Goal: Task Accomplishment & Management: Complete application form

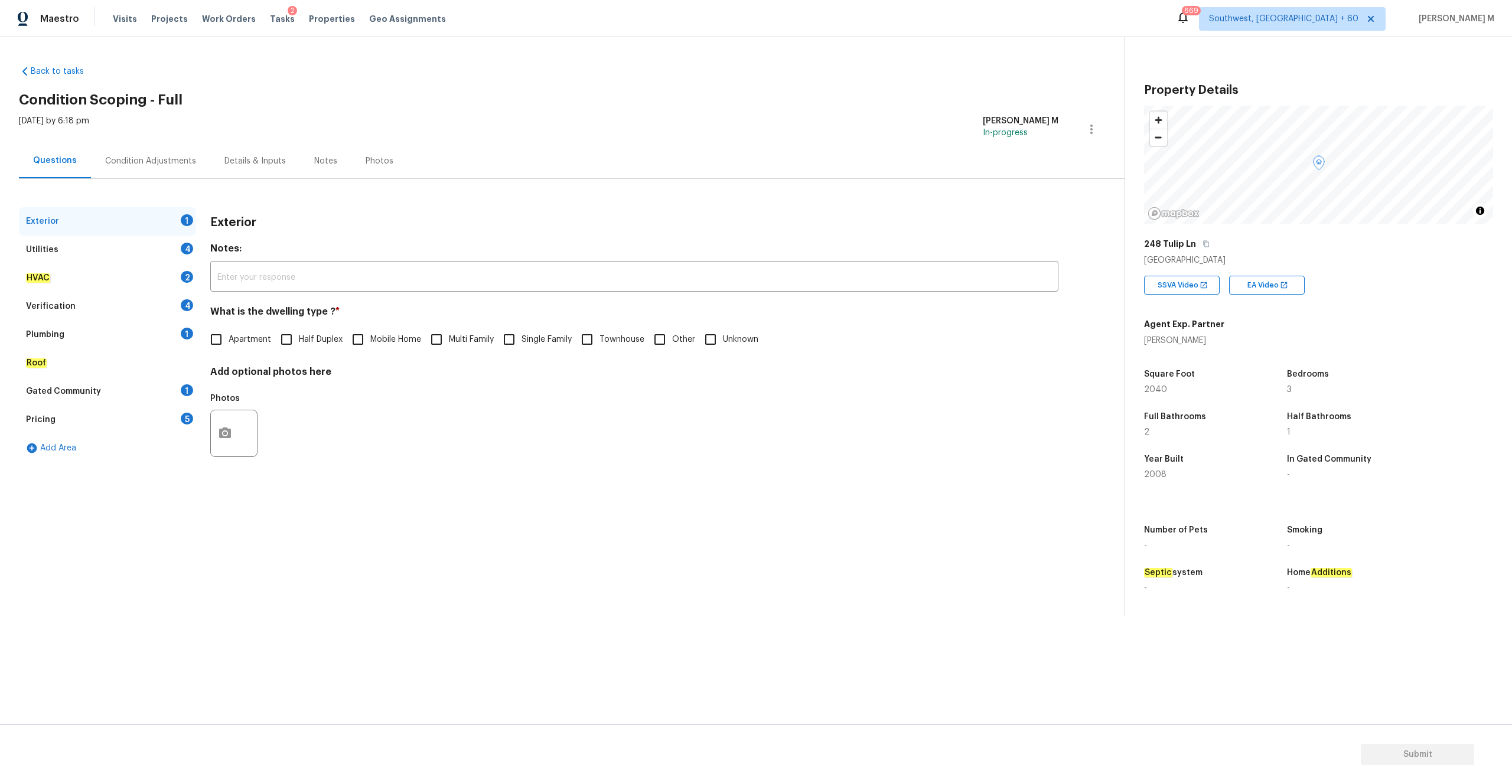
click at [511, 341] on input "Single Family" at bounding box center [508, 339] width 25 height 25
checkbox input "true"
click at [226, 434] on circle "button" at bounding box center [224, 433] width 4 height 4
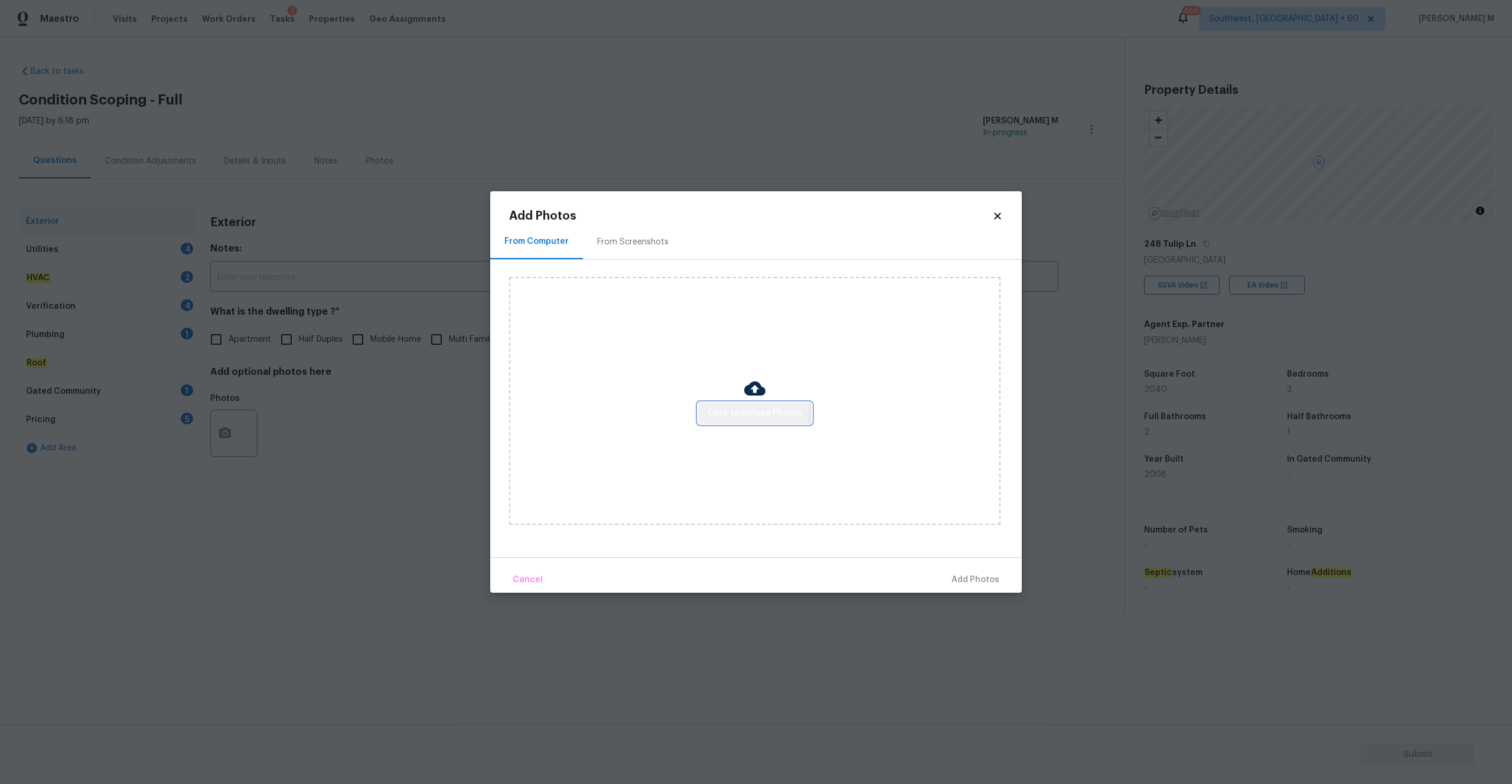
click at [724, 408] on span "Click to Upload Photos" at bounding box center [754, 413] width 95 height 15
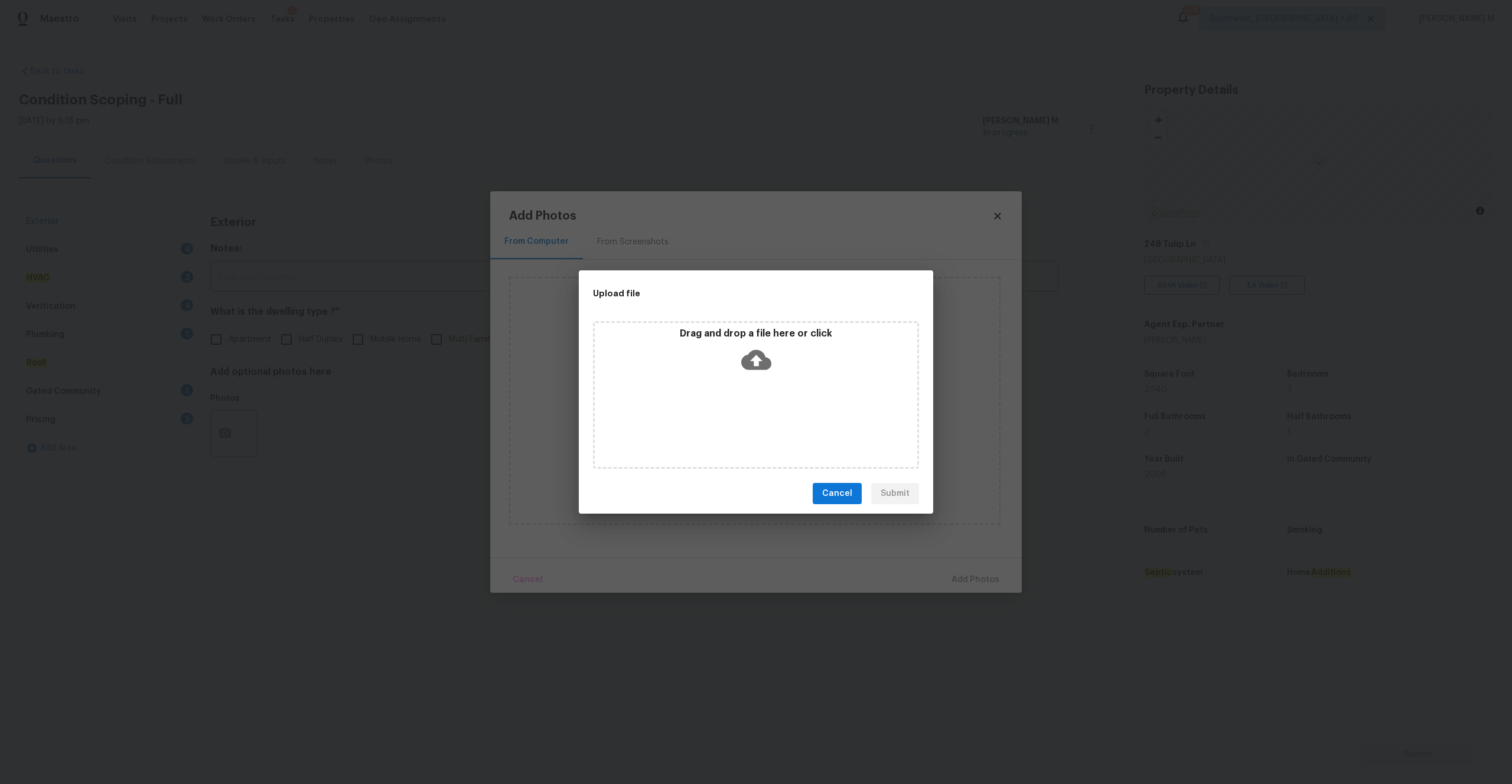
click at [754, 354] on icon at bounding box center [756, 360] width 30 height 20
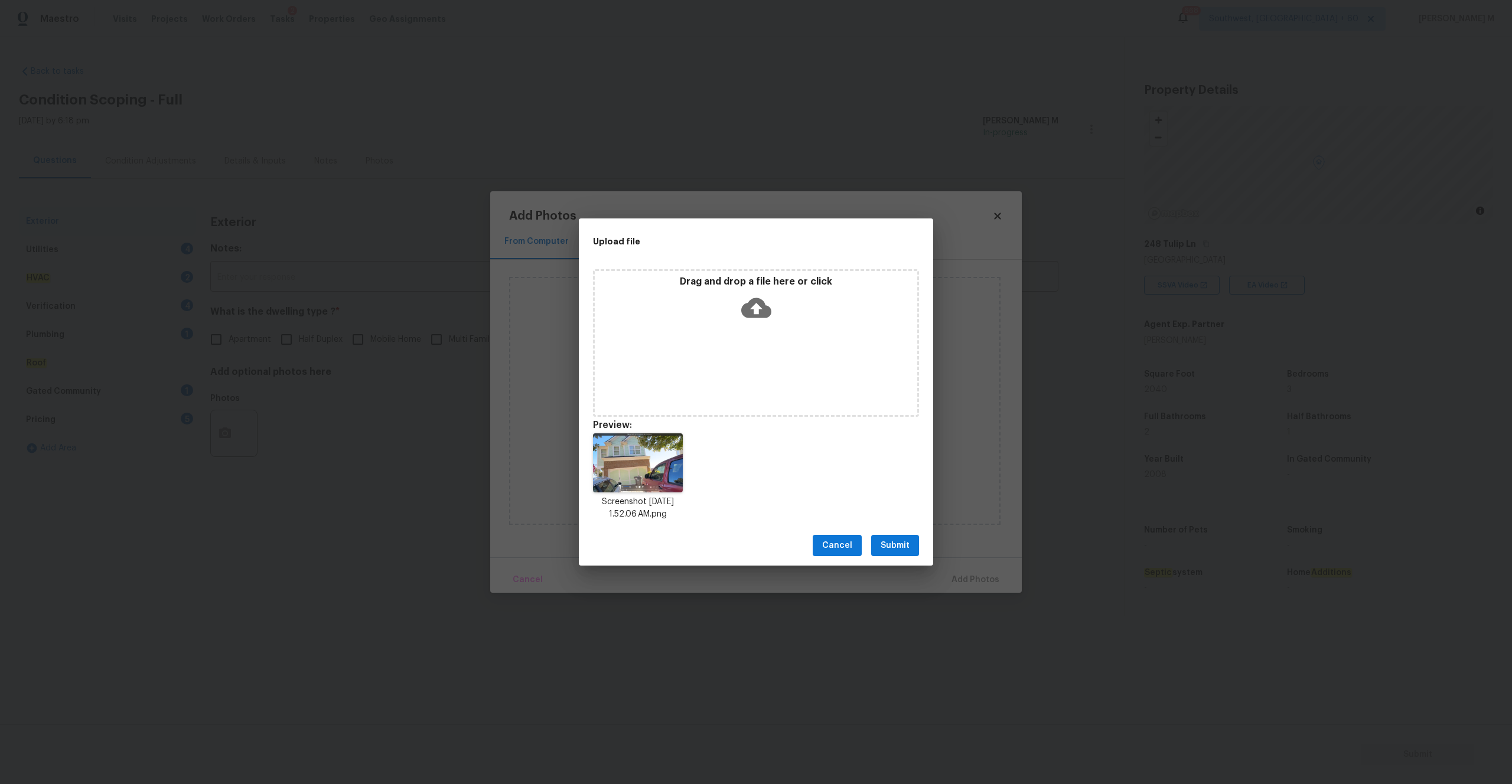
click at [908, 539] on span "Submit" at bounding box center [894, 545] width 29 height 15
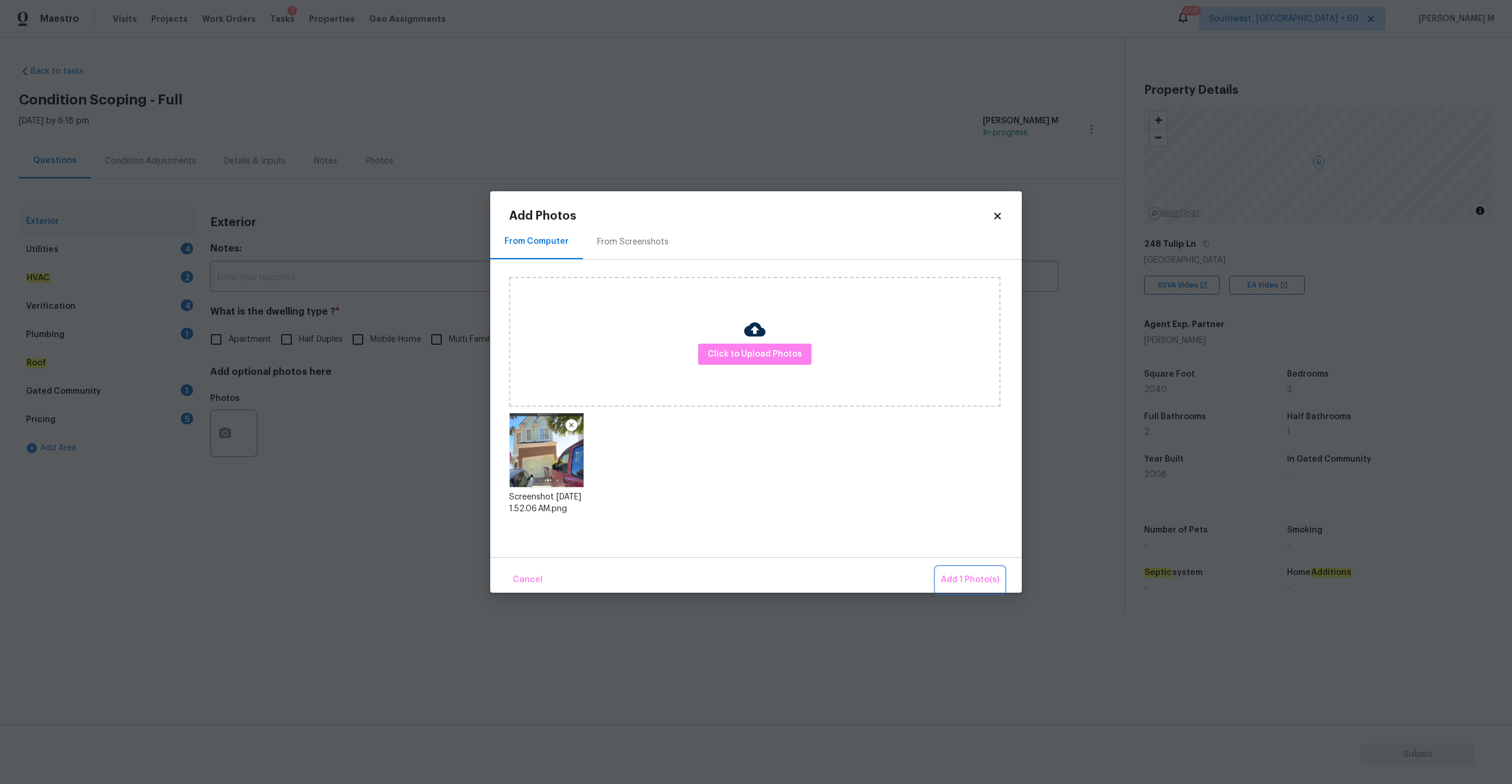
click at [956, 572] on span "Add 1 Photo(s)" at bounding box center [969, 579] width 58 height 15
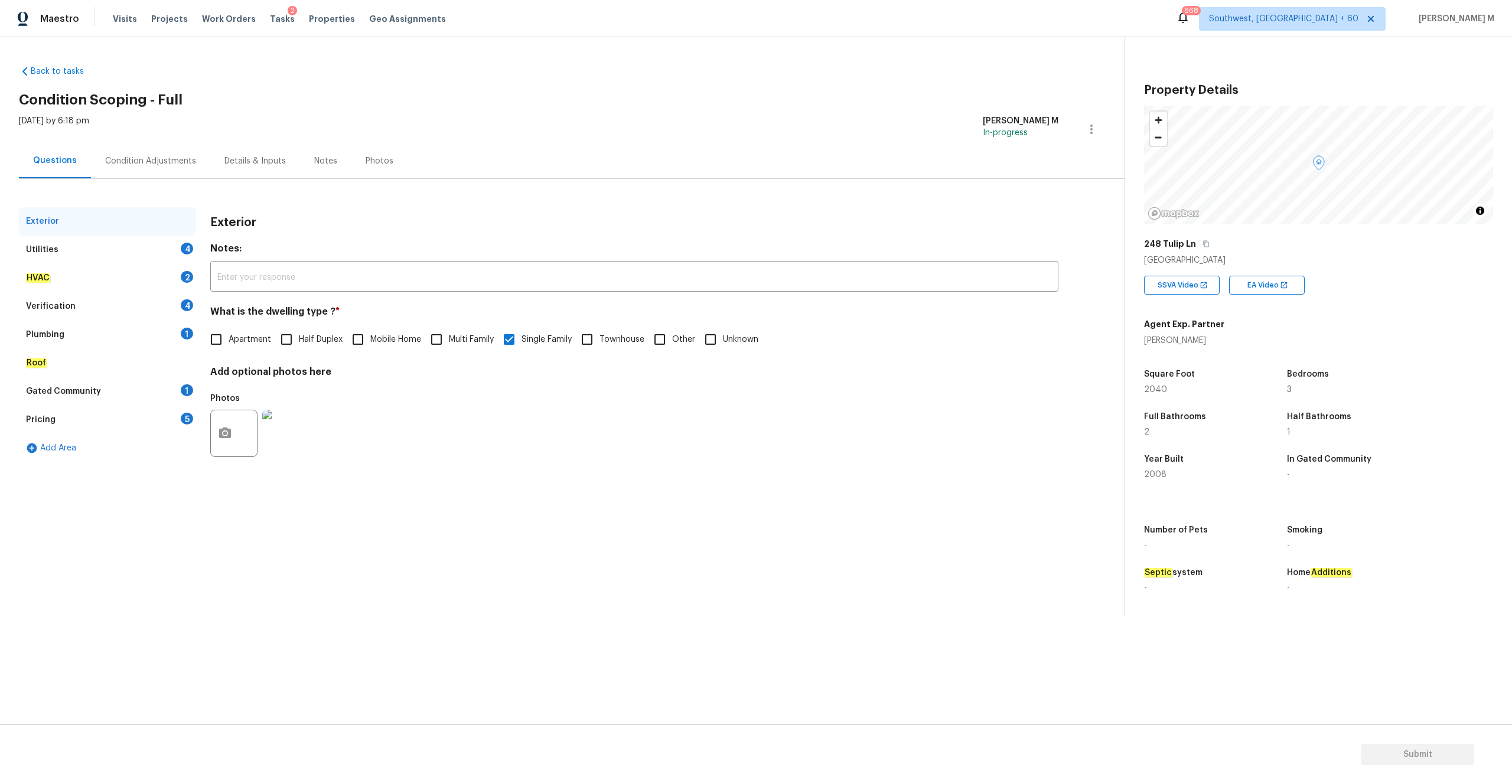
click at [77, 249] on div "Utilities 4" at bounding box center [107, 249] width 177 height 28
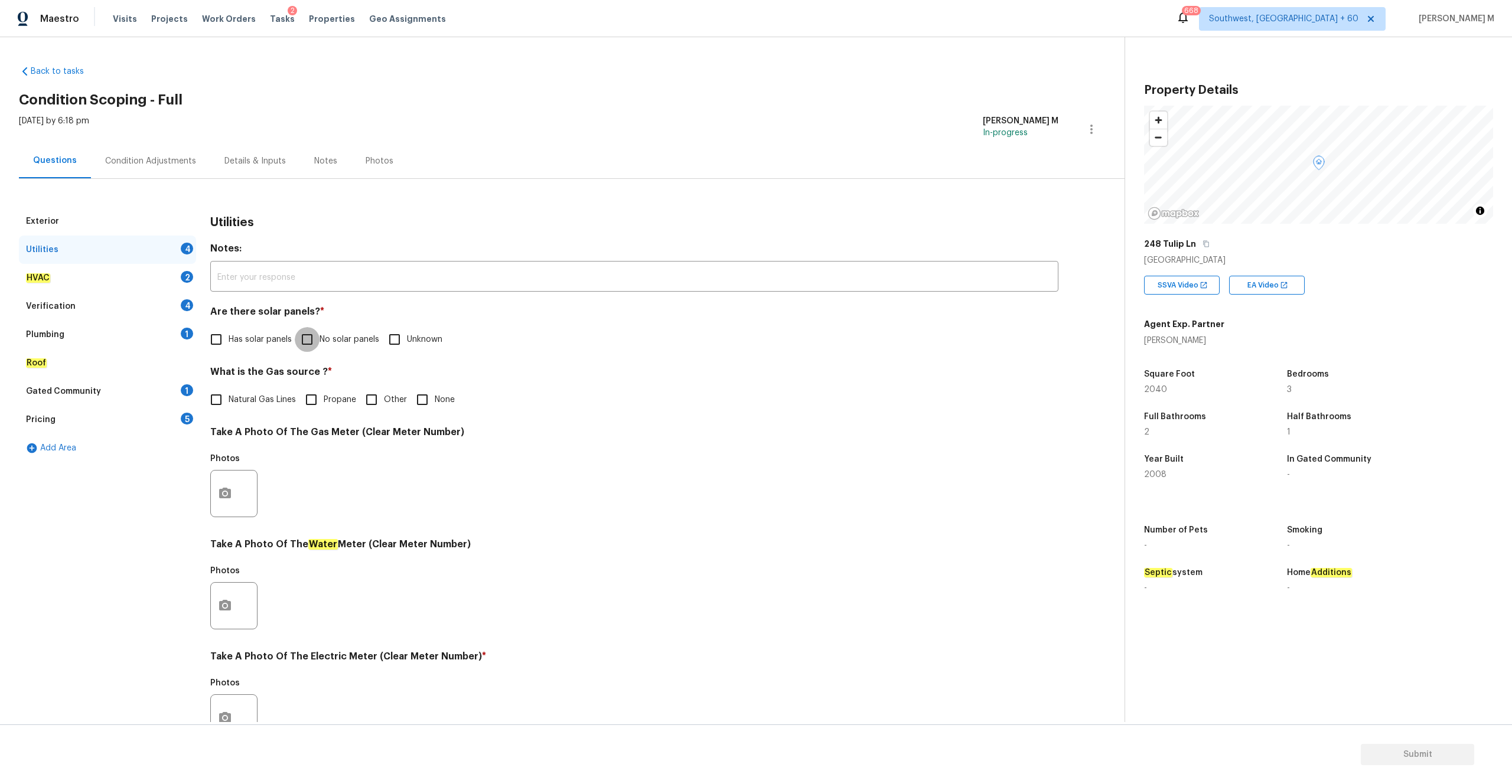
click at [311, 344] on input "No solar panels" at bounding box center [306, 339] width 25 height 25
checkbox input "true"
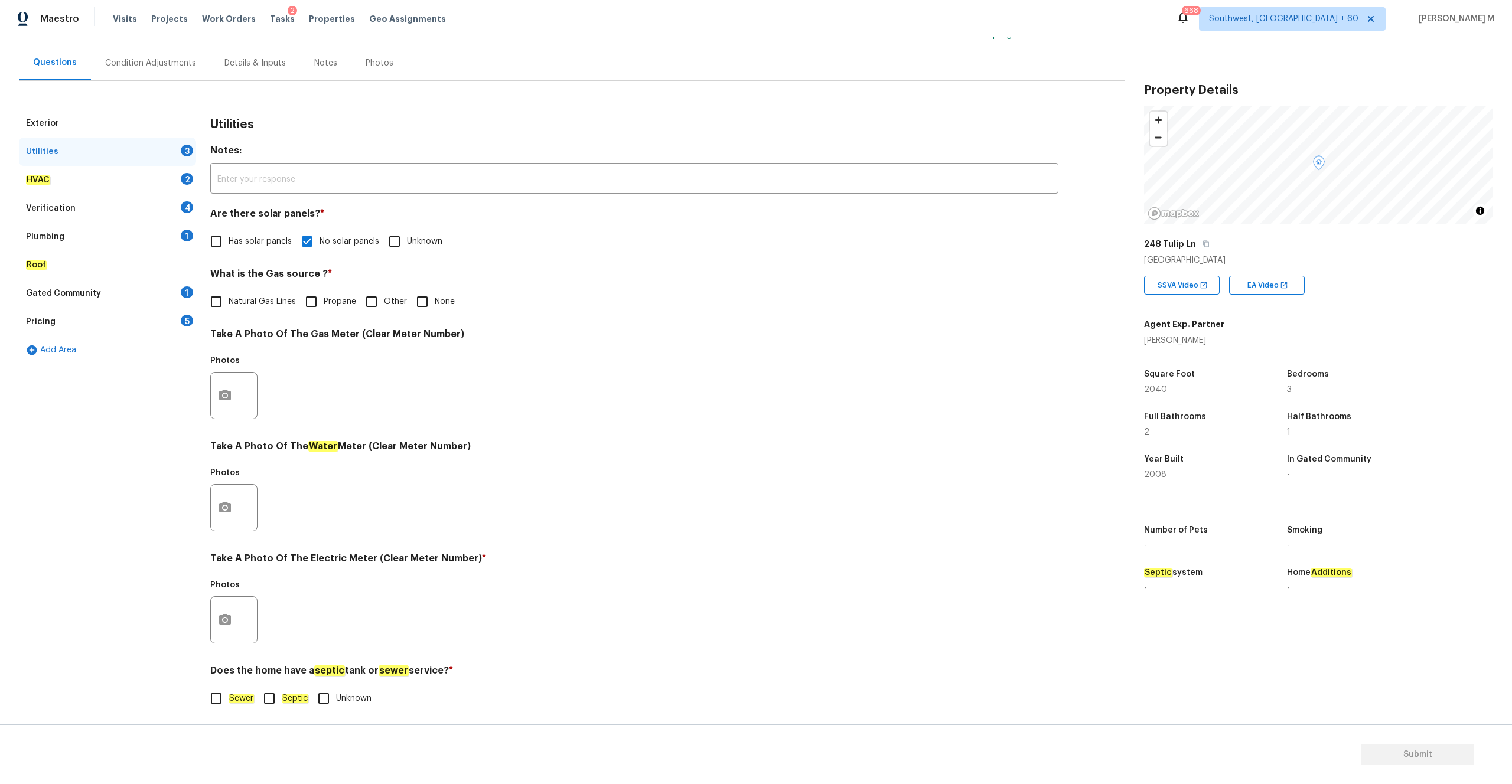
scroll to position [104, 0]
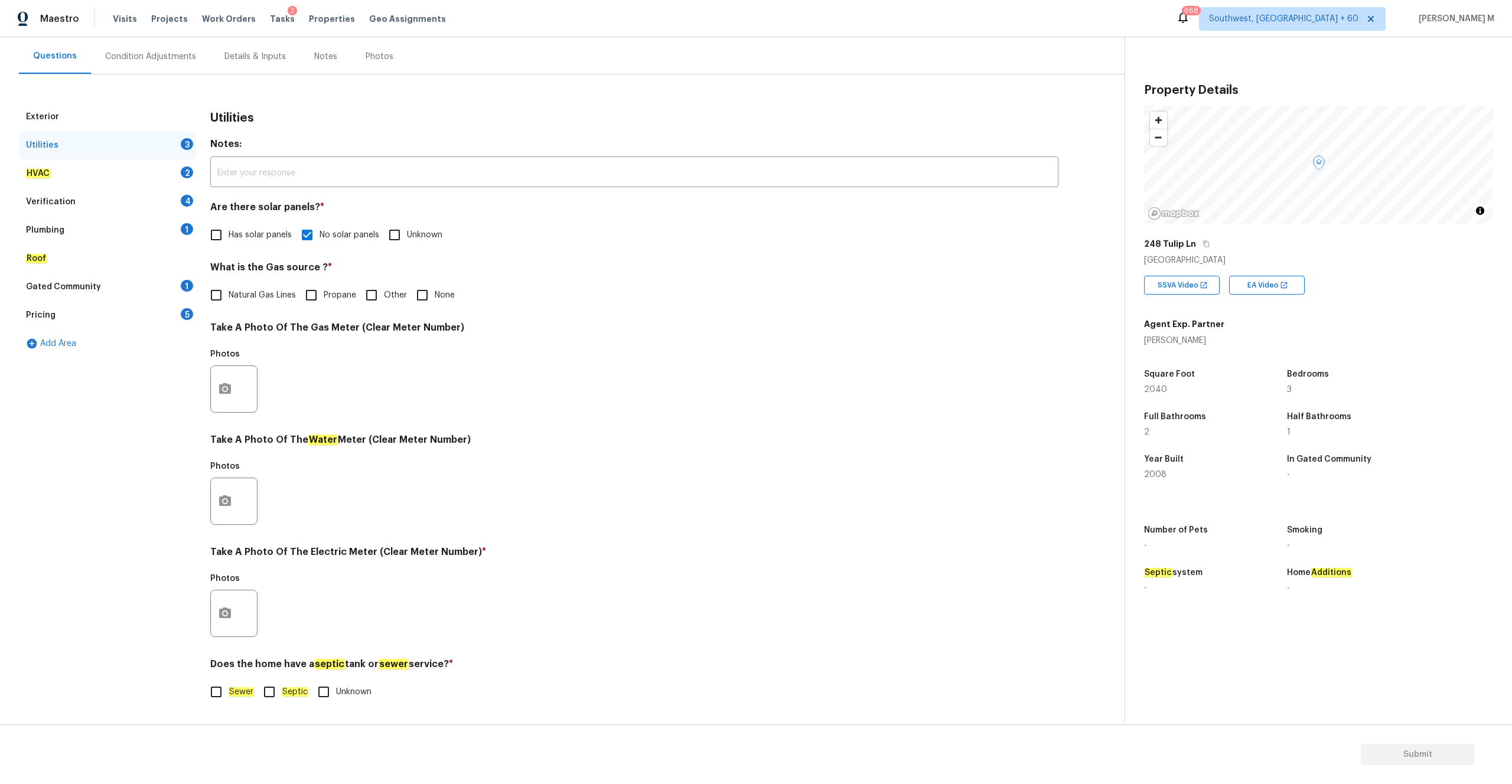
click at [421, 295] on input "None" at bounding box center [422, 295] width 25 height 25
checkbox input "true"
click at [219, 606] on icon "button" at bounding box center [225, 613] width 14 height 14
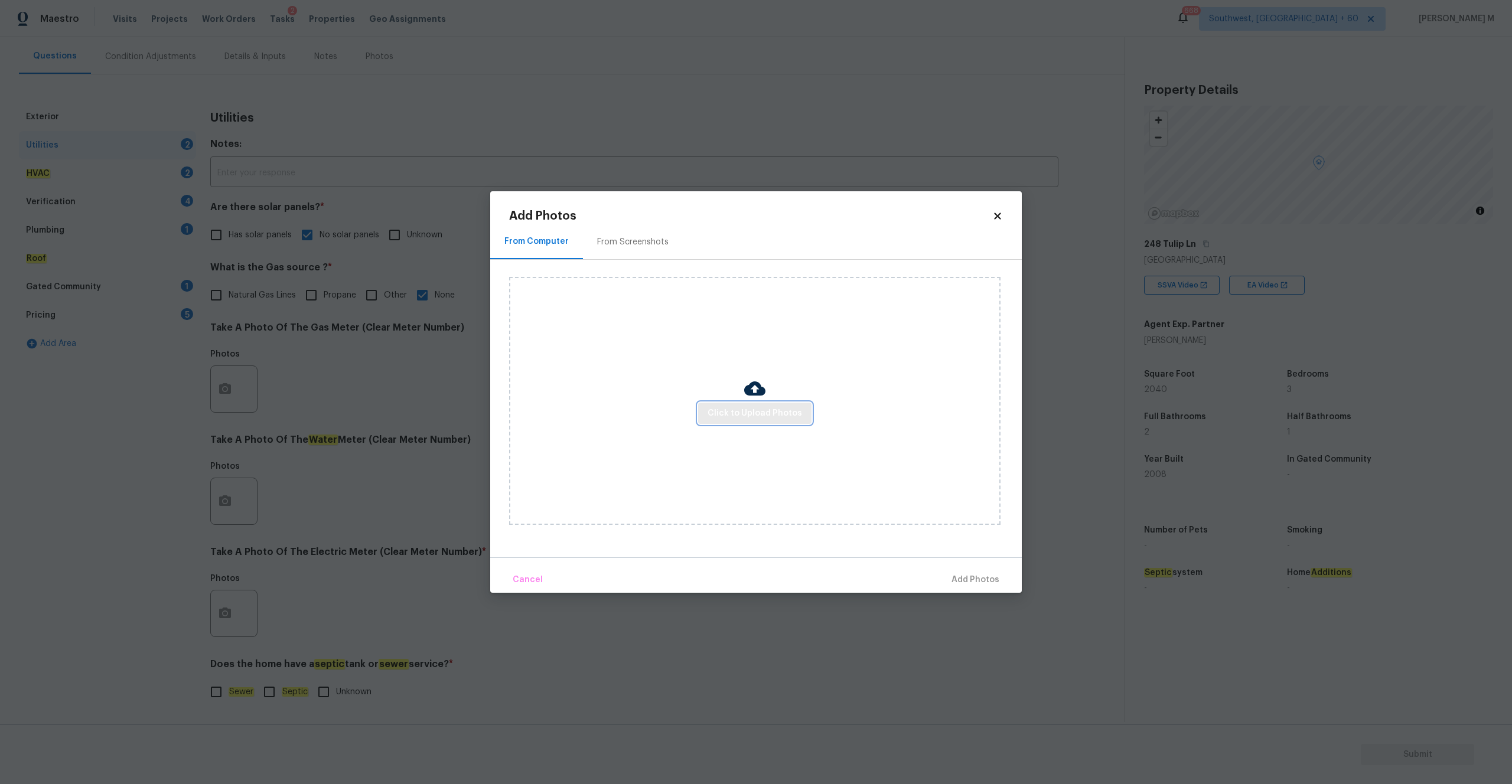
click at [734, 411] on span "Click to Upload Photos" at bounding box center [754, 413] width 95 height 15
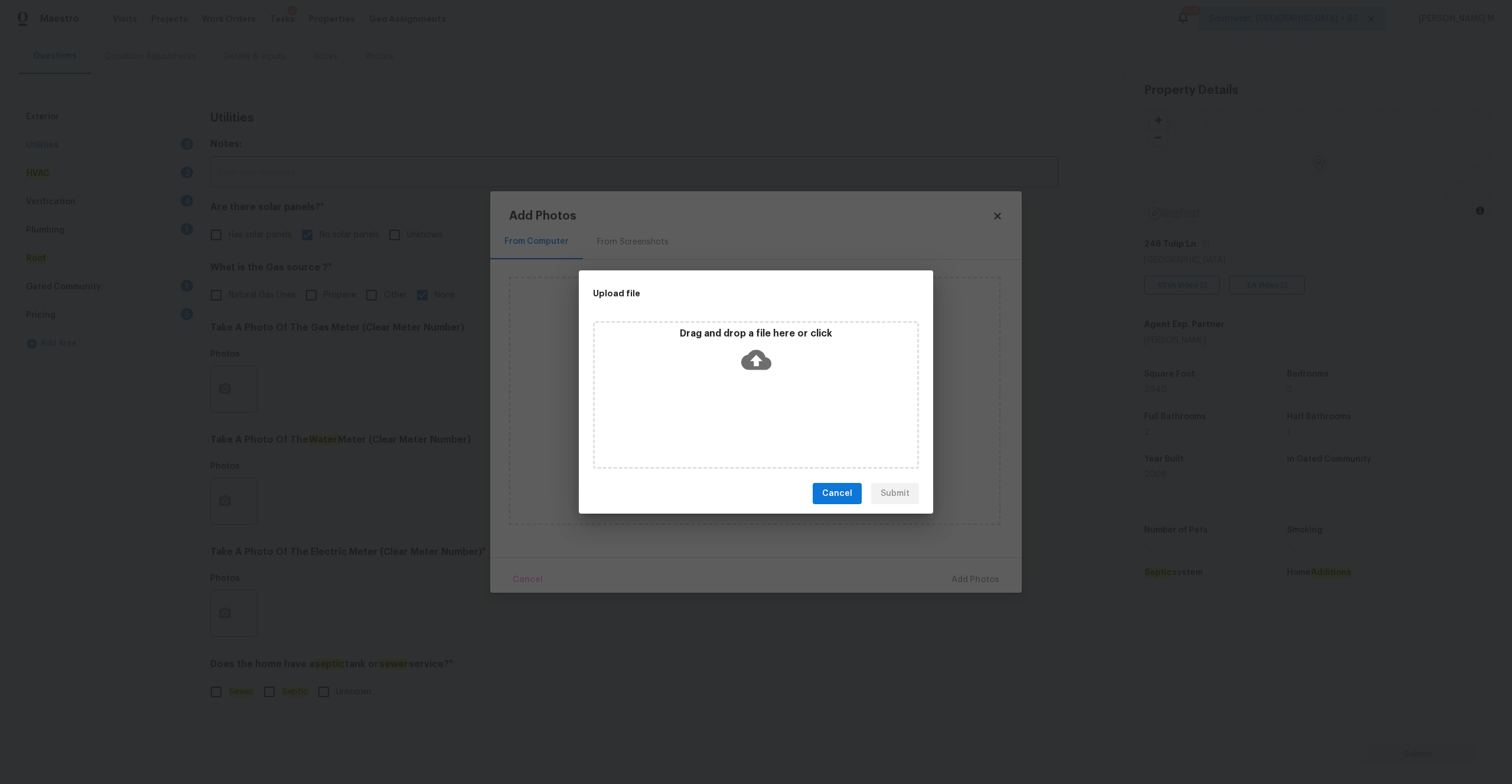
click at [756, 360] on icon at bounding box center [756, 359] width 30 height 30
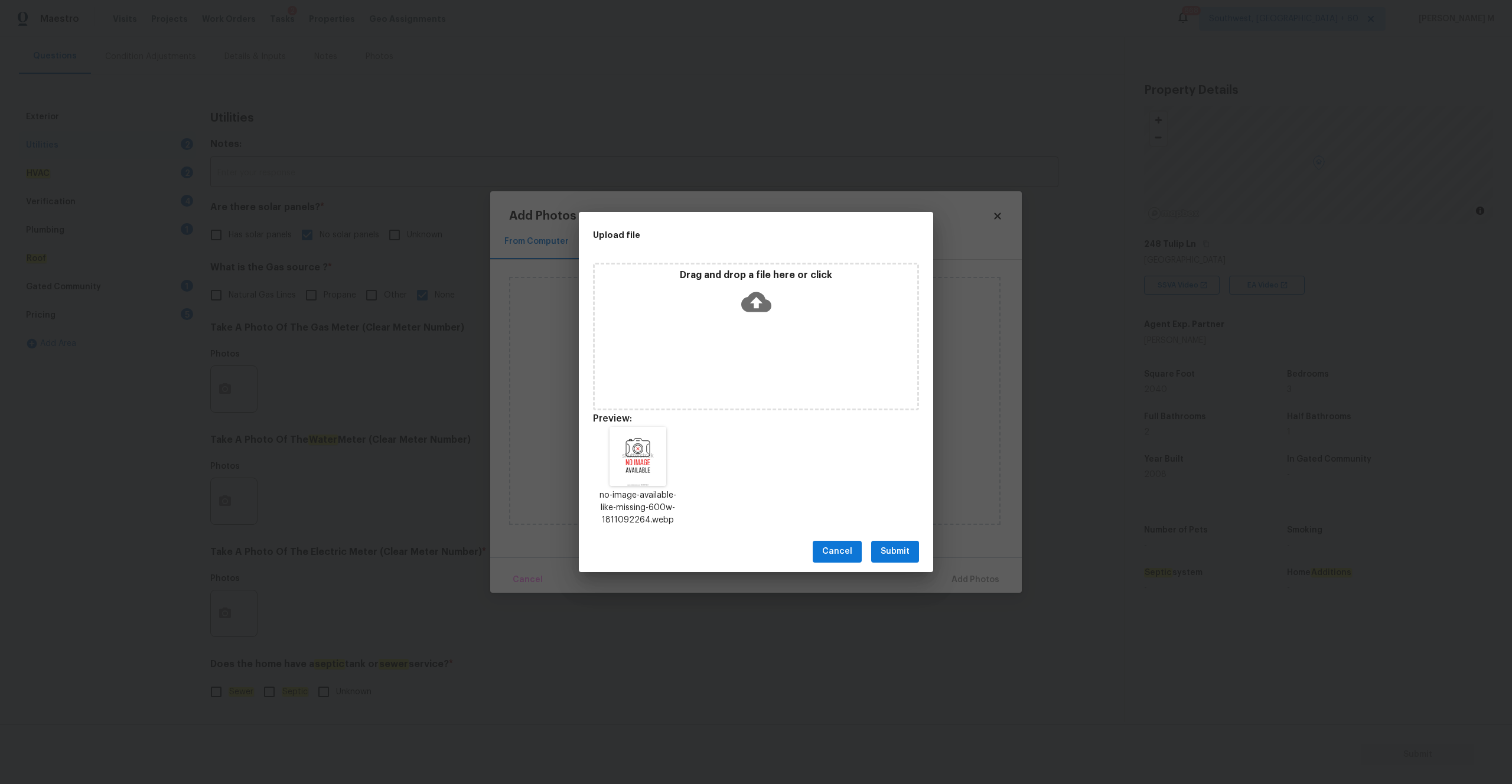
click at [911, 558] on button "Submit" at bounding box center [895, 551] width 48 height 22
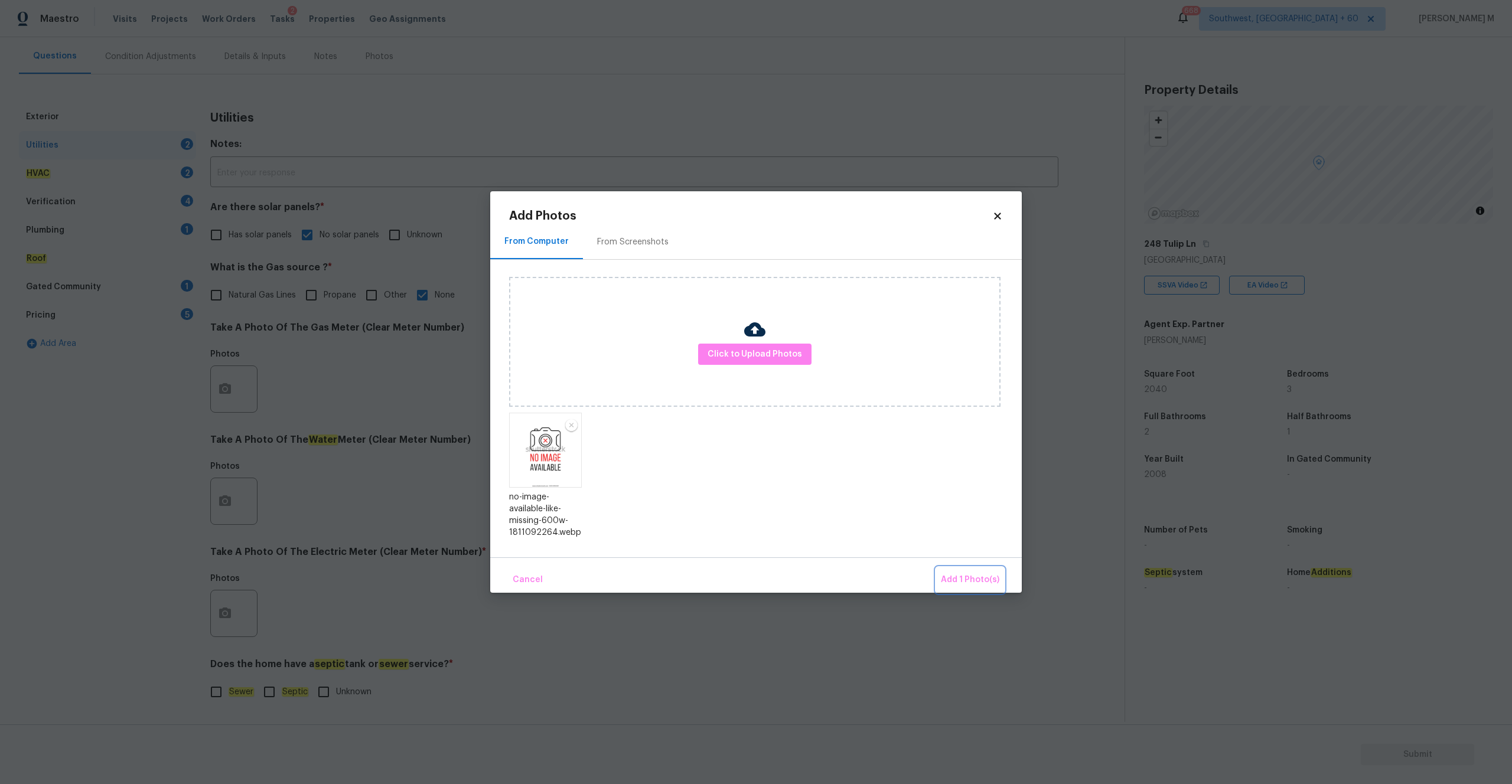
click at [970, 576] on span "Add 1 Photo(s)" at bounding box center [969, 579] width 58 height 15
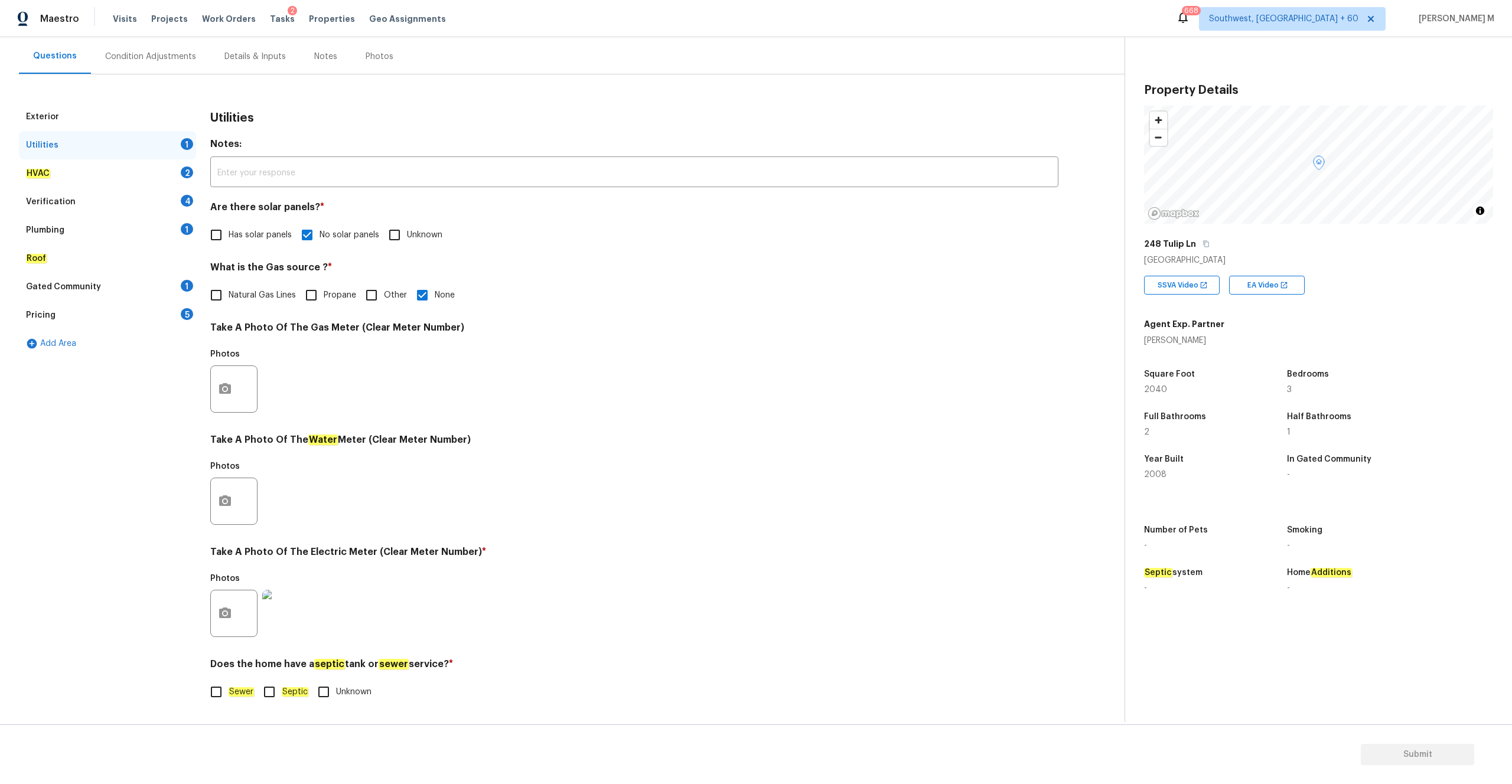
click at [223, 695] on input "Sewer" at bounding box center [216, 692] width 25 height 25
checkbox input "true"
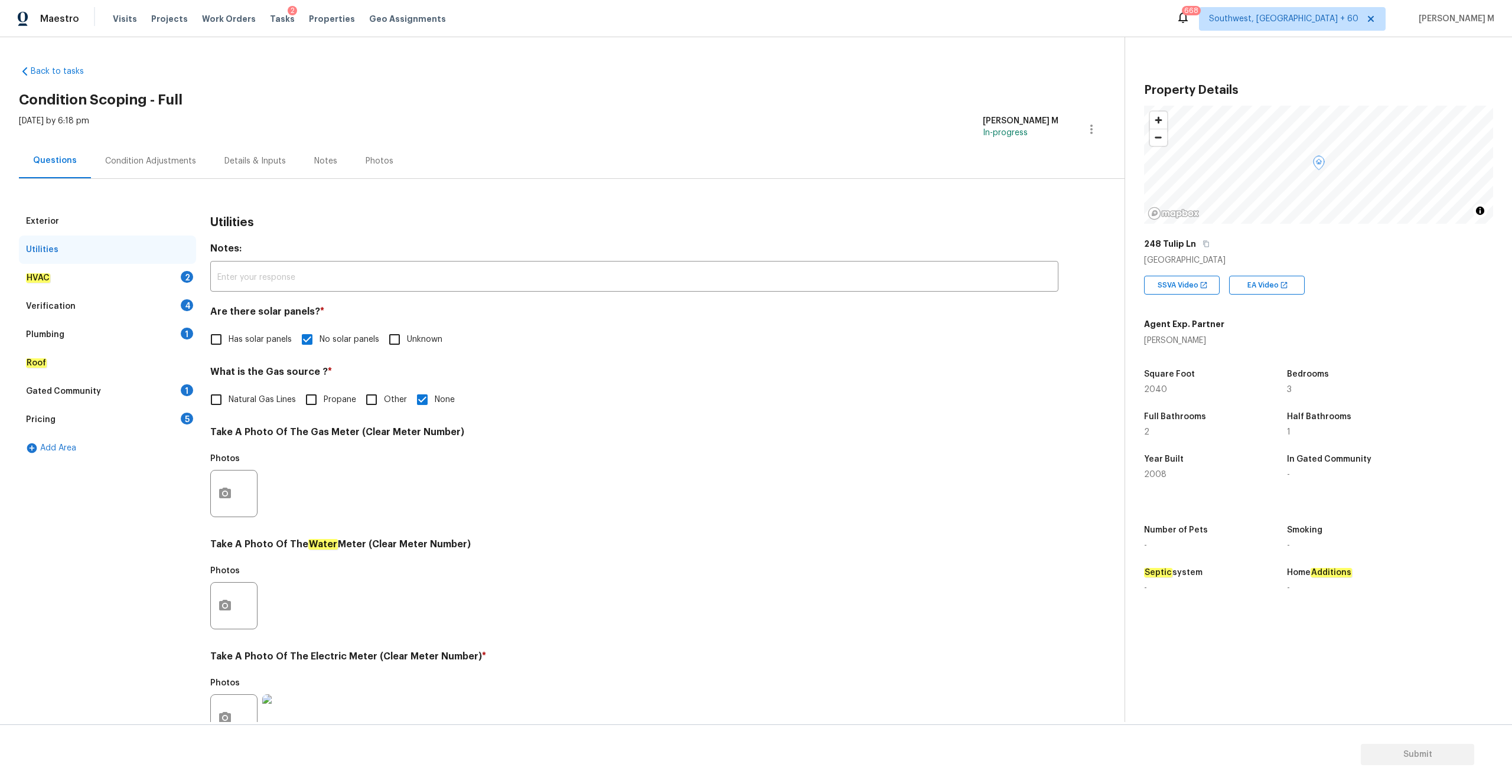
click at [75, 270] on div "HVAC 2" at bounding box center [107, 278] width 177 height 28
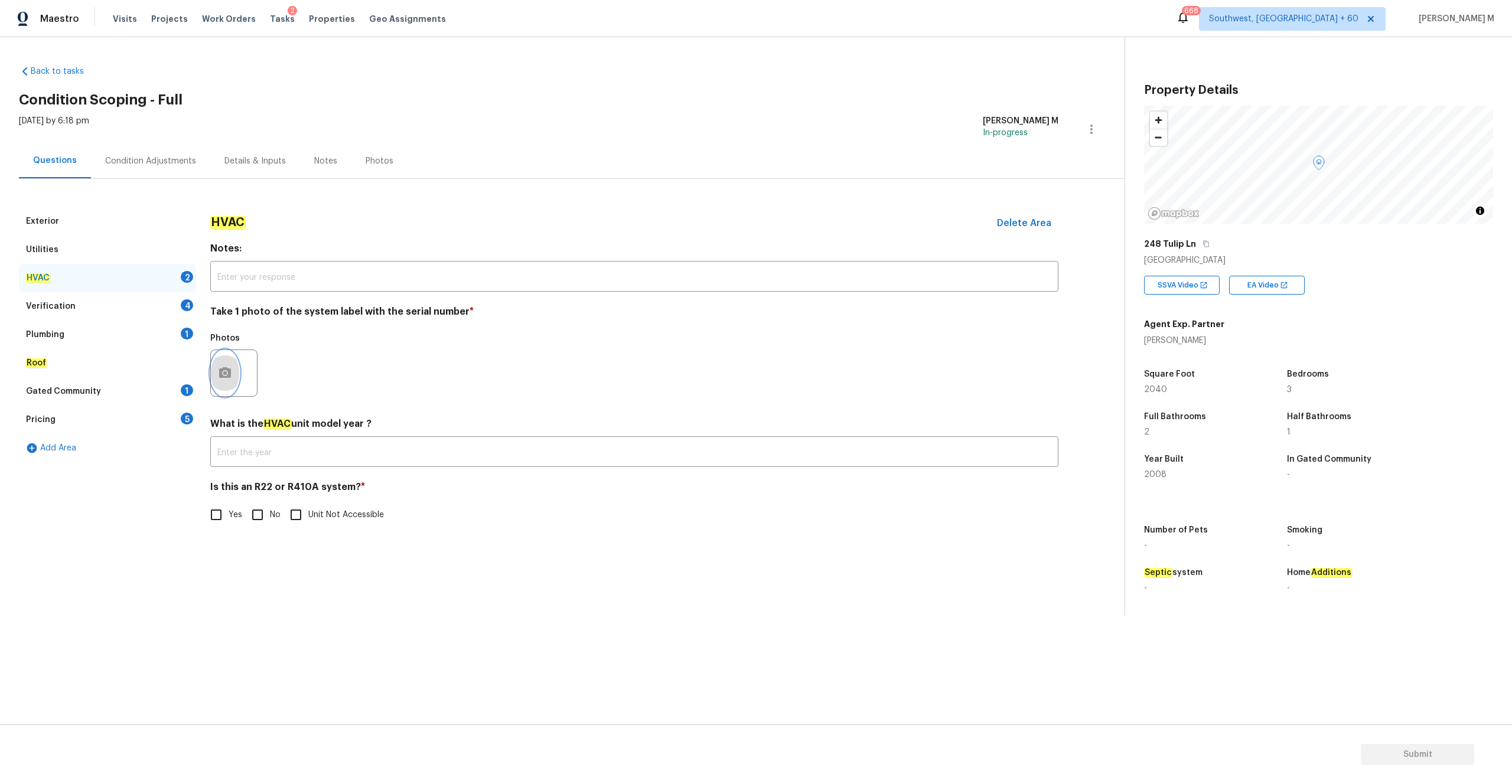
click at [227, 362] on button "button" at bounding box center [225, 373] width 28 height 46
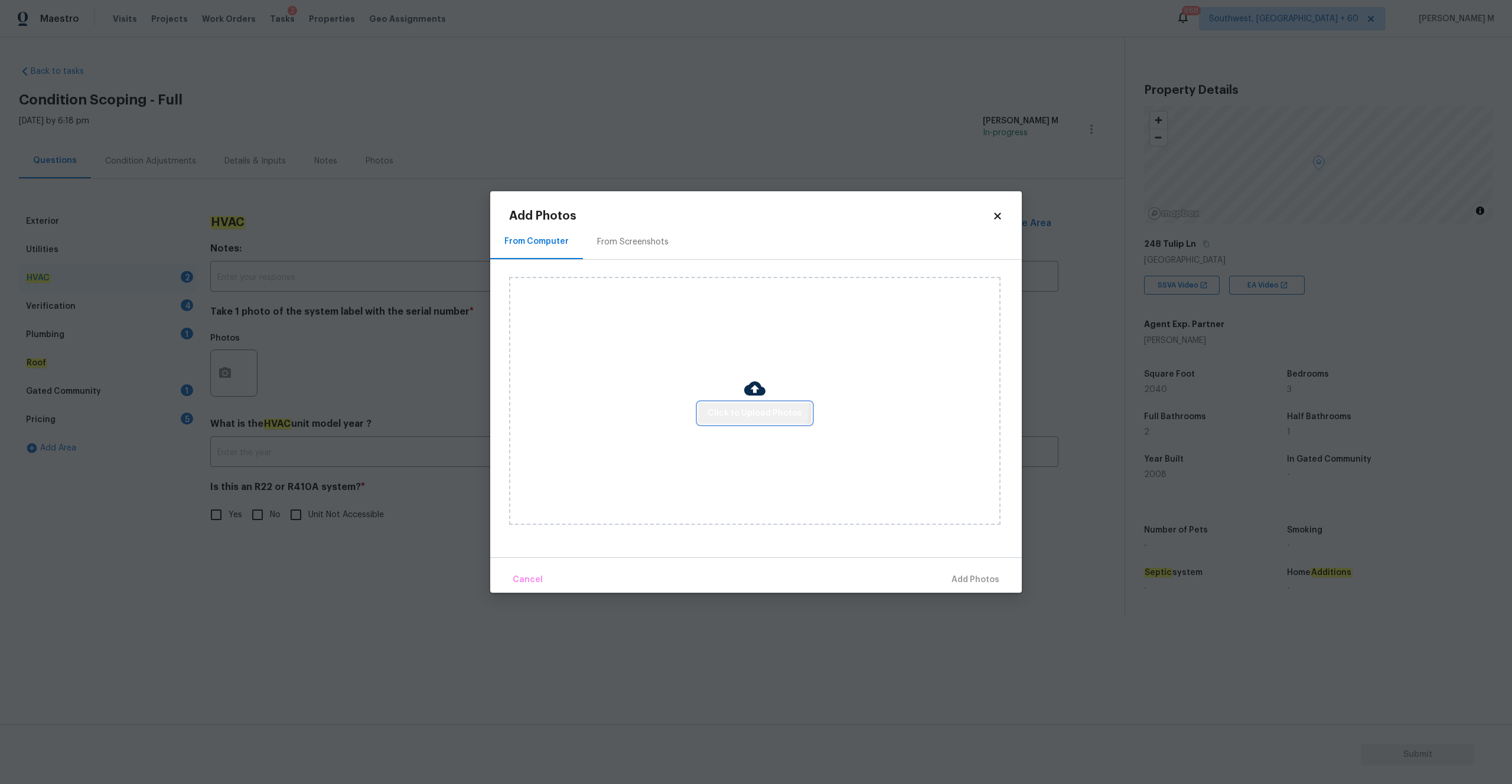
click at [723, 405] on button "Click to Upload Photos" at bounding box center [755, 413] width 114 height 22
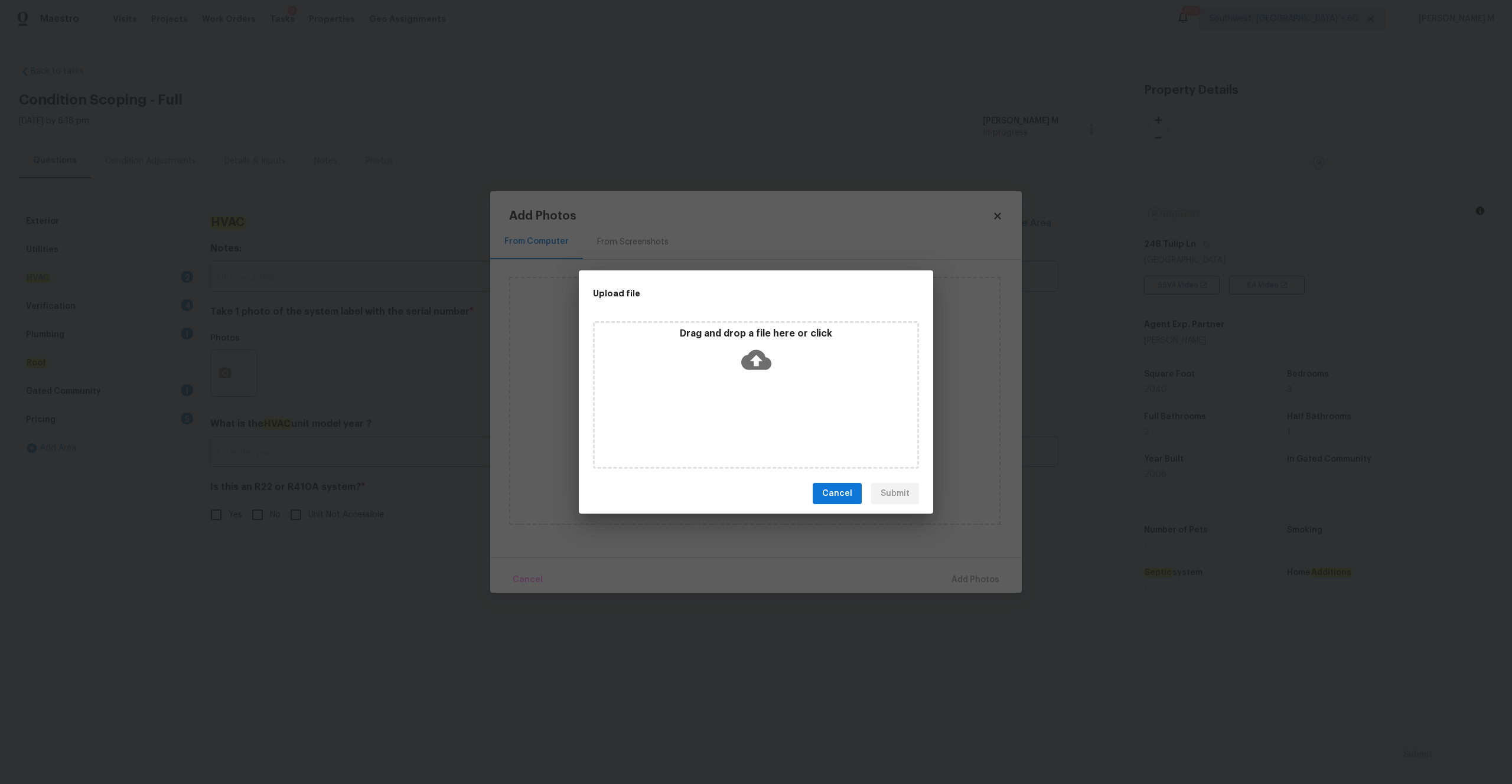
click at [755, 362] on icon at bounding box center [756, 359] width 30 height 30
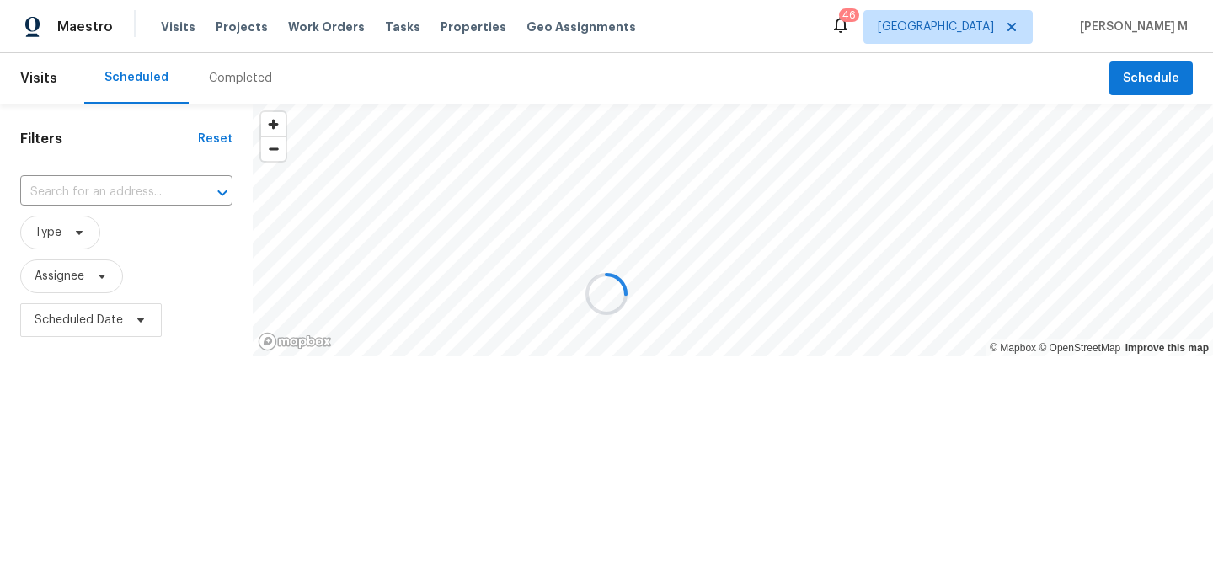
click at [904, 38] on div at bounding box center [606, 294] width 1213 height 588
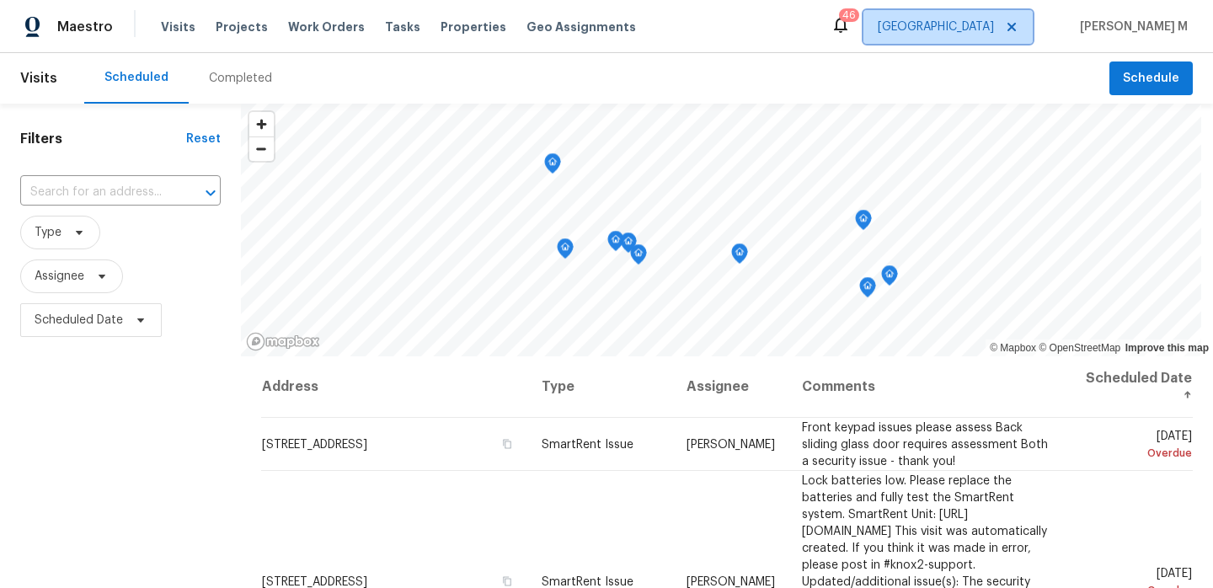
click at [905, 21] on span "Dallas" at bounding box center [936, 27] width 116 height 17
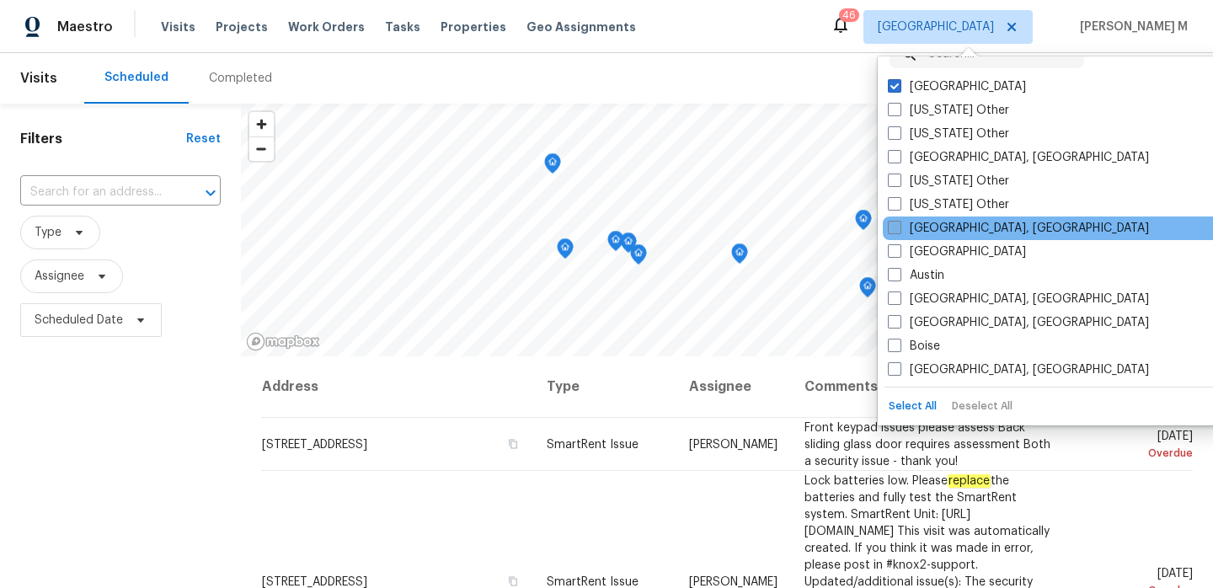
scroll to position [29, 0]
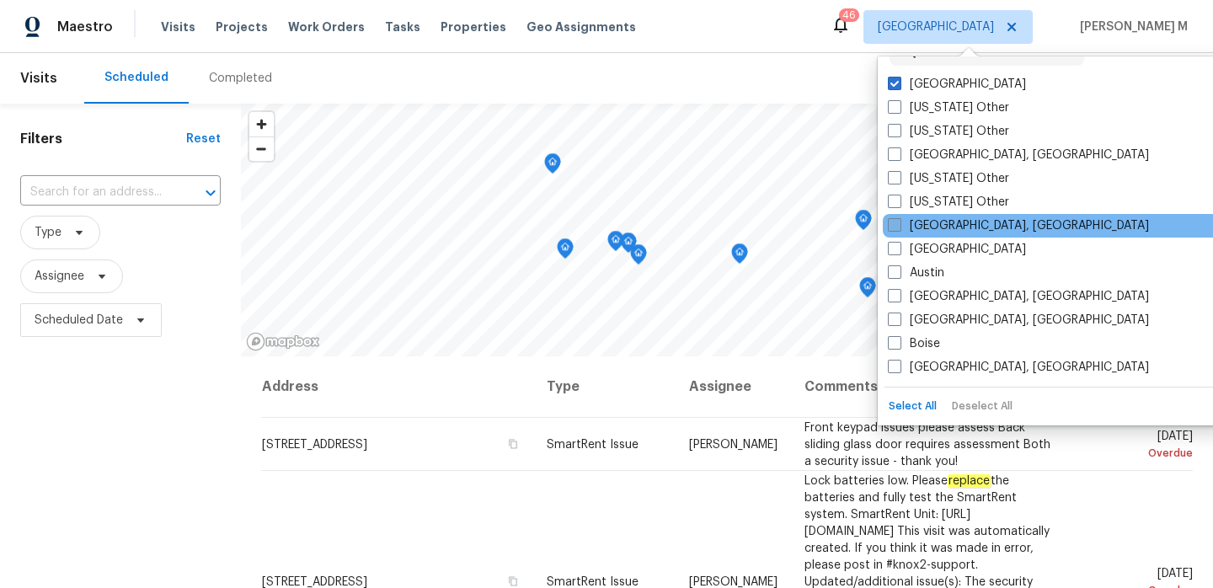
click at [927, 249] on label "Atlanta" at bounding box center [957, 249] width 138 height 17
click at [899, 249] on input "Atlanta" at bounding box center [893, 246] width 11 height 11
checkbox input "true"
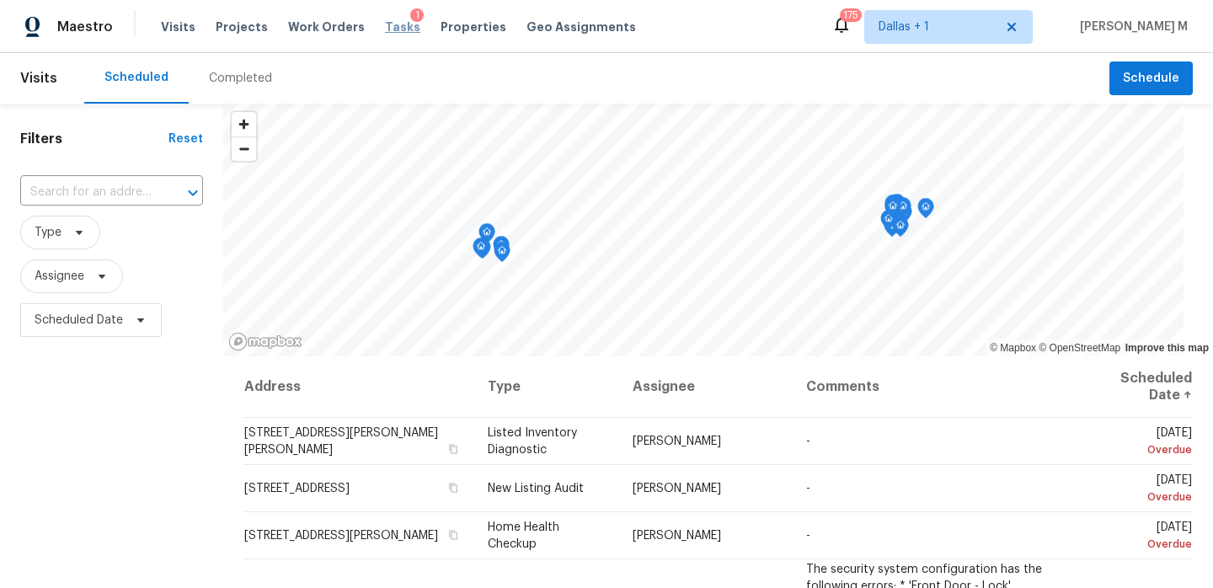
click at [385, 29] on span "Tasks" at bounding box center [402, 27] width 35 height 12
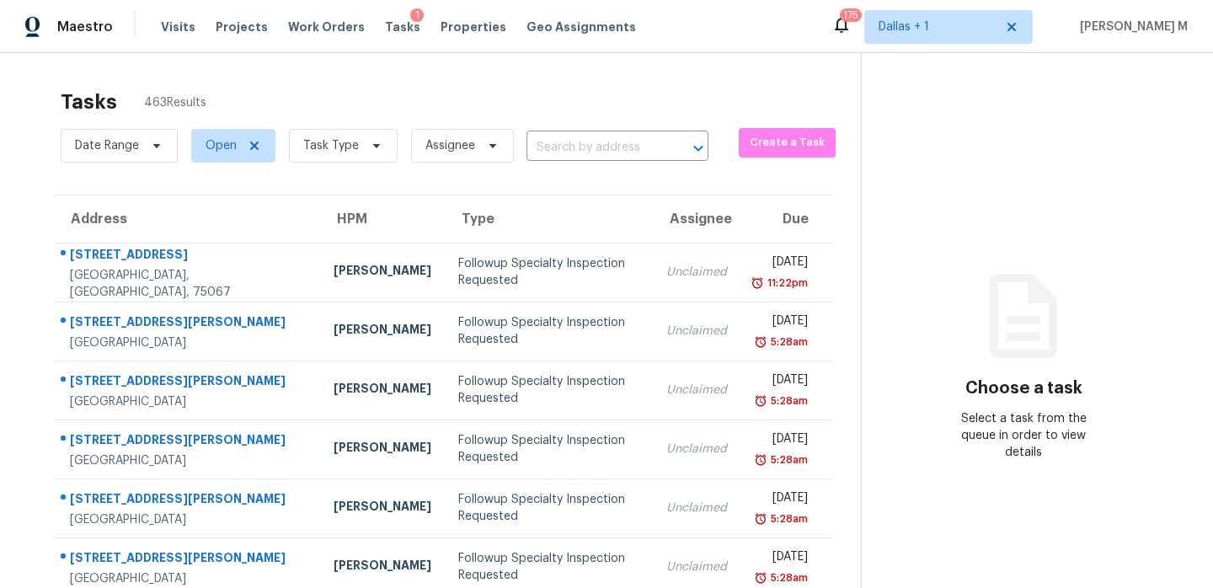
click at [586, 147] on input "text" at bounding box center [594, 148] width 135 height 26
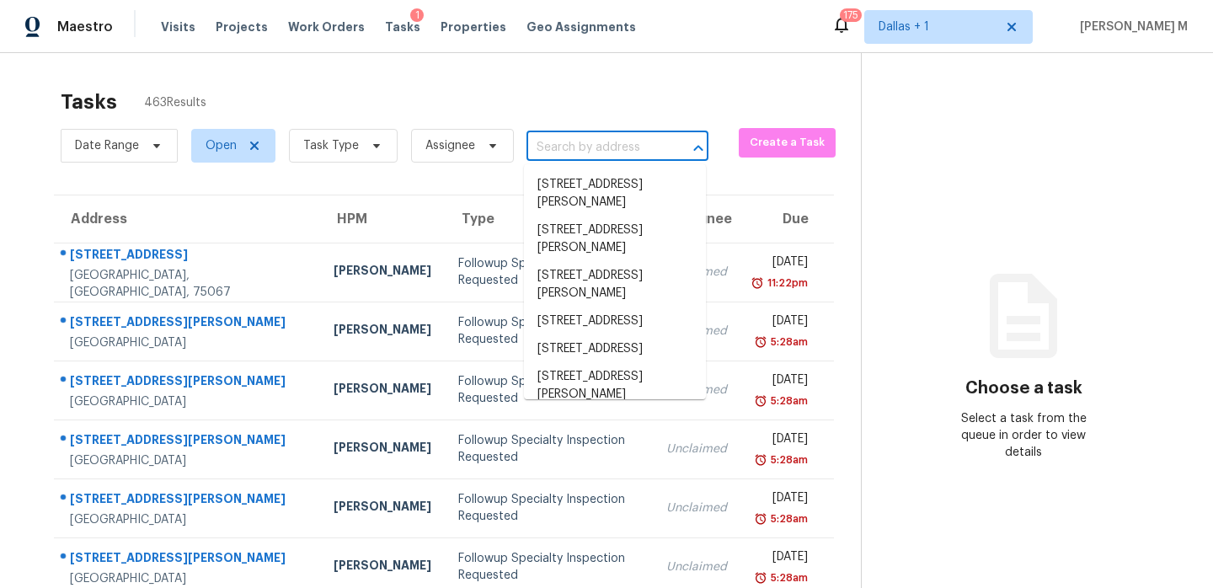
paste input "248 Tulip Ln, Lawrenceville, GA 30045"
type input "248 Tulip Ln, Lawrenceville, GA 30045"
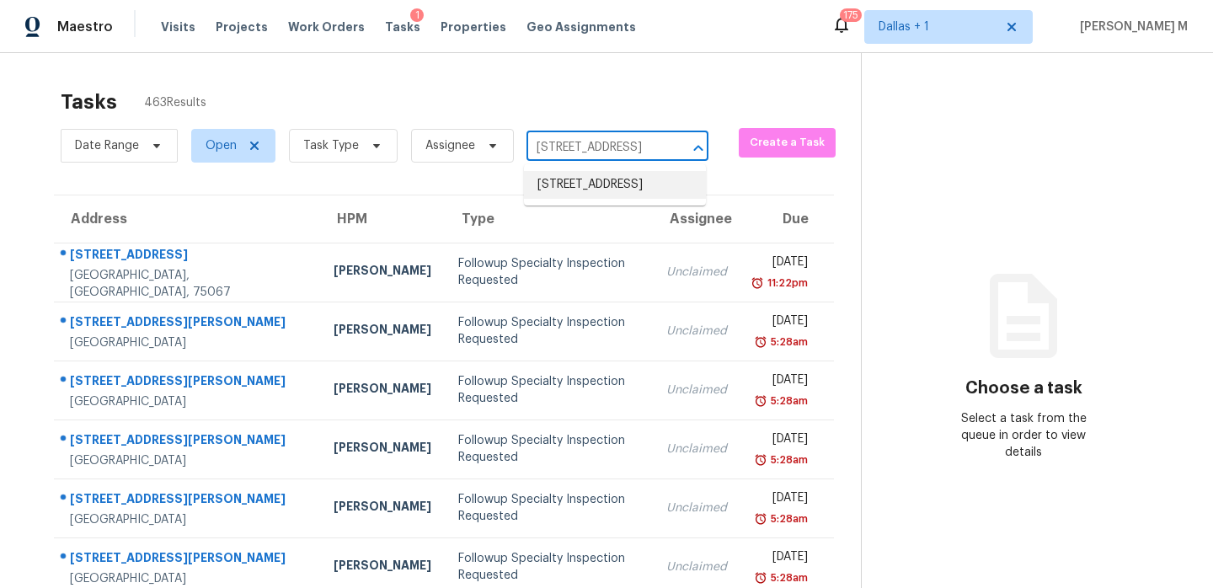
click at [604, 184] on li "248 Tulip Ln, Lawrenceville, GA 30045" at bounding box center [615, 185] width 182 height 28
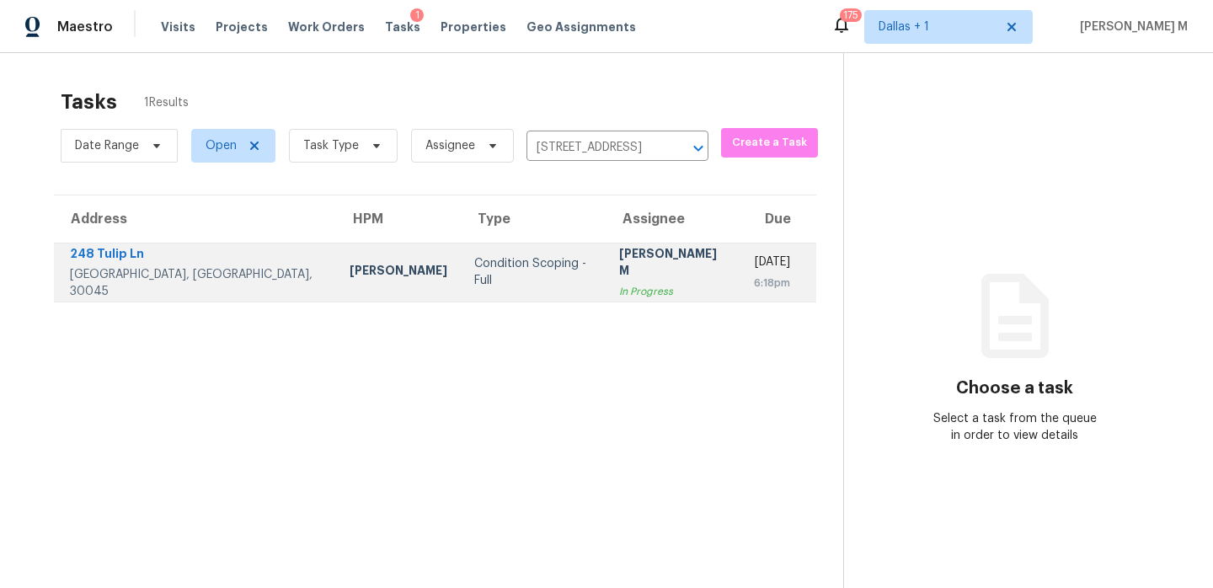
click at [619, 270] on div "[PERSON_NAME] M" at bounding box center [673, 264] width 108 height 38
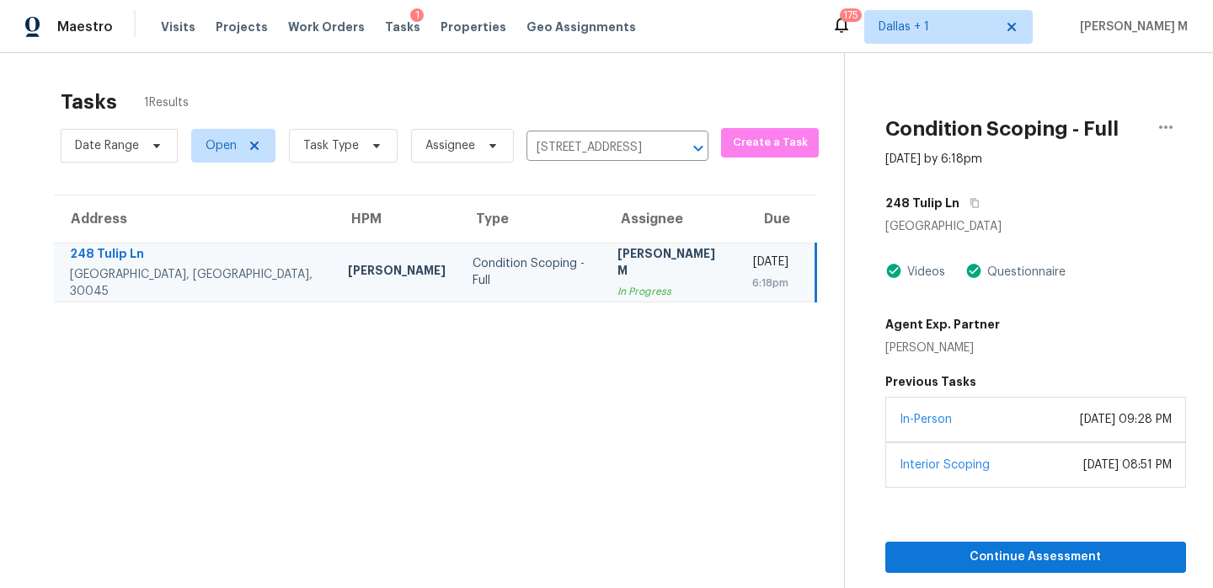
scroll to position [53, 0]
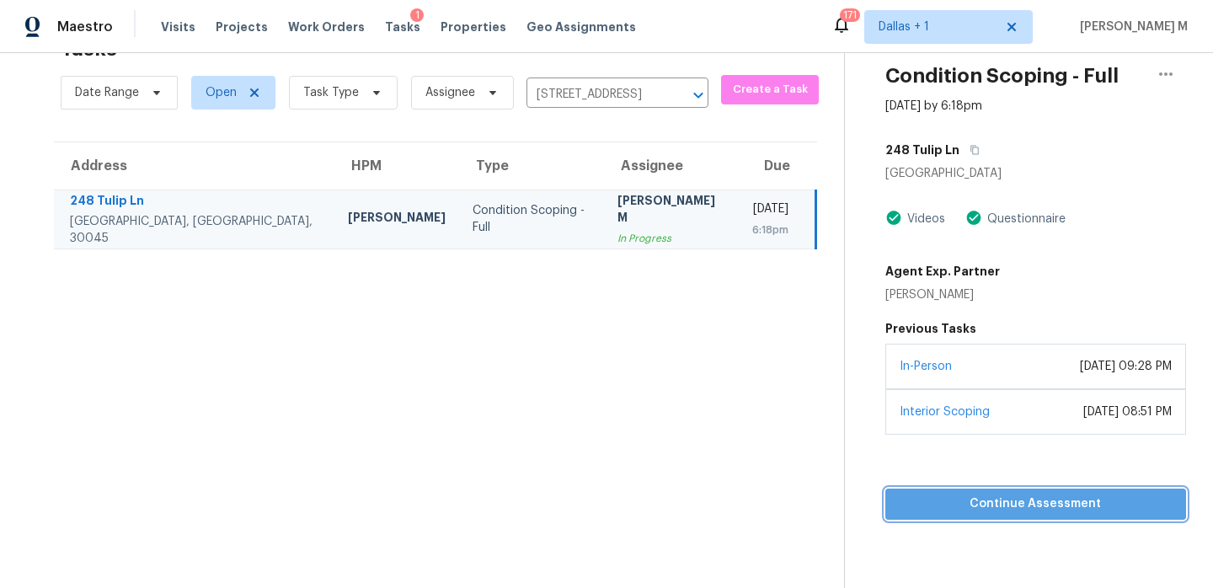
click at [1061, 497] on span "Continue Assessment" at bounding box center [1036, 504] width 274 height 21
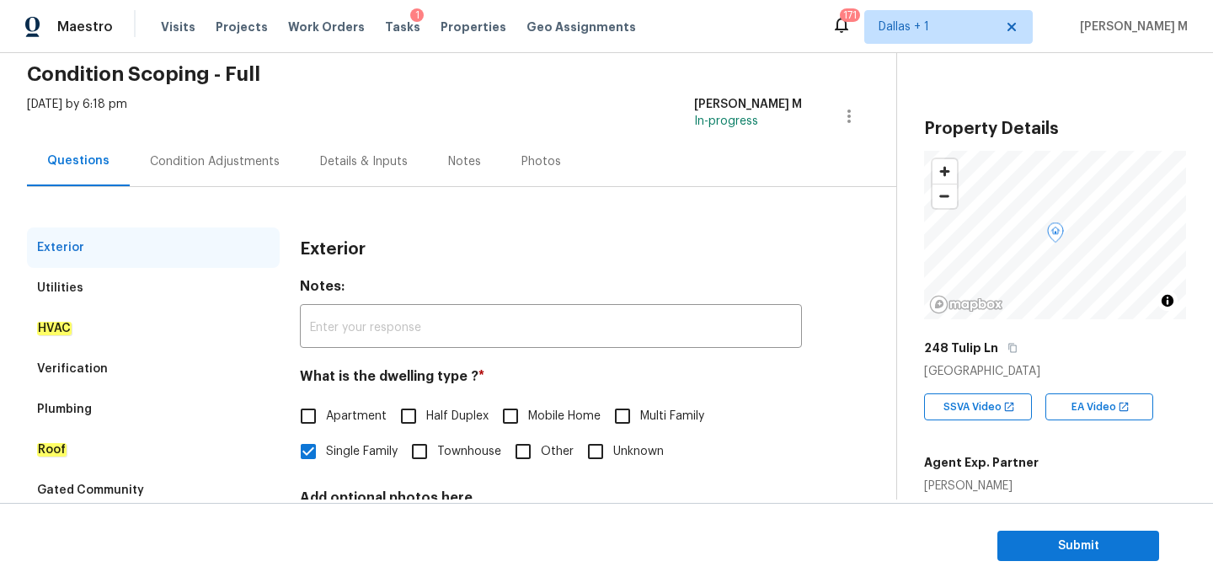
scroll to position [223, 0]
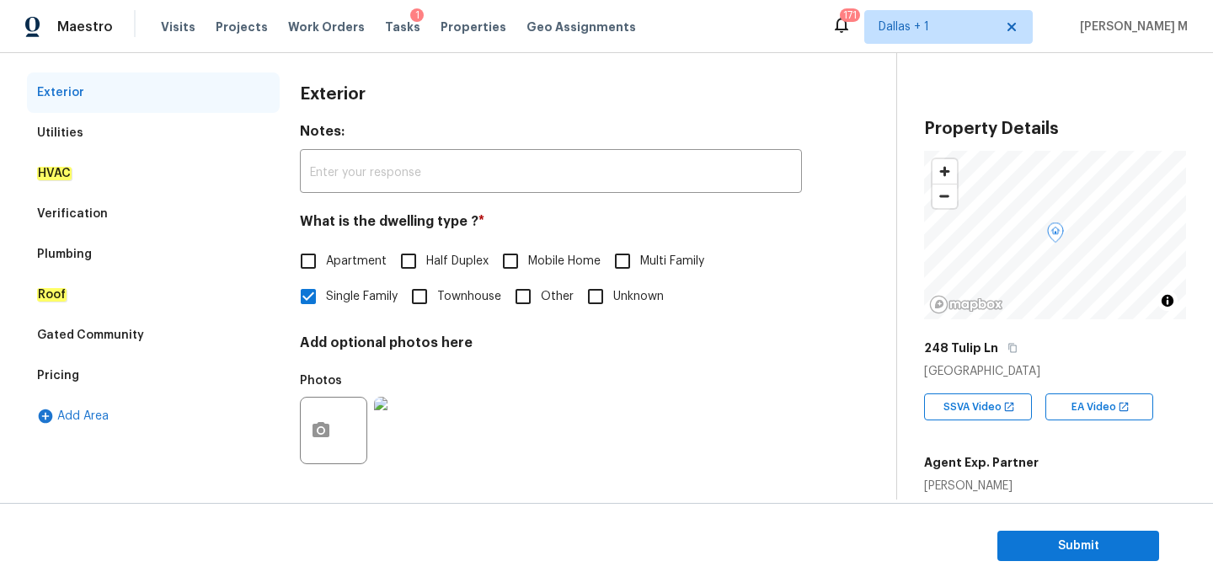
click at [252, 206] on div "Verification" at bounding box center [153, 214] width 253 height 40
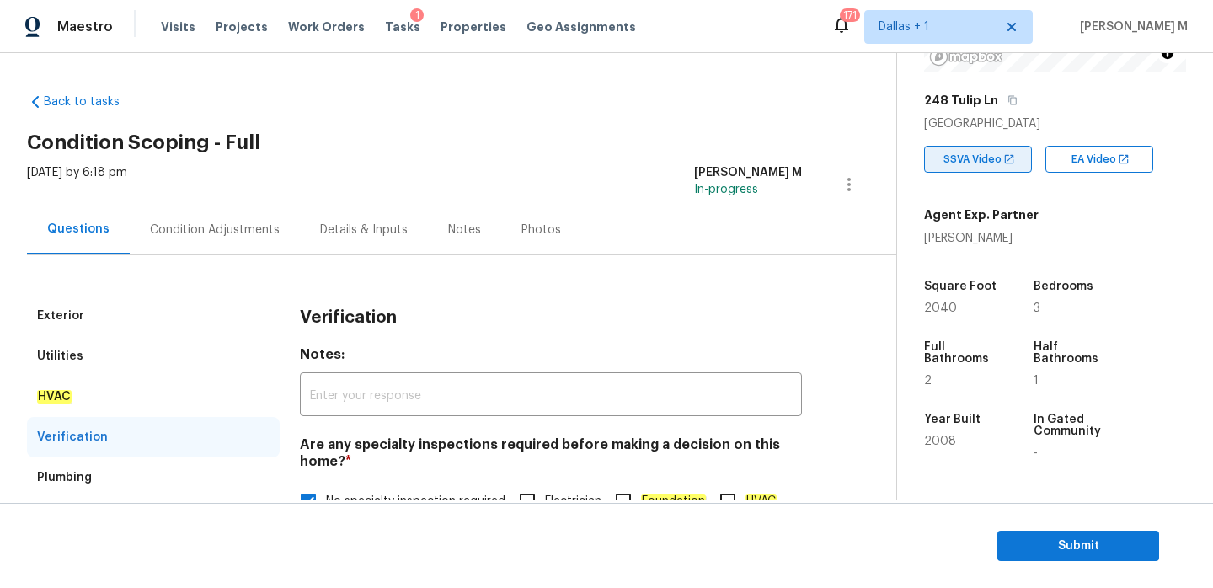
scroll to position [243, 0]
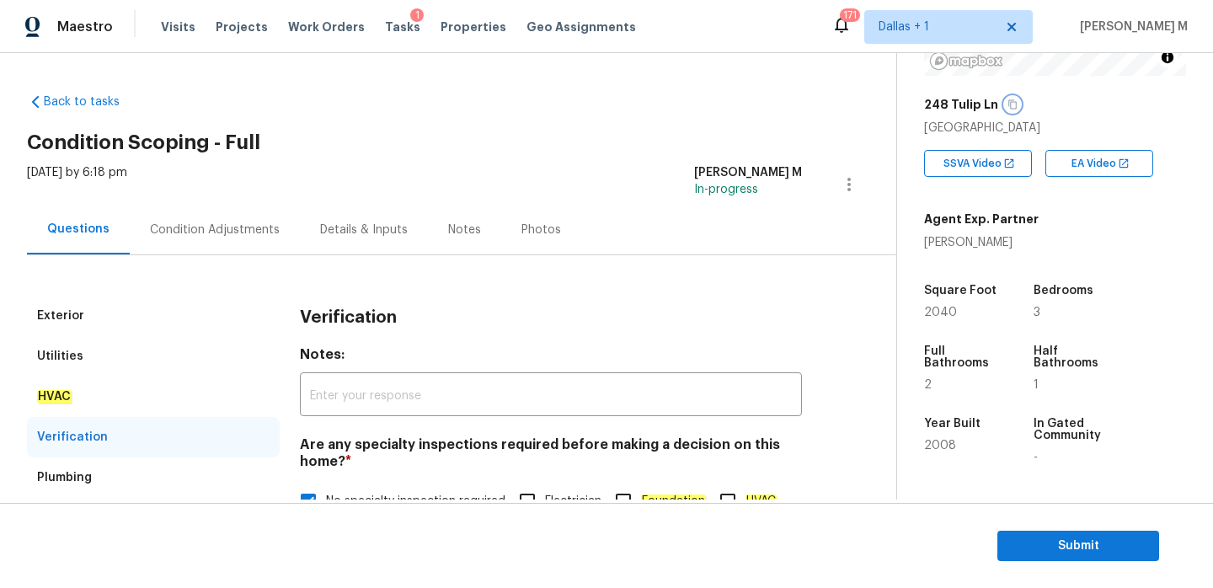
click at [1008, 104] on icon "button" at bounding box center [1013, 104] width 10 height 10
click at [1008, 106] on icon "button" at bounding box center [1013, 104] width 10 height 10
click at [222, 241] on div "Condition Adjustments" at bounding box center [215, 230] width 170 height 50
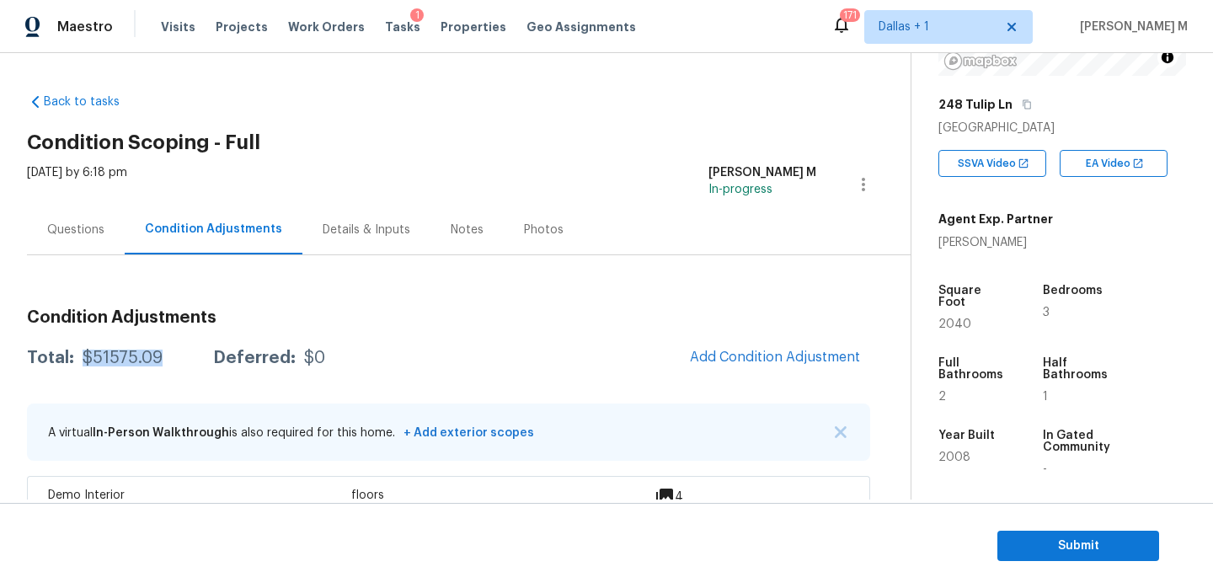
drag, startPoint x: 76, startPoint y: 356, endPoint x: 180, endPoint y: 356, distance: 104.5
copy div "$51575.09"
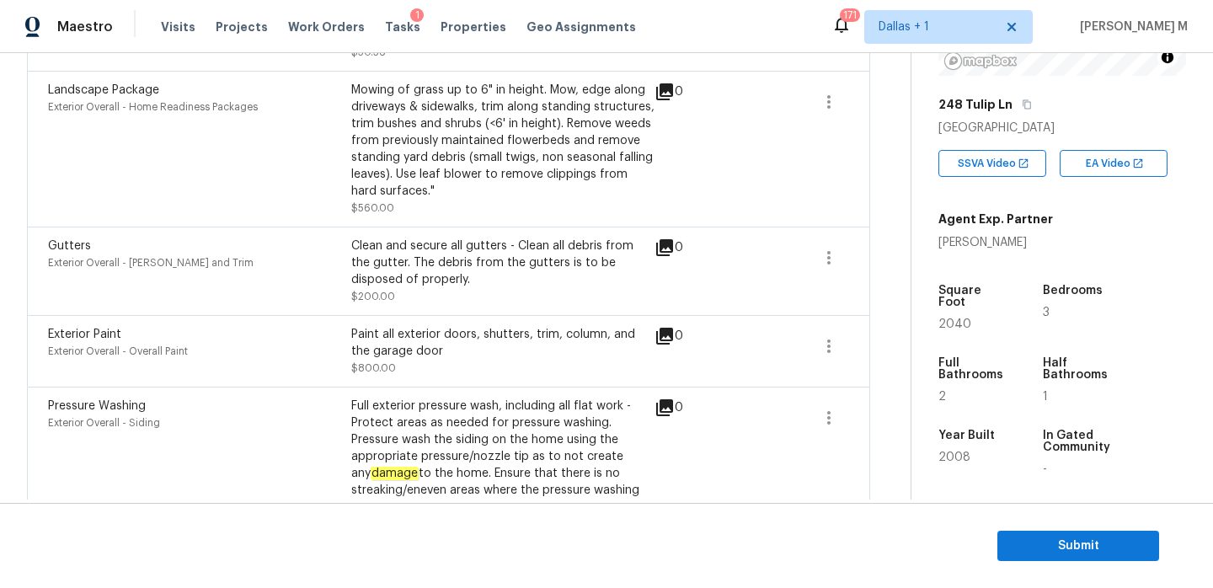
scroll to position [3304, 0]
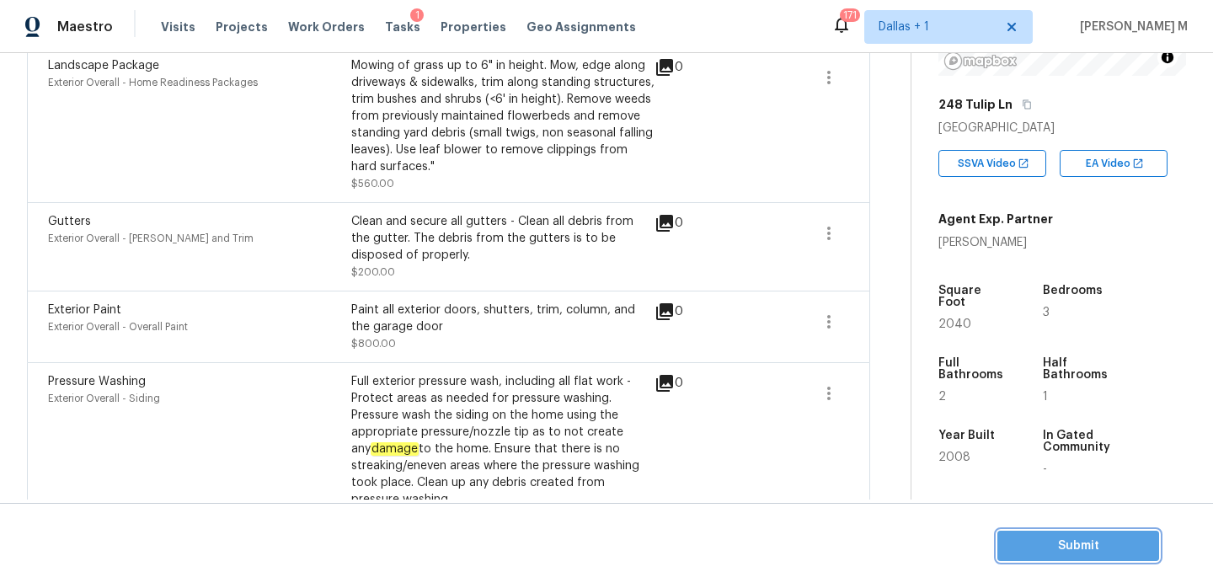
click at [1042, 537] on span "Submit" at bounding box center [1078, 546] width 135 height 21
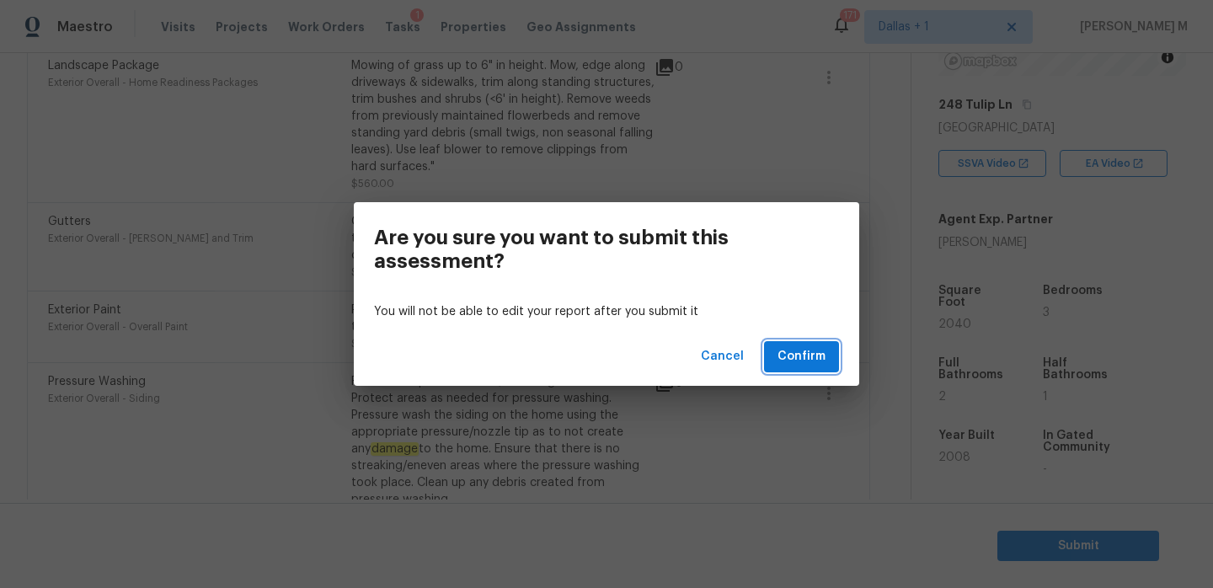
click at [799, 363] on span "Confirm" at bounding box center [802, 356] width 48 height 21
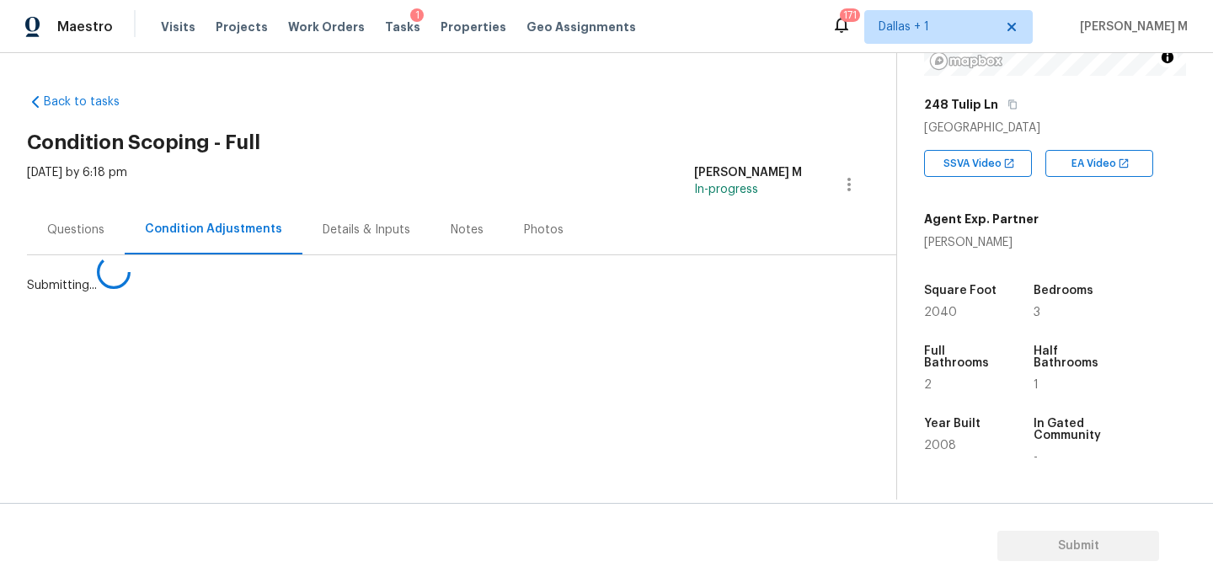
scroll to position [0, 0]
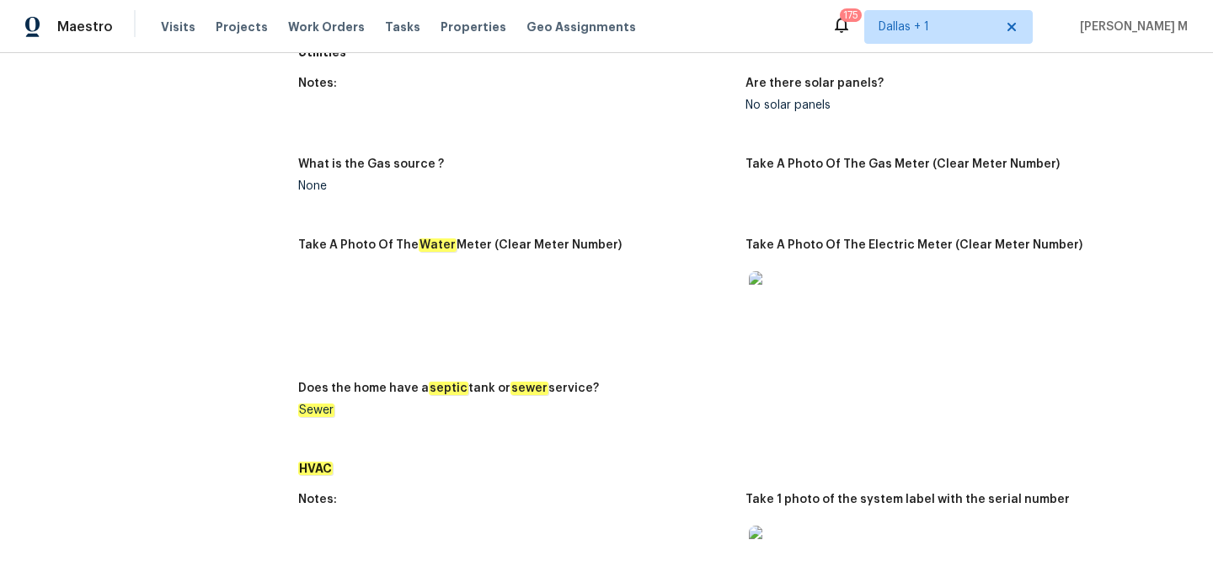
scroll to position [195, 0]
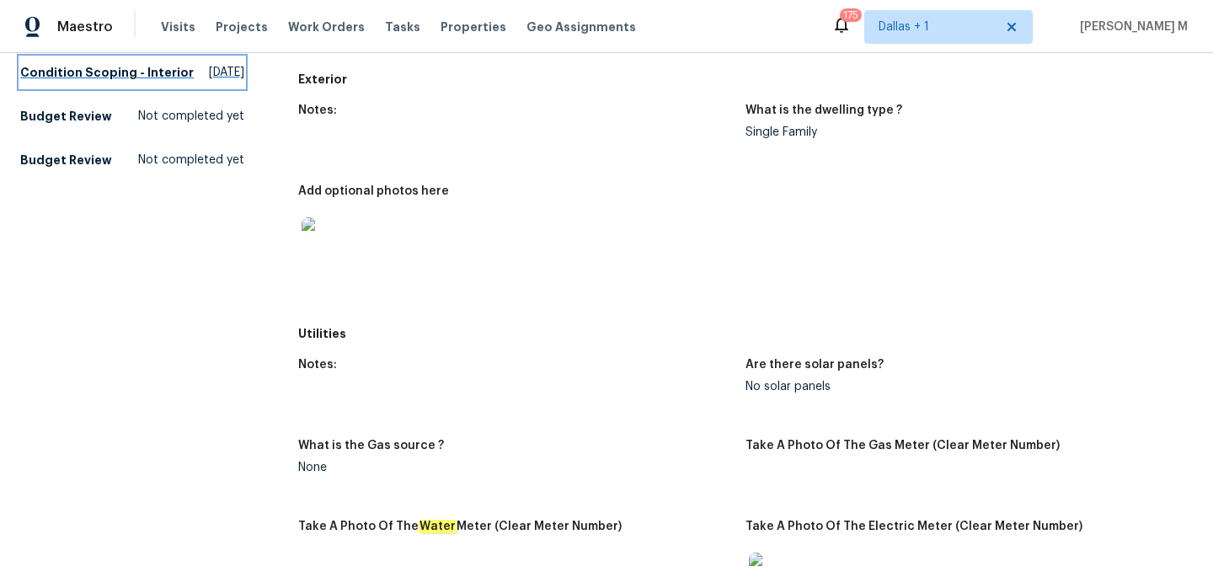
click at [71, 81] on h5 "Condition Scoping - Interior" at bounding box center [107, 72] width 174 height 17
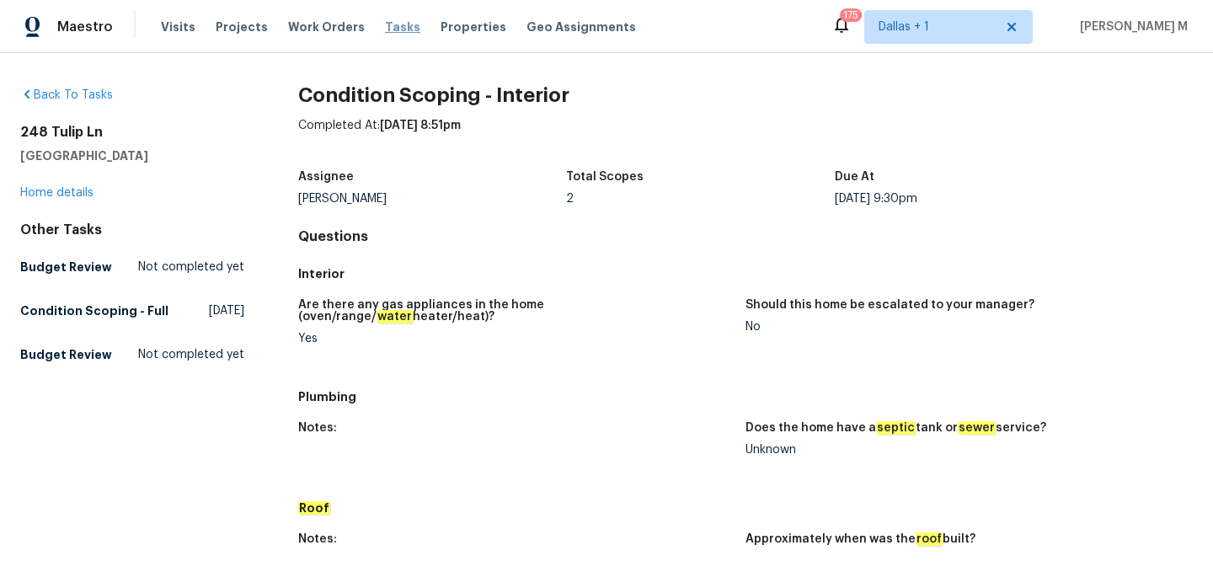
click at [385, 24] on span "Tasks" at bounding box center [402, 27] width 35 height 12
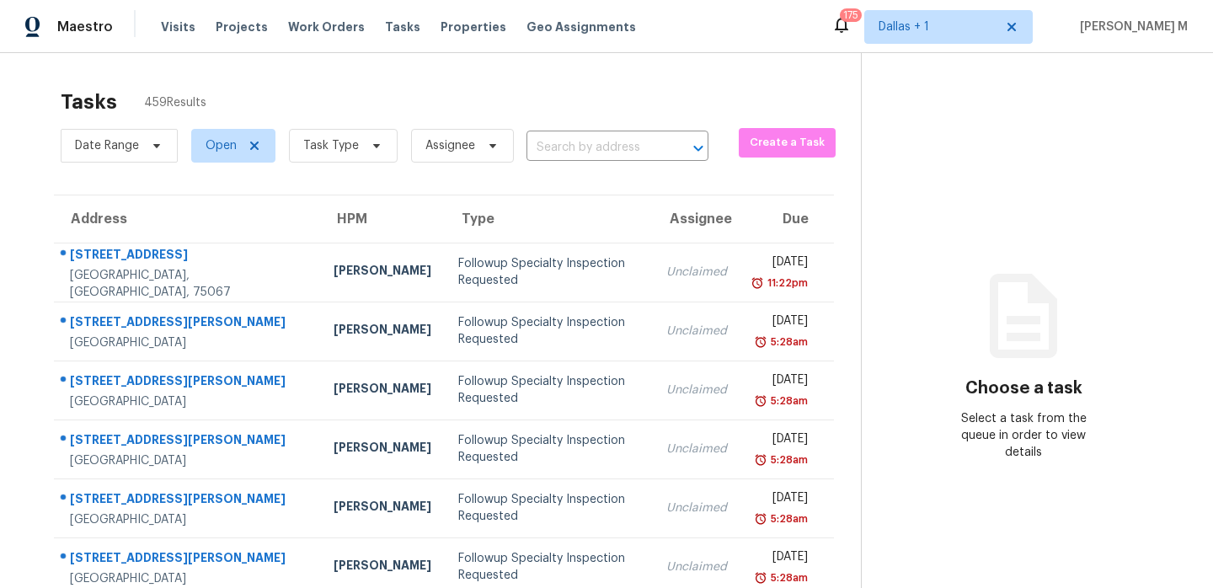
click at [550, 133] on div "Date Range Open Task Type Assignee ​" at bounding box center [385, 146] width 648 height 44
click at [553, 147] on input "text" at bounding box center [594, 148] width 135 height 26
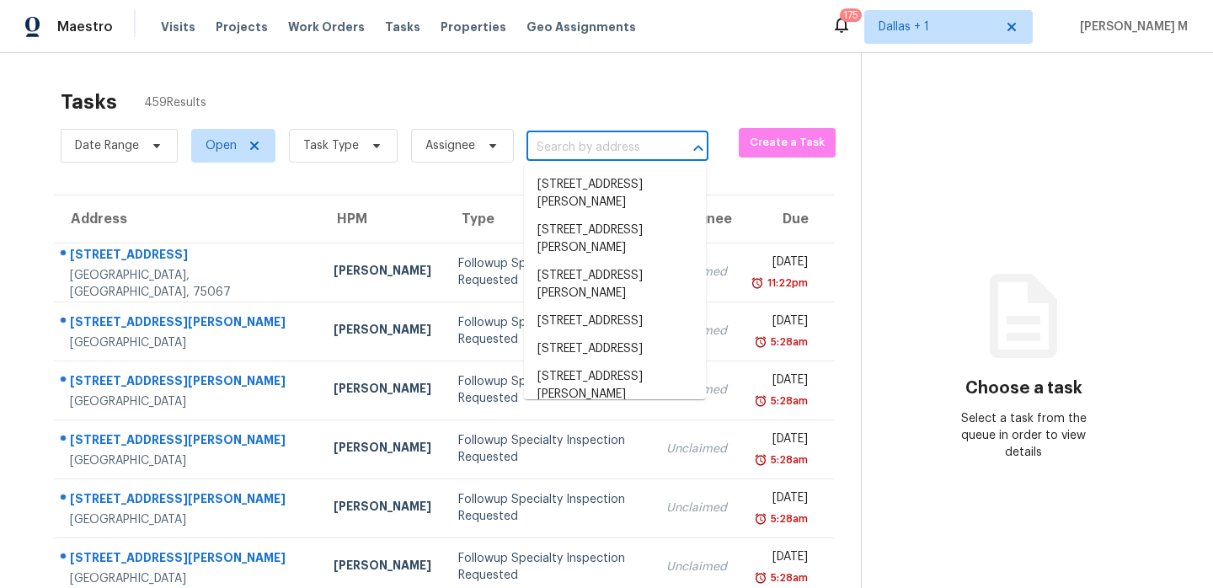
paste input "[STREET_ADDRESS]"
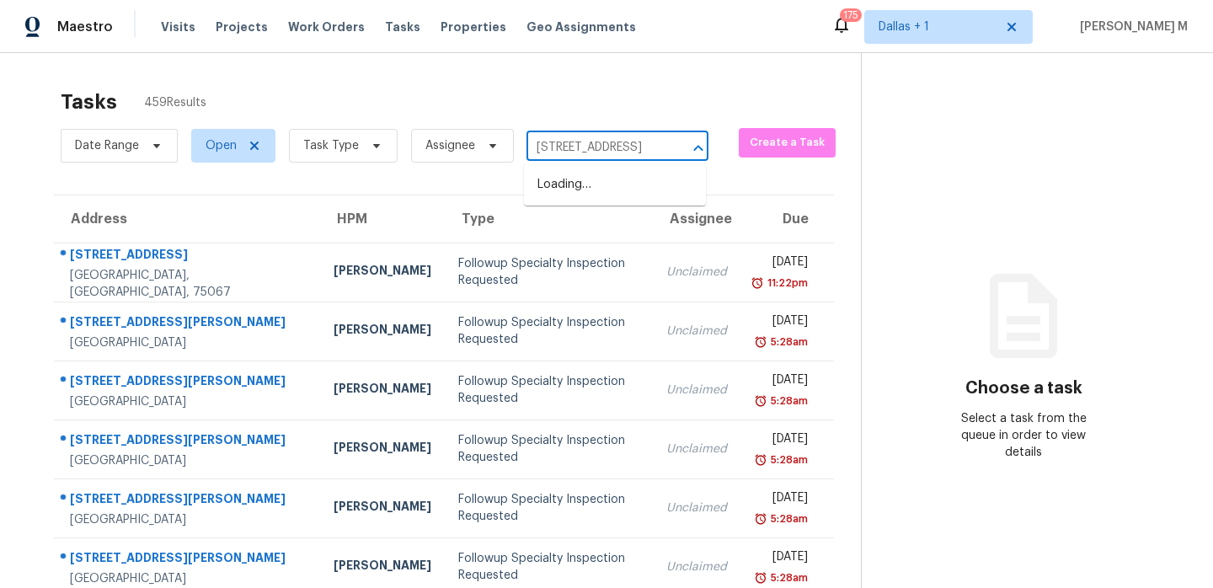
scroll to position [0, 113]
type input "[STREET_ADDRESS]"
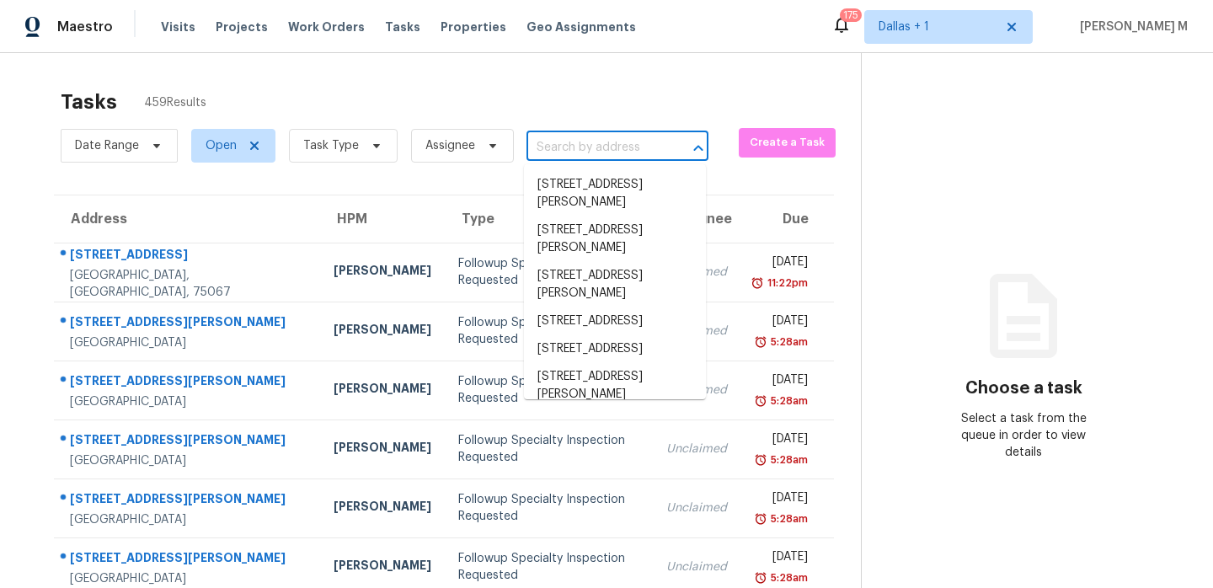
scroll to position [0, 0]
paste input "[STREET_ADDRESS]"
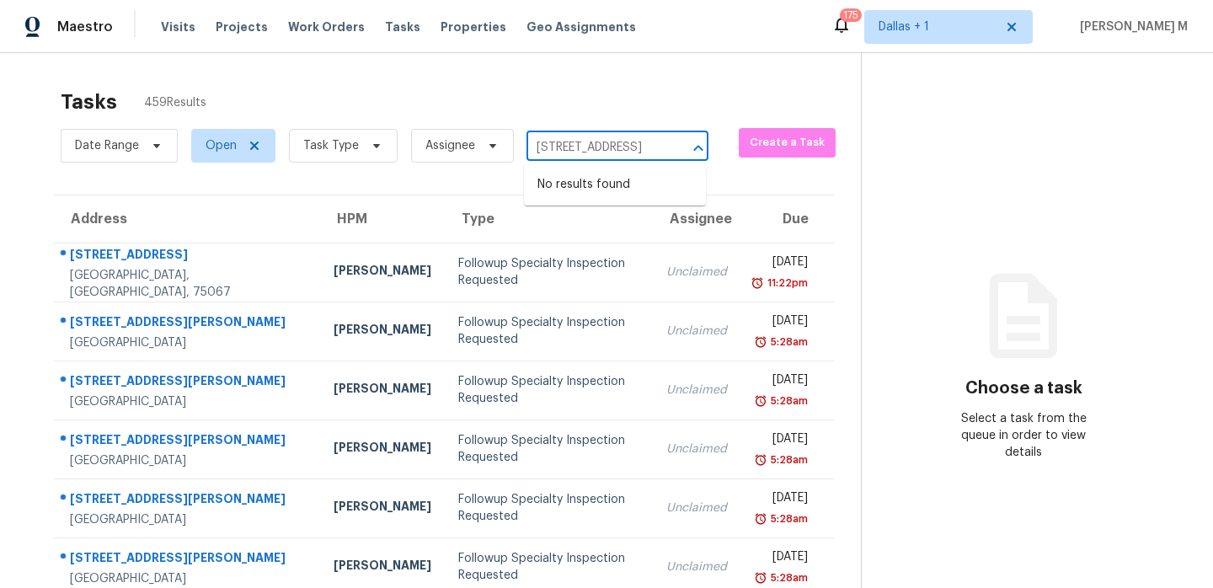
type input "[STREET_ADDRESS]"
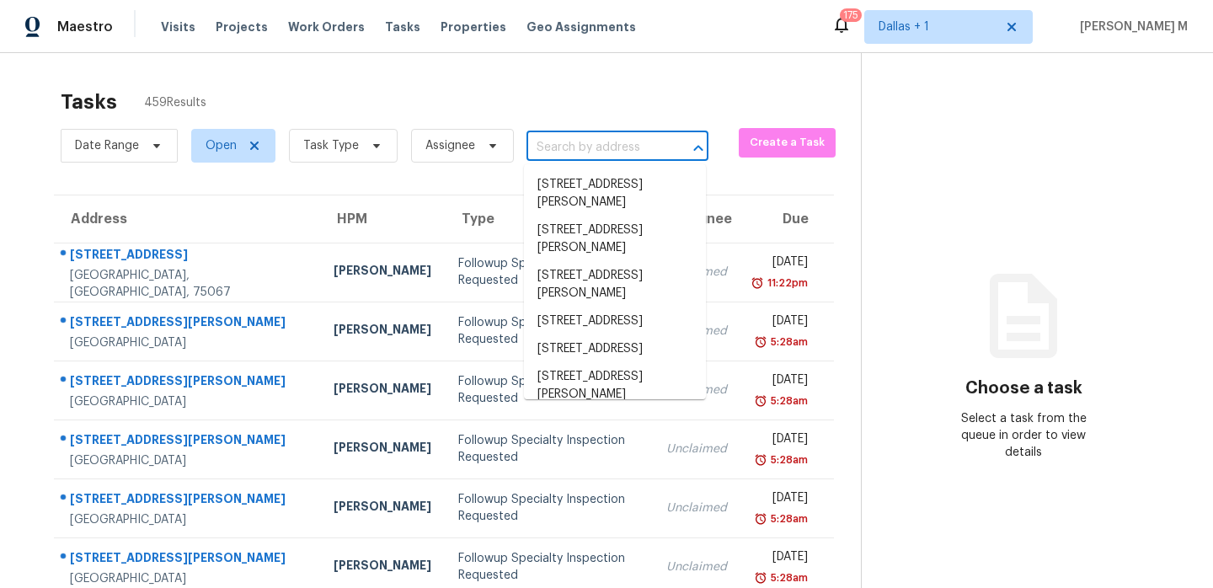
scroll to position [0, 0]
paste input "[STREET_ADDRESS]"
type input "[STREET_ADDRESS]"
click at [569, 144] on input "text" at bounding box center [594, 148] width 135 height 26
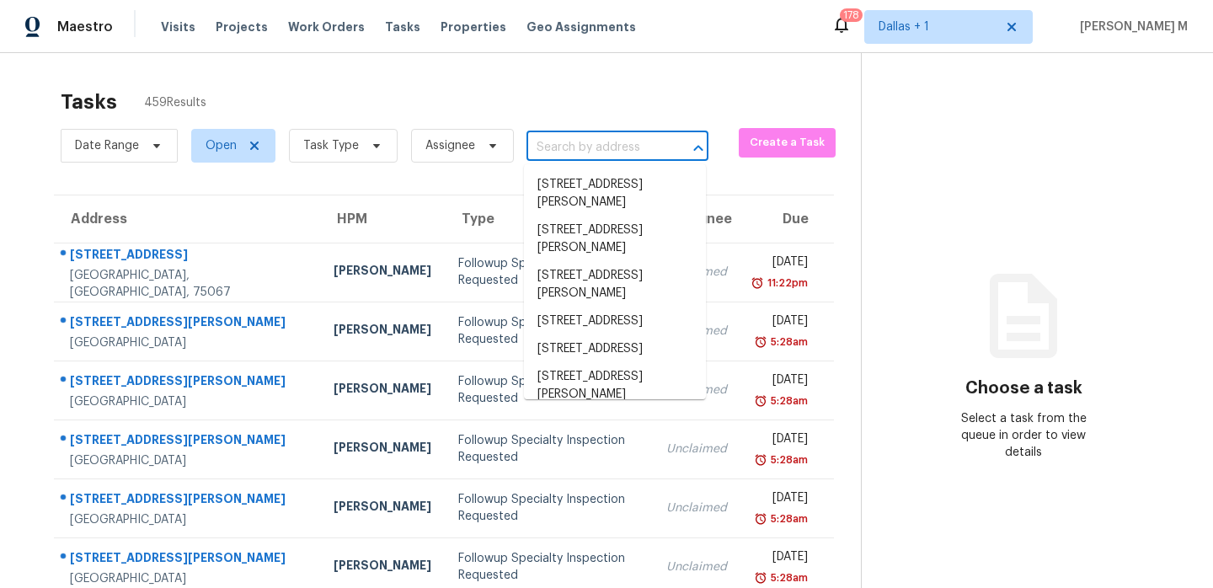
paste input "[STREET_ADDRESS]"
type input "11003 Mossy Hollow Ln Houston, TX, 77075"
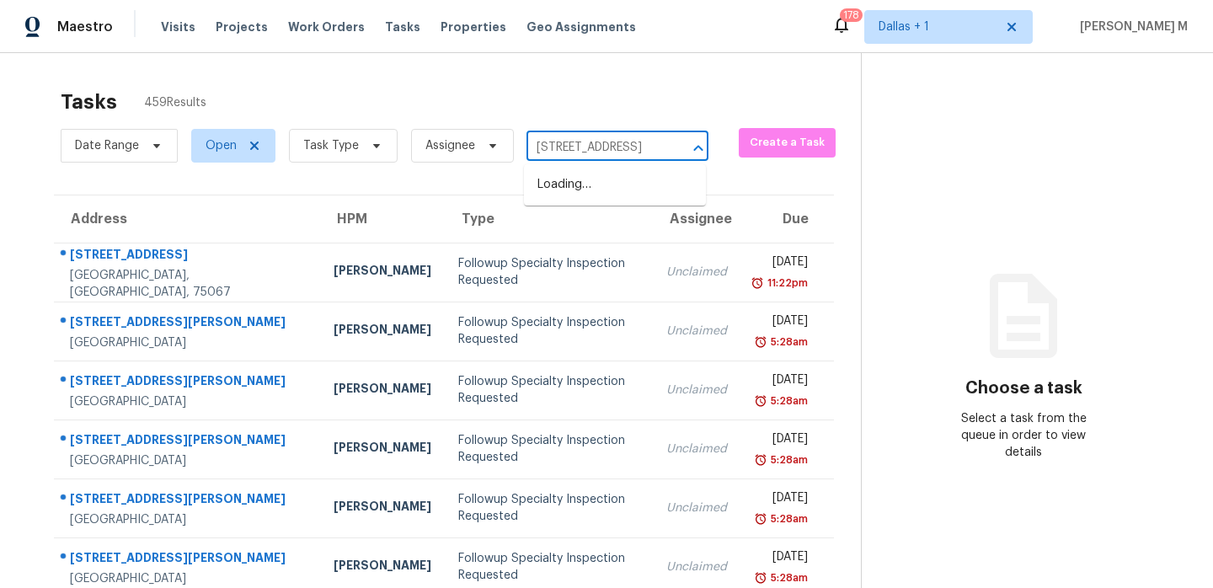
scroll to position [0, 113]
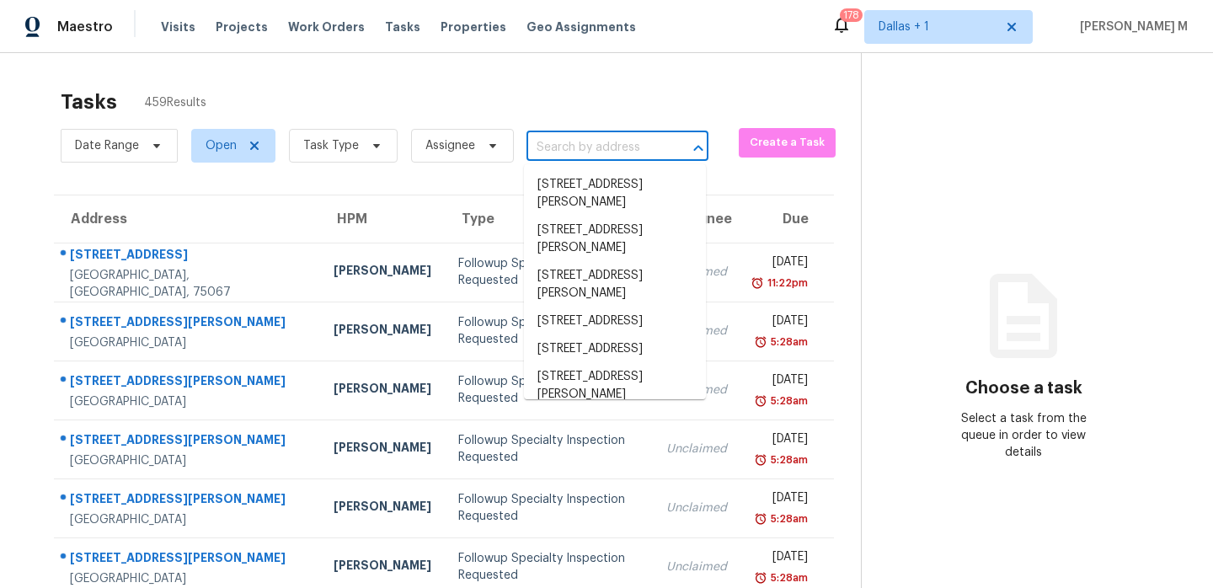
click at [569, 140] on input "text" at bounding box center [594, 148] width 135 height 26
paste input "[STREET_ADDRESS]"
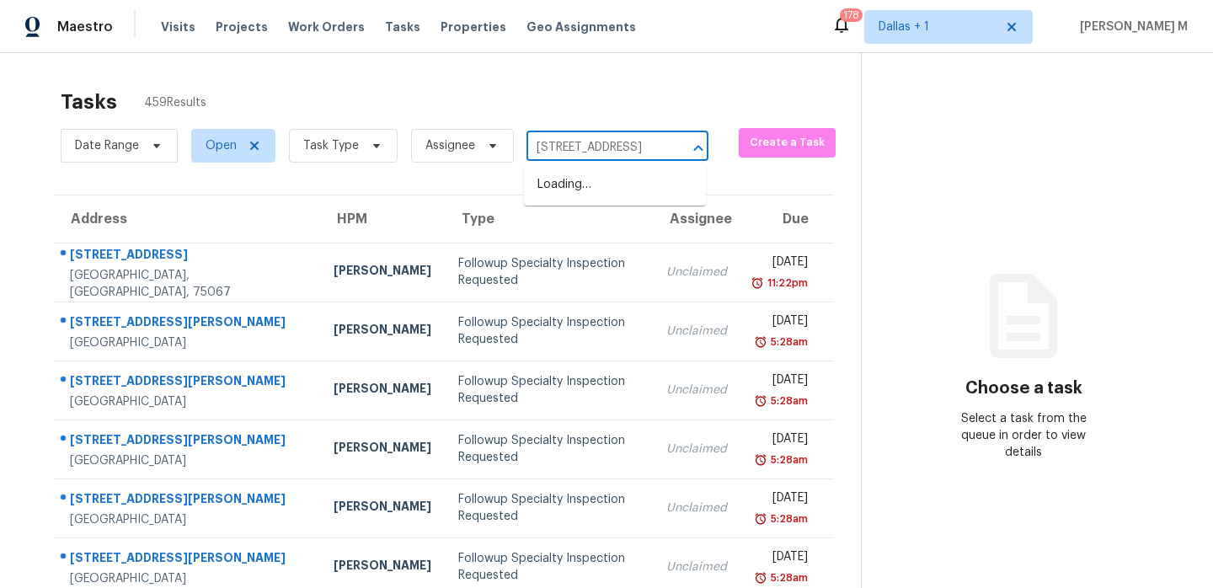
scroll to position [0, 113]
type input "[STREET_ADDRESS]"
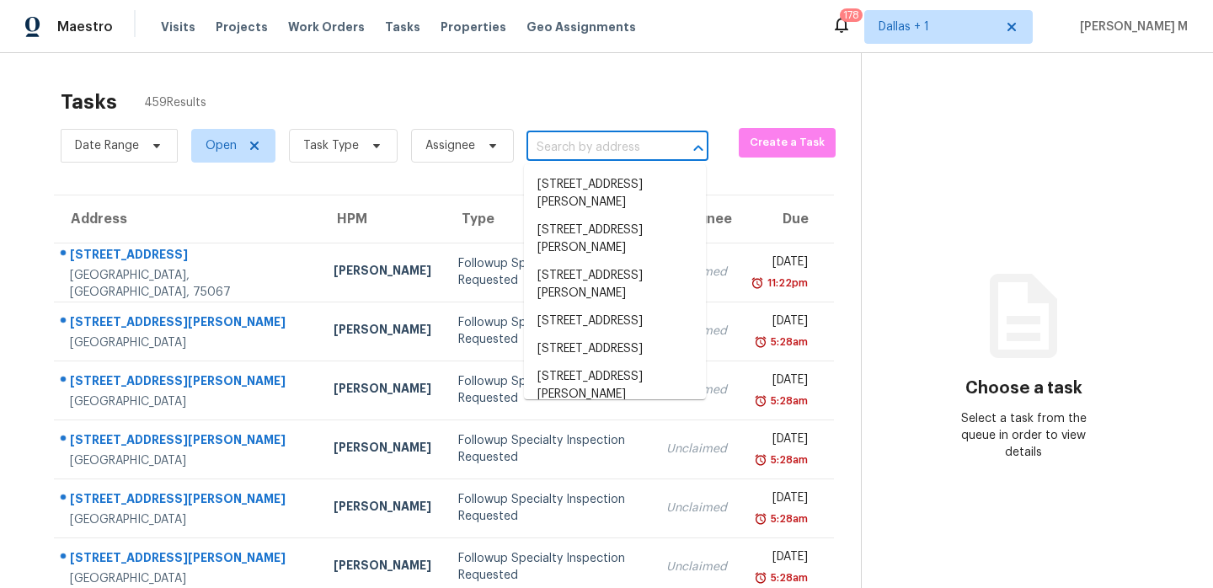
click at [590, 152] on input "text" at bounding box center [594, 148] width 135 height 26
paste input "[STREET_ADDRESS]"
type input "[STREET_ADDRESS]"
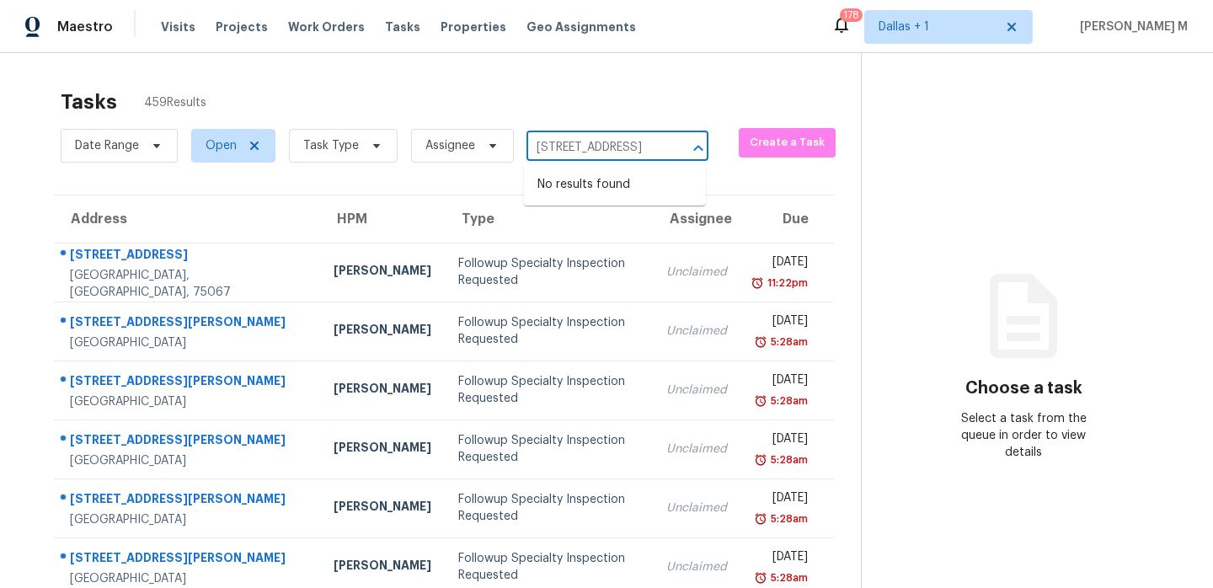
scroll to position [0, 113]
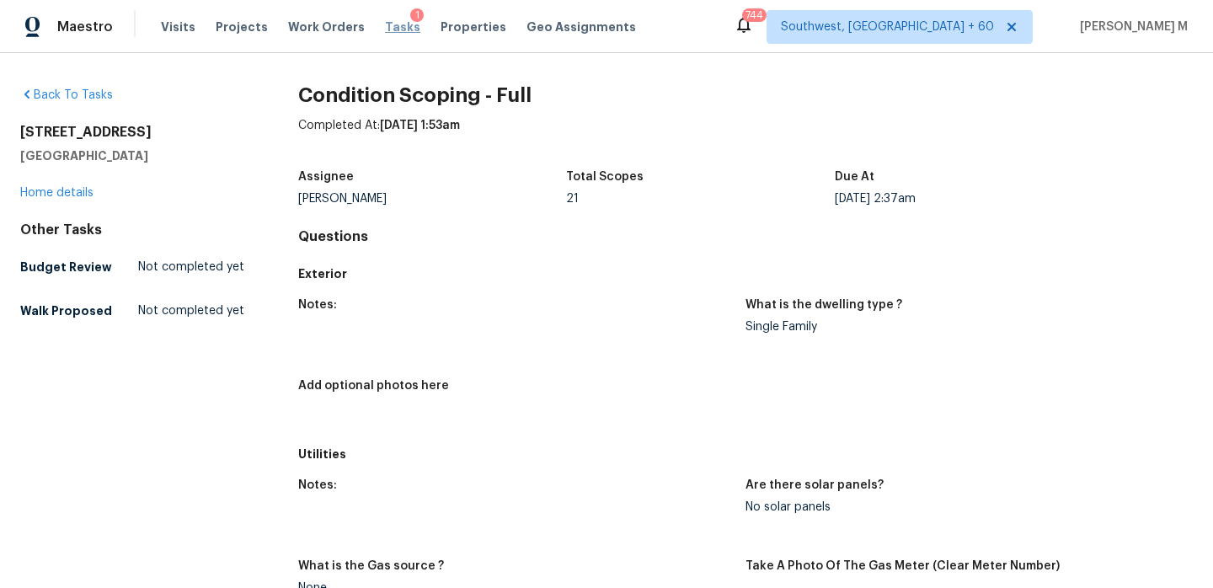
click at [395, 27] on span "Tasks" at bounding box center [402, 27] width 35 height 12
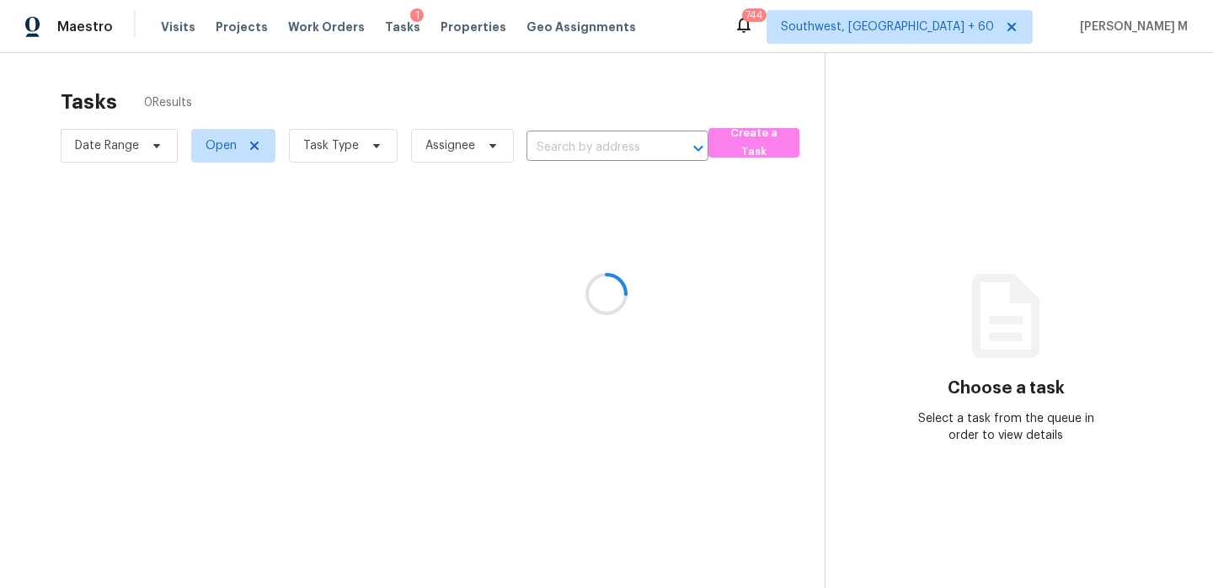
click at [580, 151] on div at bounding box center [606, 294] width 1213 height 588
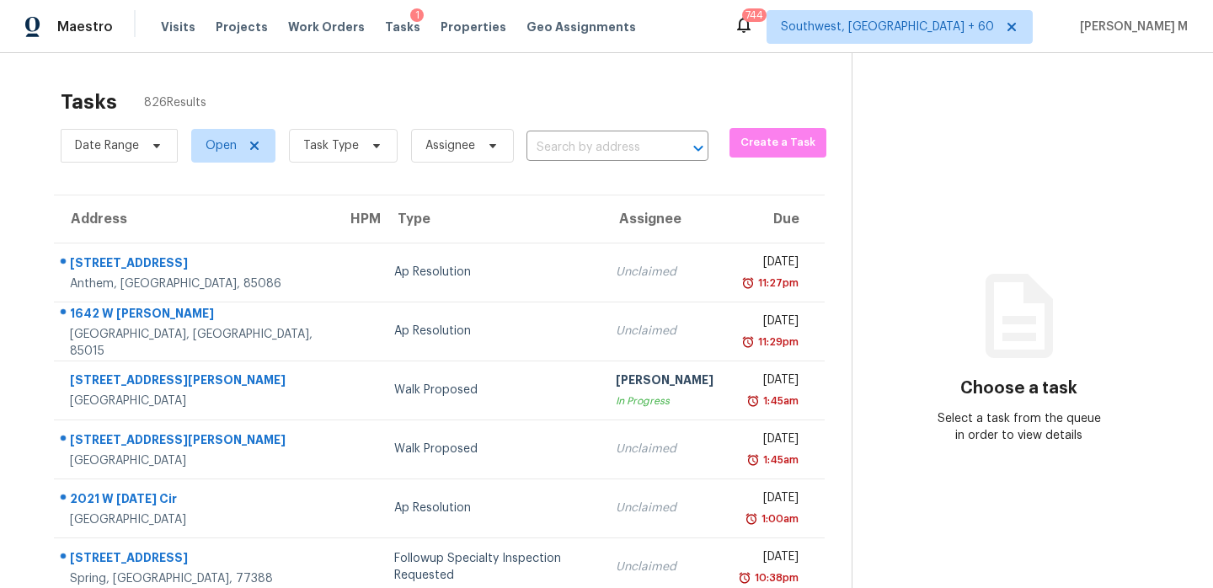
click at [580, 151] on input "text" at bounding box center [594, 148] width 135 height 26
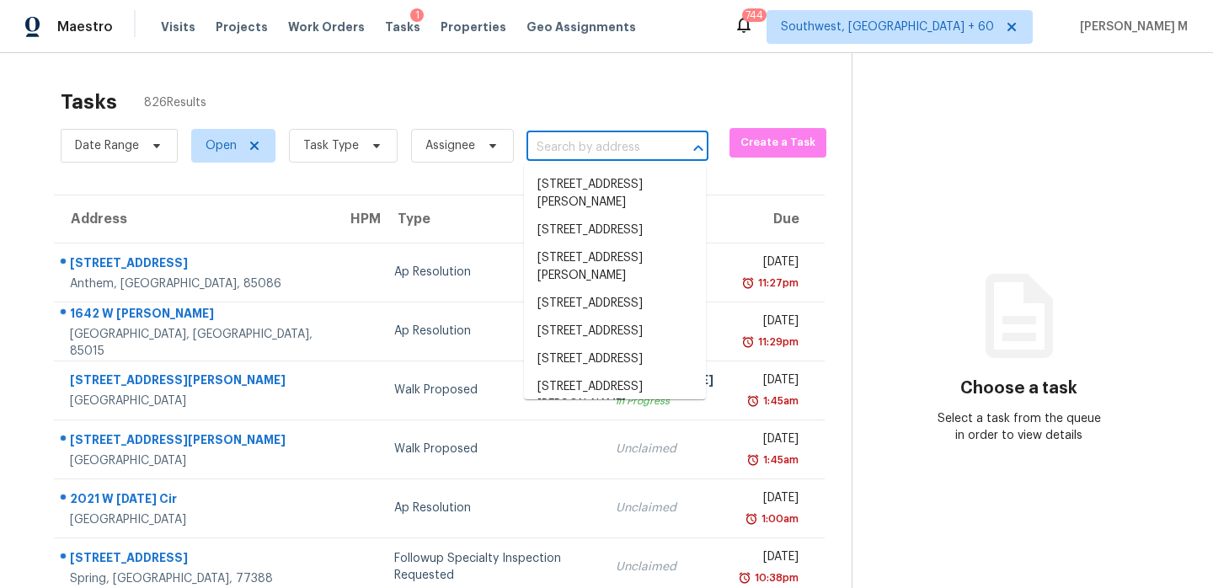
paste input "[STREET_ADDRESS]"
type input "[STREET_ADDRESS]"
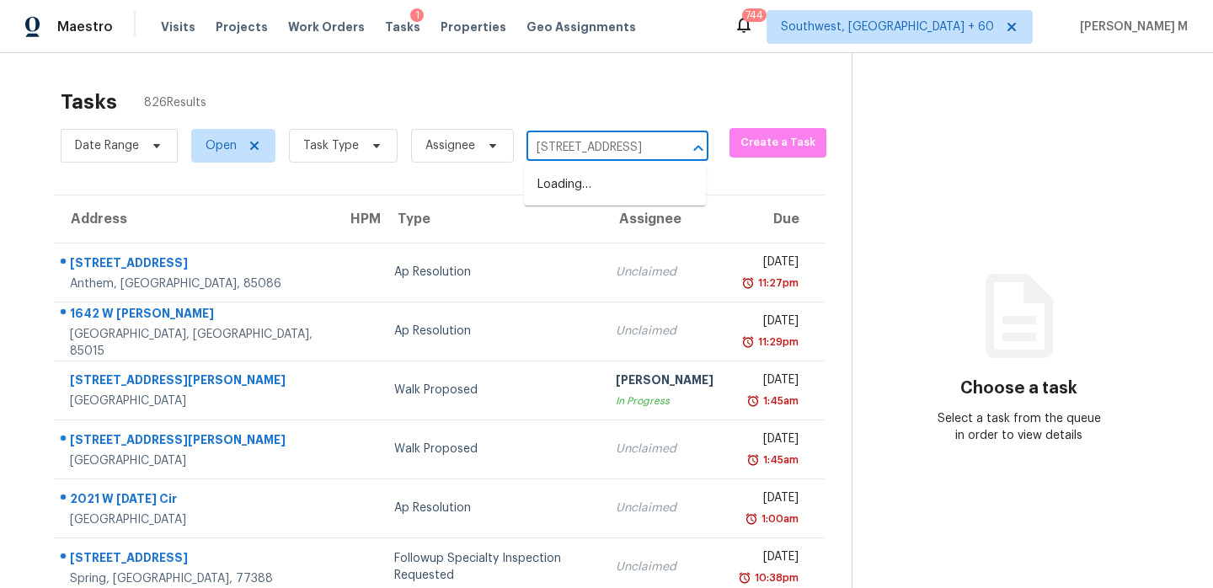
scroll to position [0, 113]
click at [606, 184] on li "[STREET_ADDRESS]" at bounding box center [615, 185] width 182 height 28
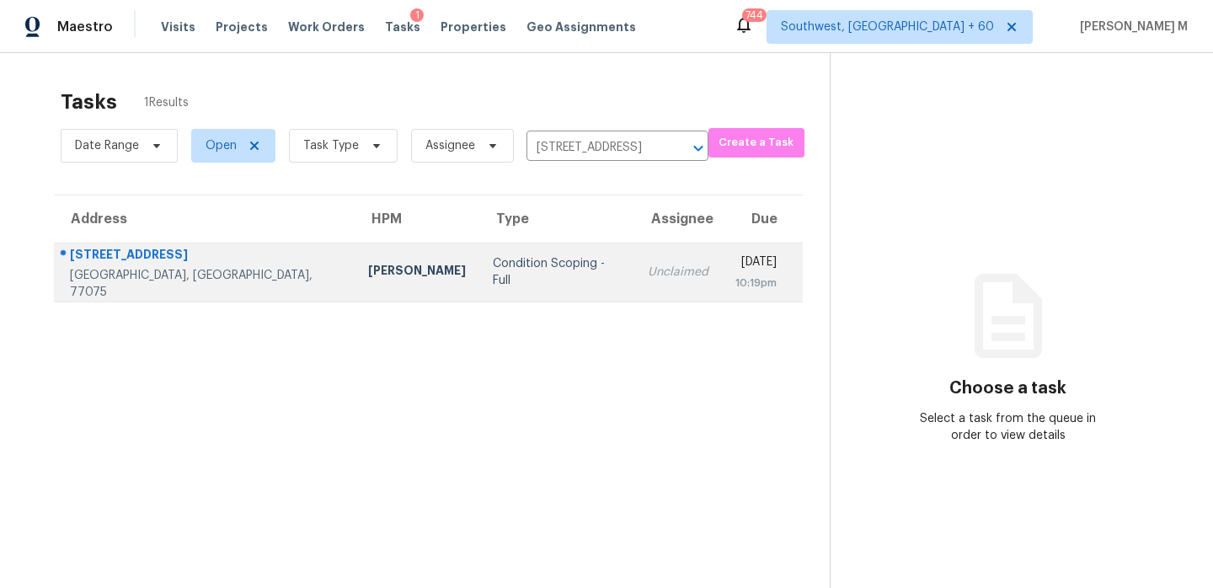
click at [634, 260] on td "Unclaimed" at bounding box center [678, 272] width 88 height 59
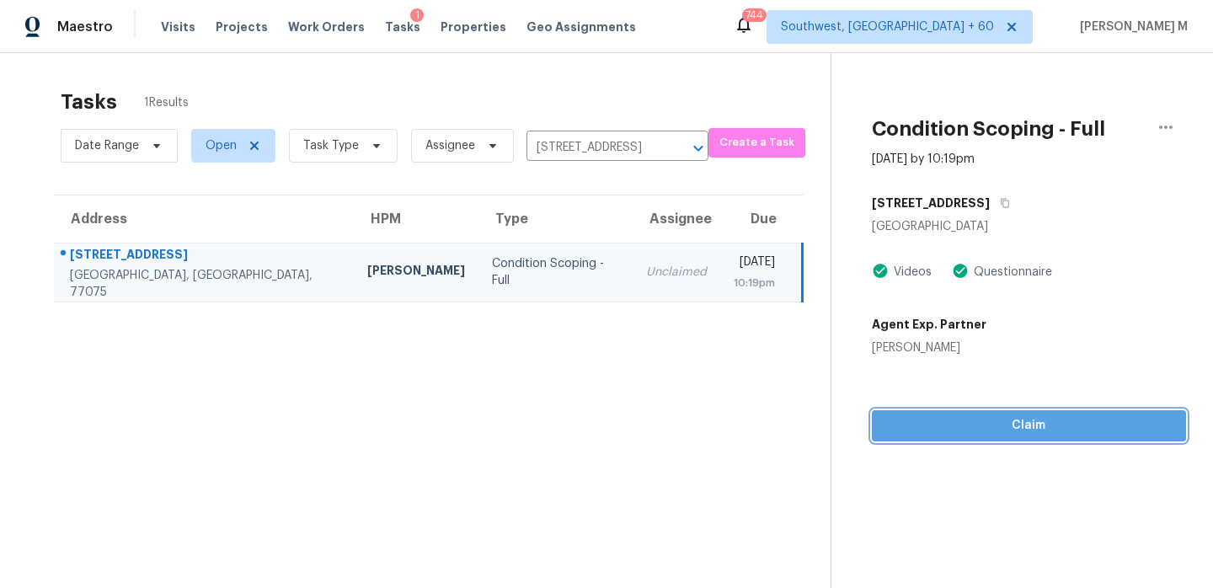
click at [1008, 440] on button "Claim" at bounding box center [1029, 425] width 314 height 31
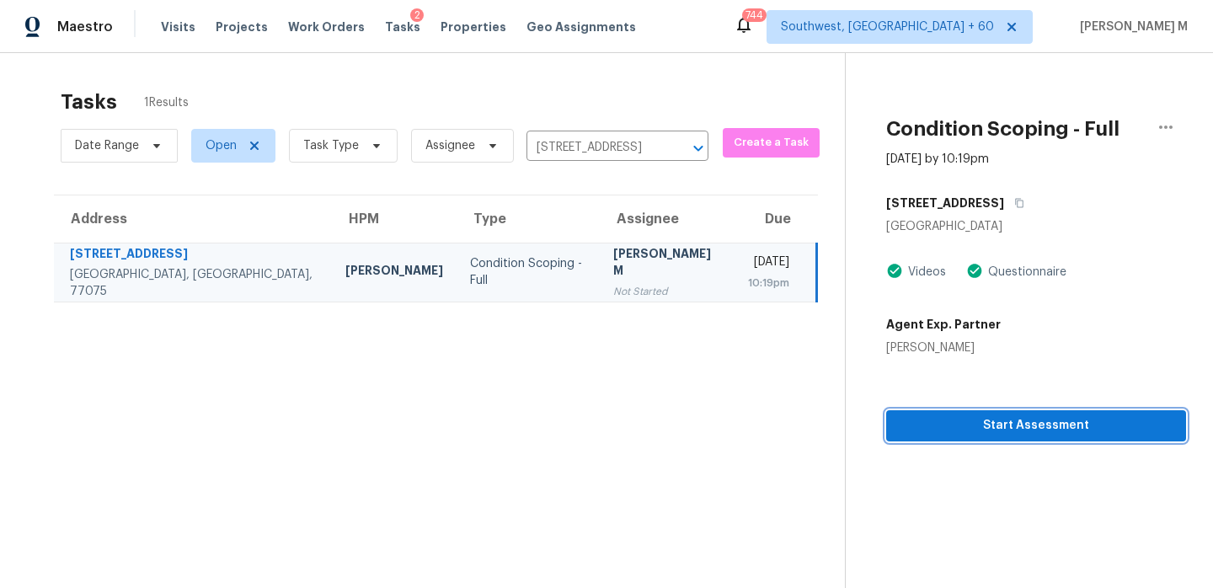
click at [960, 430] on span "Start Assessment" at bounding box center [1036, 425] width 273 height 21
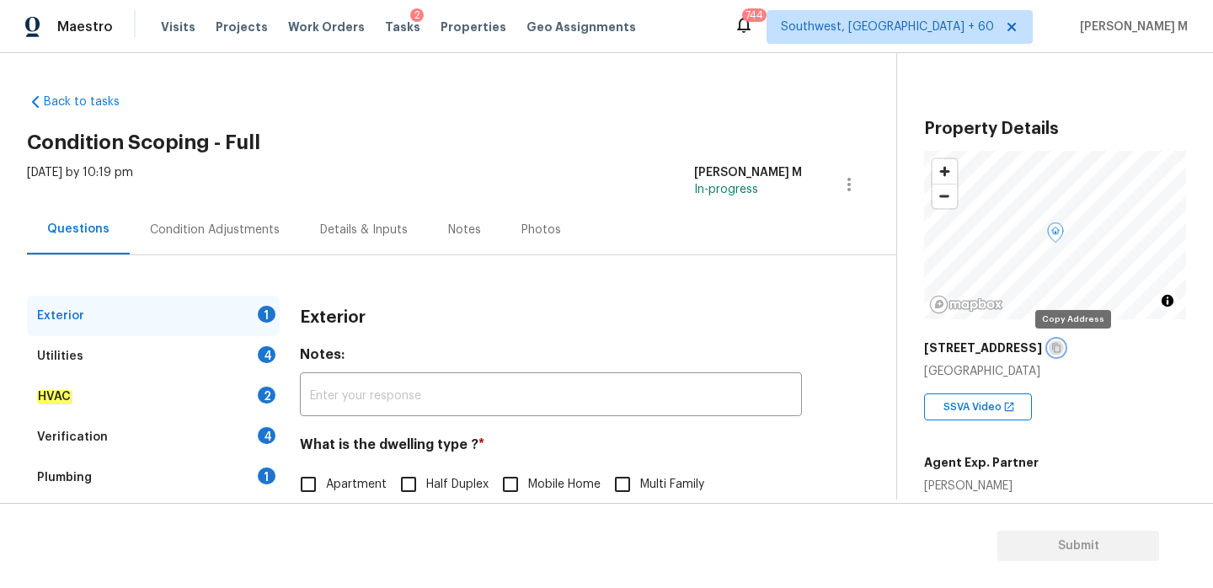
click at [1063, 350] on button "button" at bounding box center [1056, 347] width 15 height 15
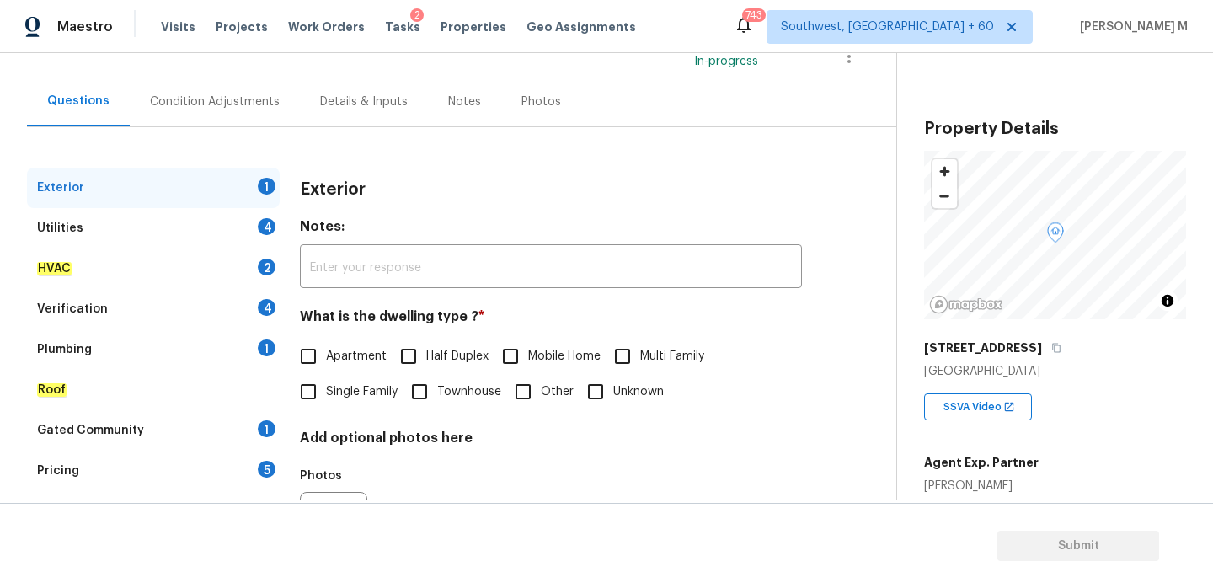
scroll to position [223, 0]
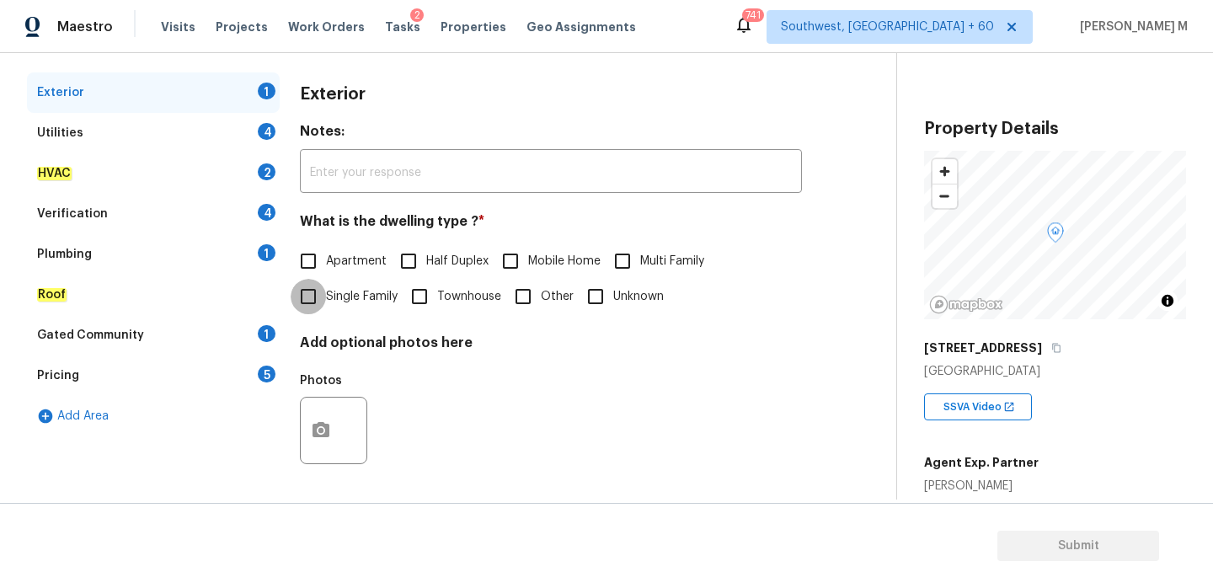
click at [309, 297] on input "Single Family" at bounding box center [308, 296] width 35 height 35
checkbox input "true"
click at [319, 425] on icon "button" at bounding box center [321, 429] width 17 height 15
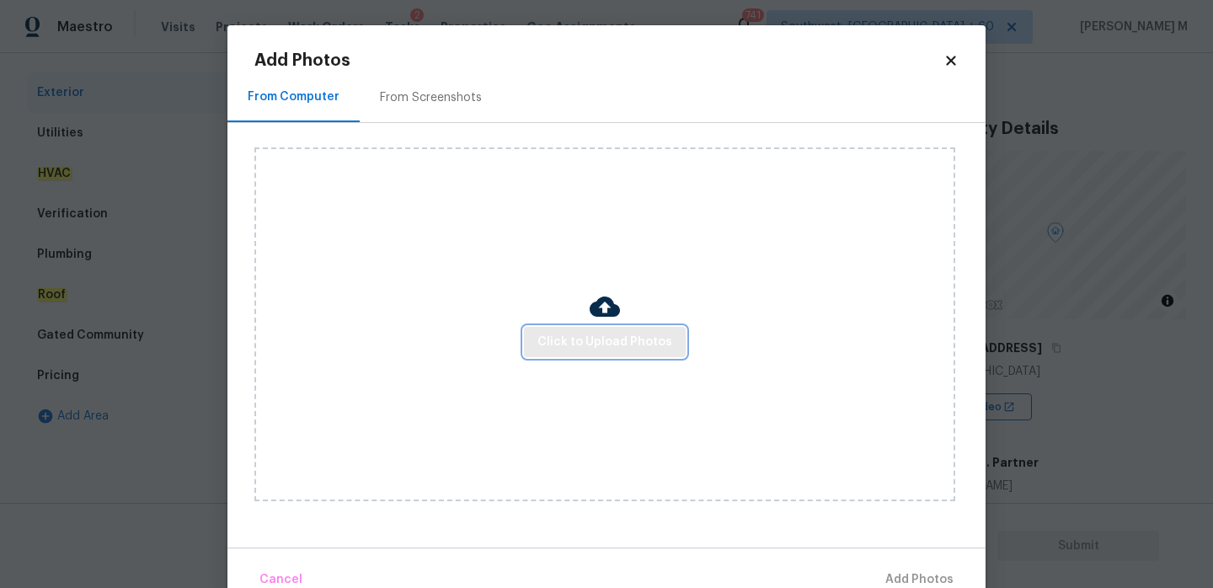
click at [658, 332] on span "Click to Upload Photos" at bounding box center [604, 342] width 135 height 21
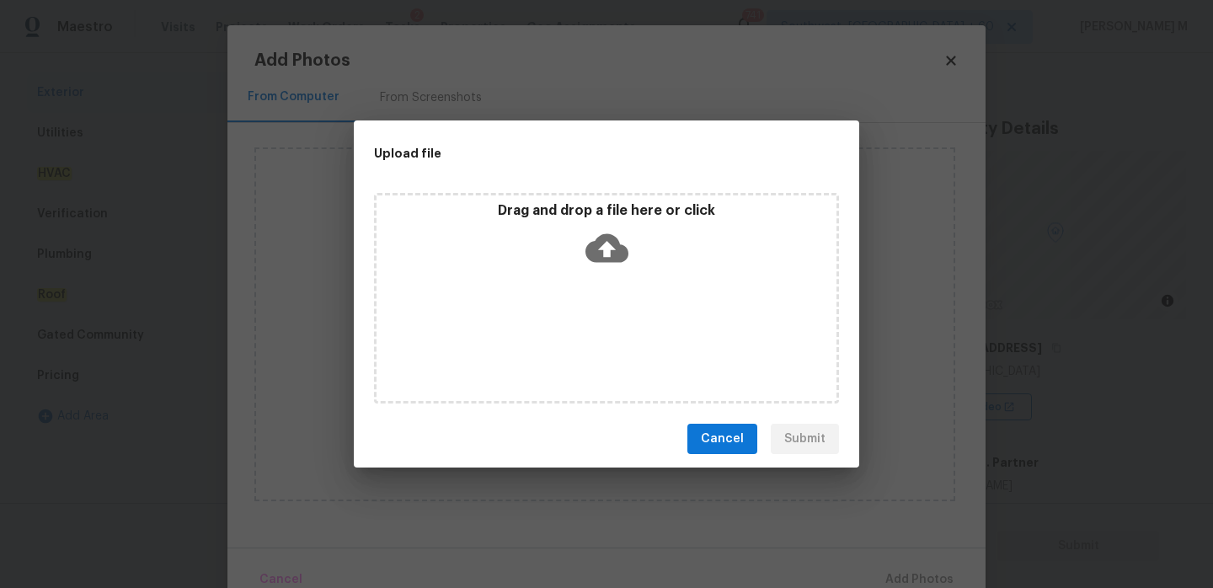
click at [607, 239] on icon at bounding box center [607, 248] width 43 height 29
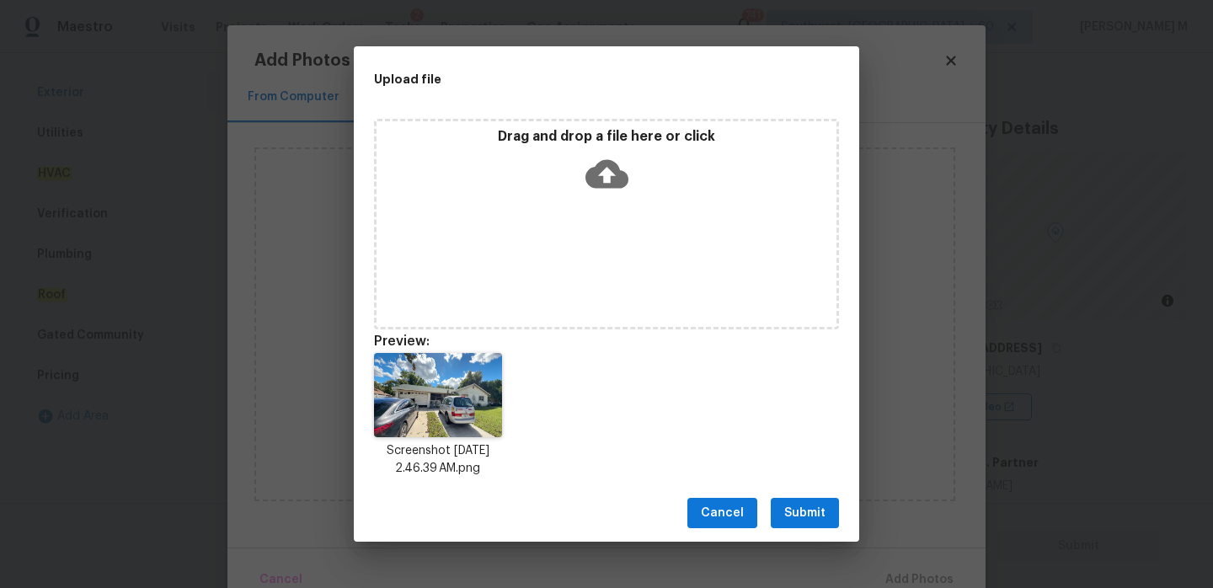
click at [778, 516] on button "Submit" at bounding box center [805, 513] width 68 height 31
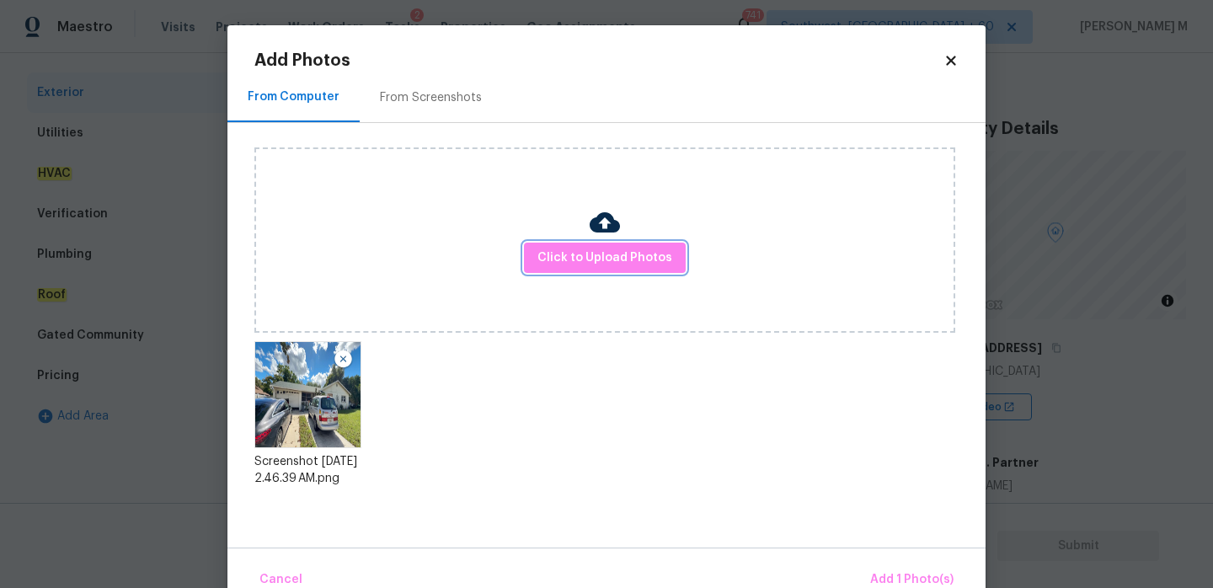
scroll to position [35, 0]
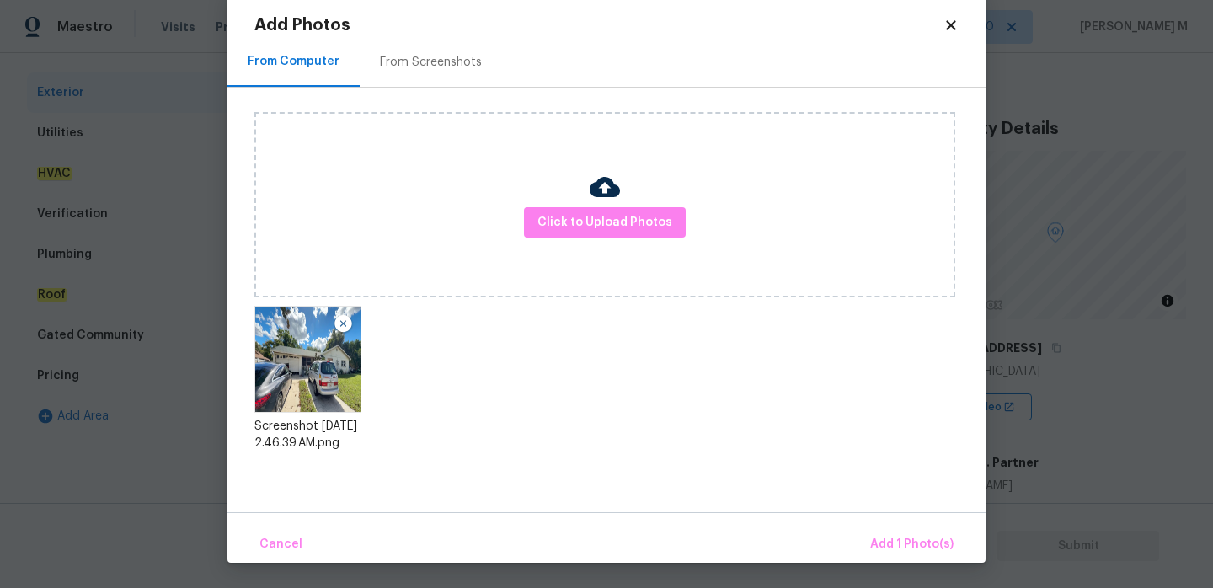
click at [961, 547] on div "Cancel Add 1 Photo(s)" at bounding box center [606, 537] width 758 height 51
click at [928, 543] on span "Add 1 Photo(s)" at bounding box center [911, 544] width 83 height 21
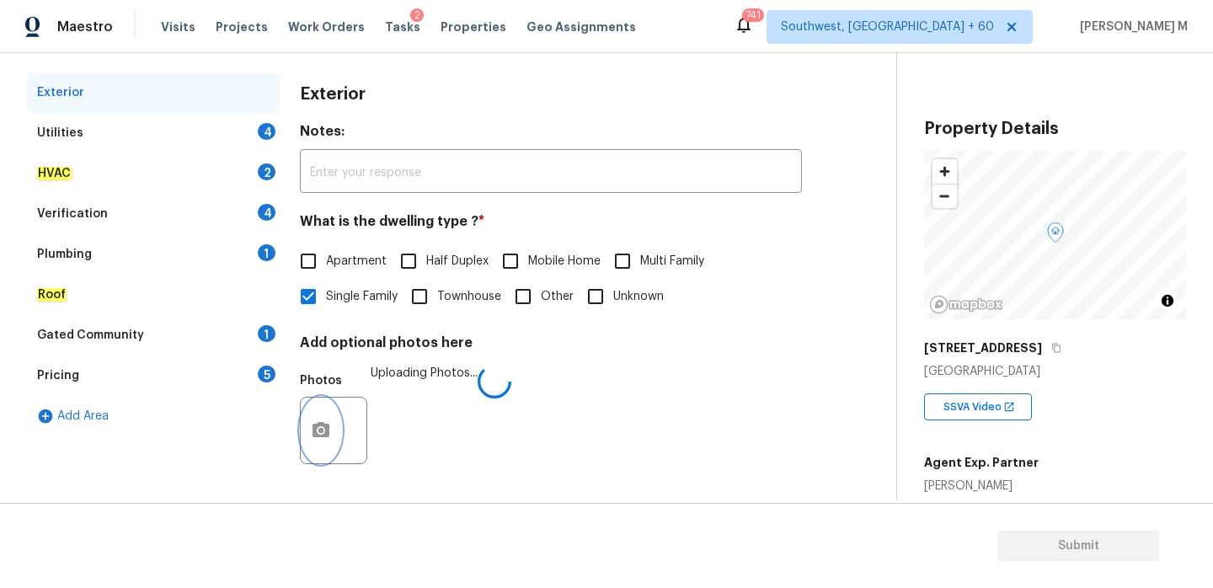
scroll to position [0, 0]
click at [122, 138] on div "Utilities 4" at bounding box center [153, 133] width 253 height 40
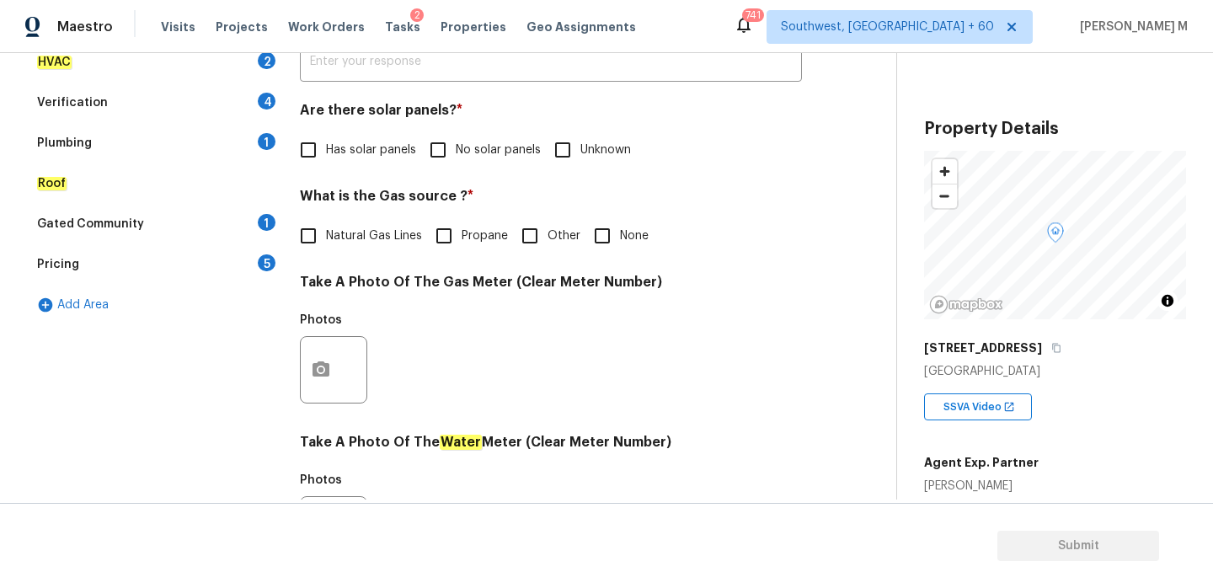
scroll to position [349, 0]
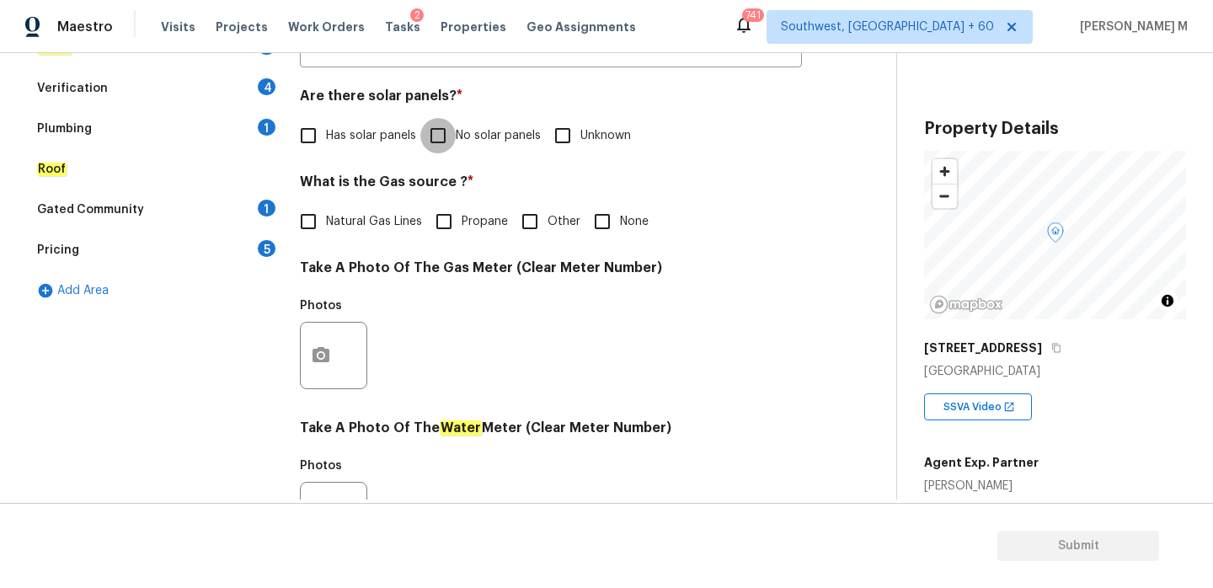
click at [436, 140] on input "No solar panels" at bounding box center [437, 135] width 35 height 35
checkbox input "true"
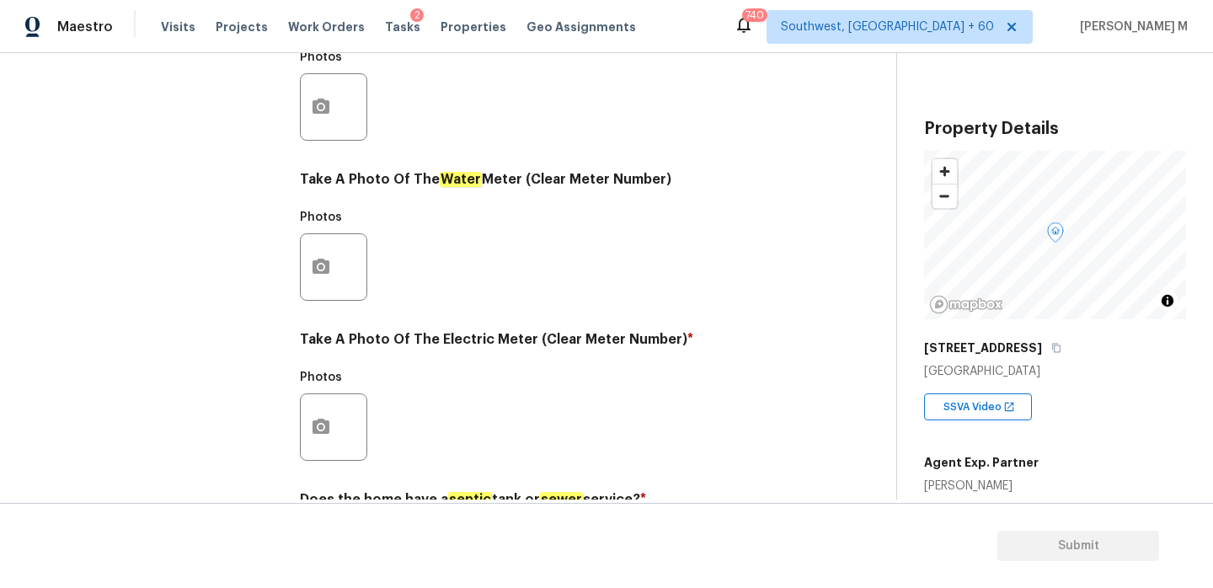
scroll to position [680, 0]
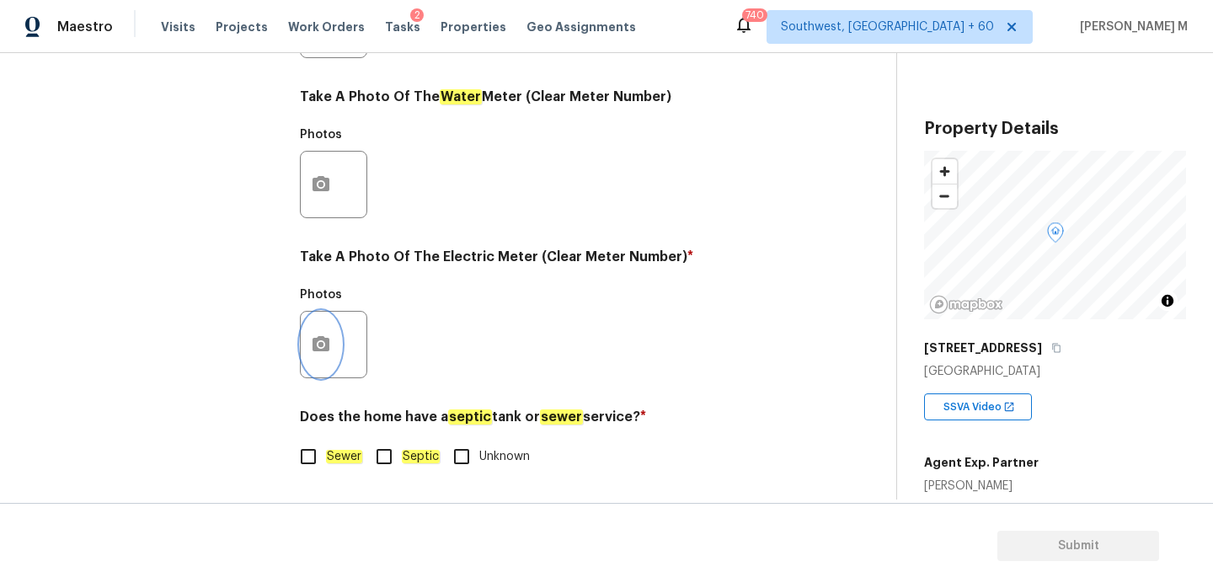
click at [312, 344] on icon "button" at bounding box center [321, 344] width 20 height 20
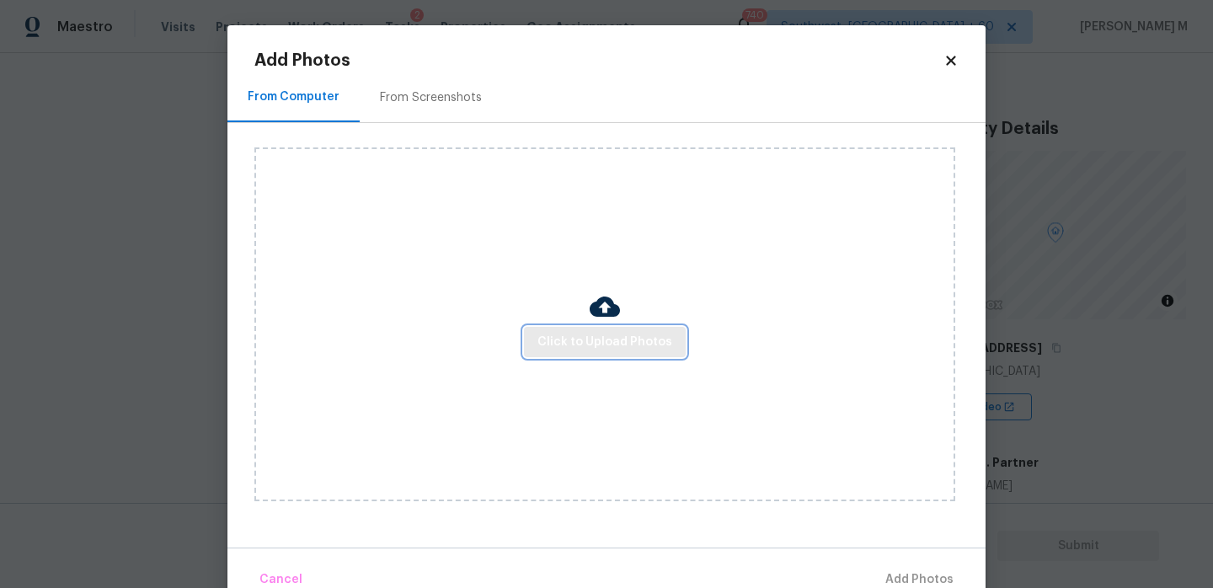
click at [548, 344] on span "Click to Upload Photos" at bounding box center [604, 342] width 135 height 21
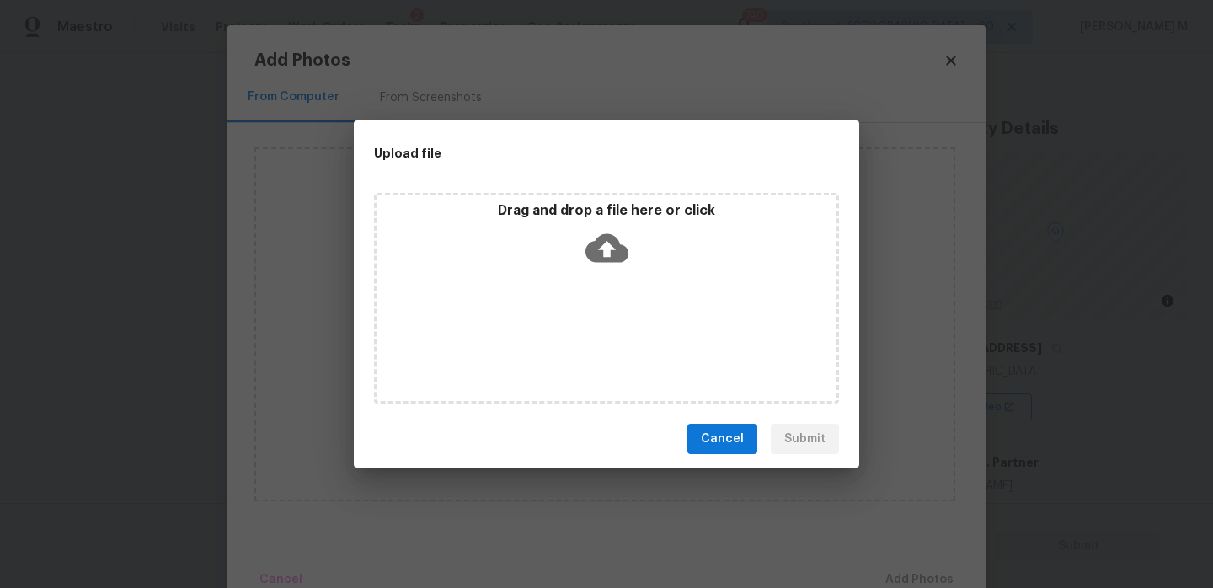
click at [633, 235] on div "Drag and drop a file here or click" at bounding box center [607, 238] width 460 height 72
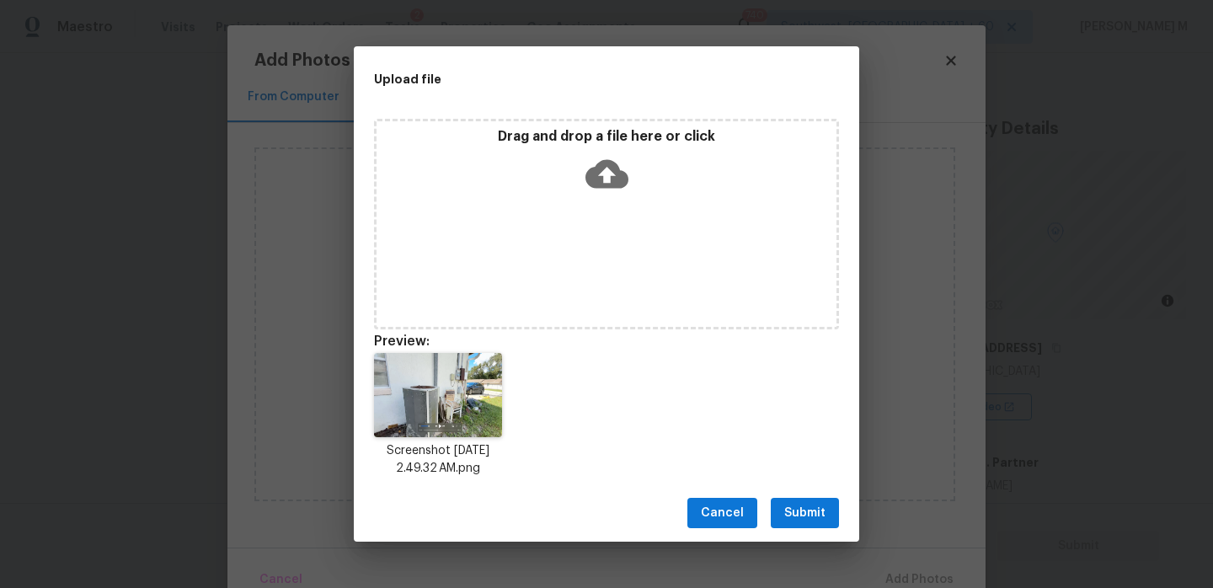
click at [804, 516] on span "Submit" at bounding box center [804, 513] width 41 height 21
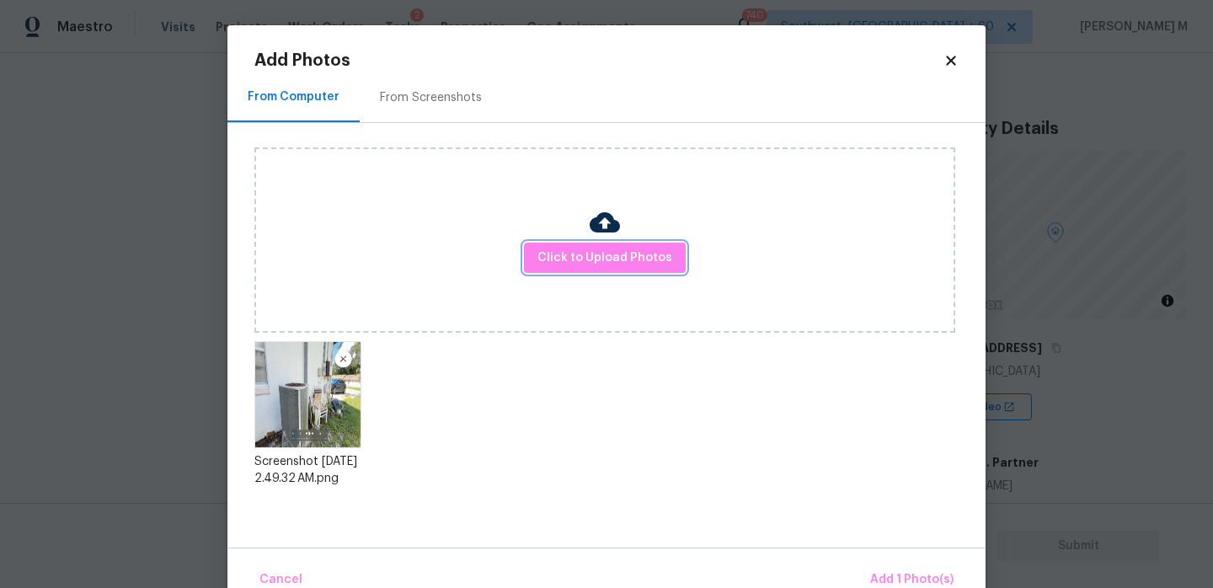
scroll to position [35, 0]
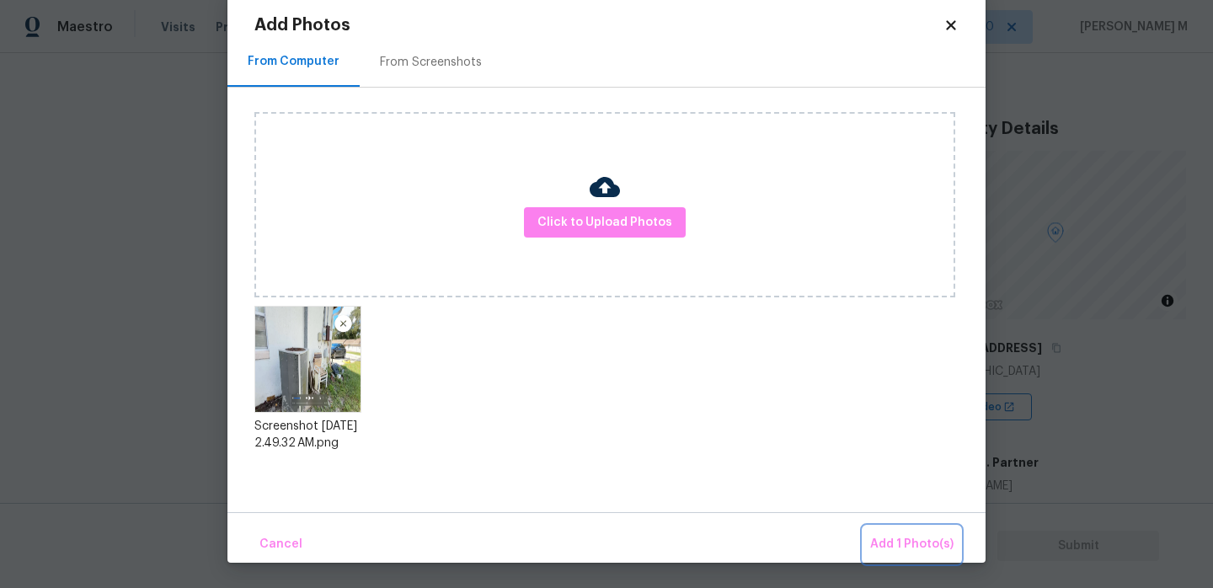
click at [917, 545] on span "Add 1 Photo(s)" at bounding box center [911, 544] width 83 height 21
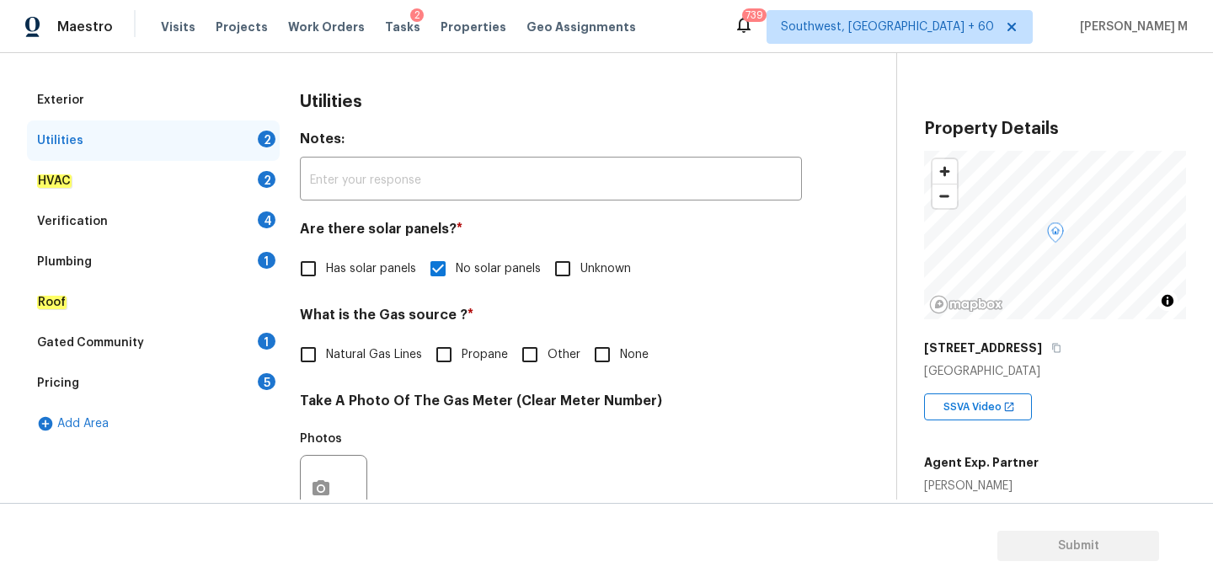
scroll to position [0, 0]
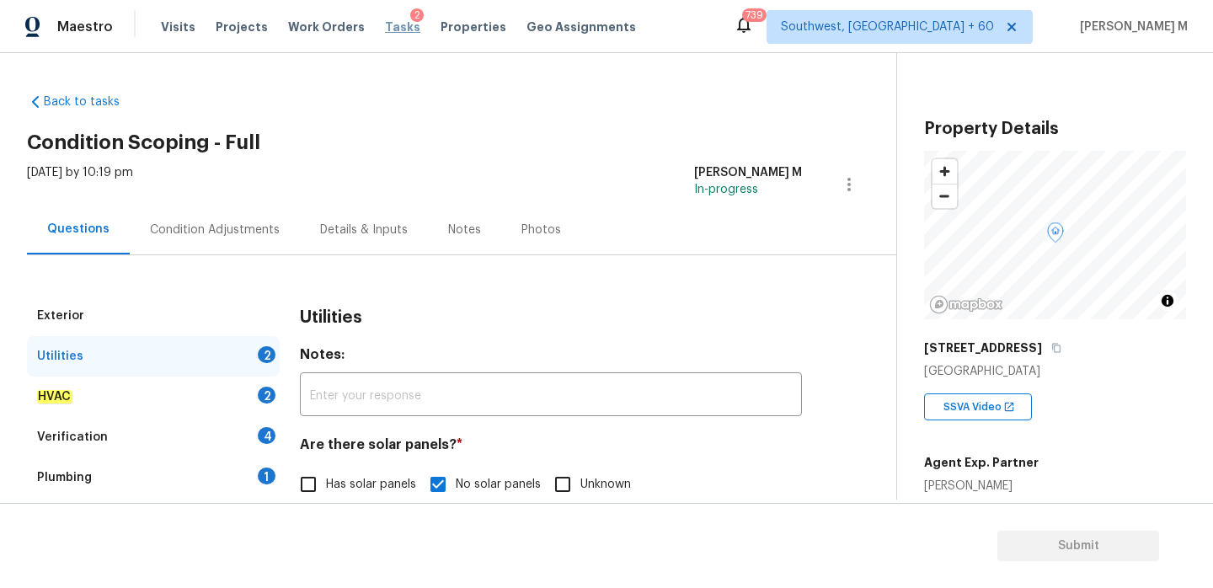
click at [386, 29] on span "Tasks" at bounding box center [402, 27] width 35 height 12
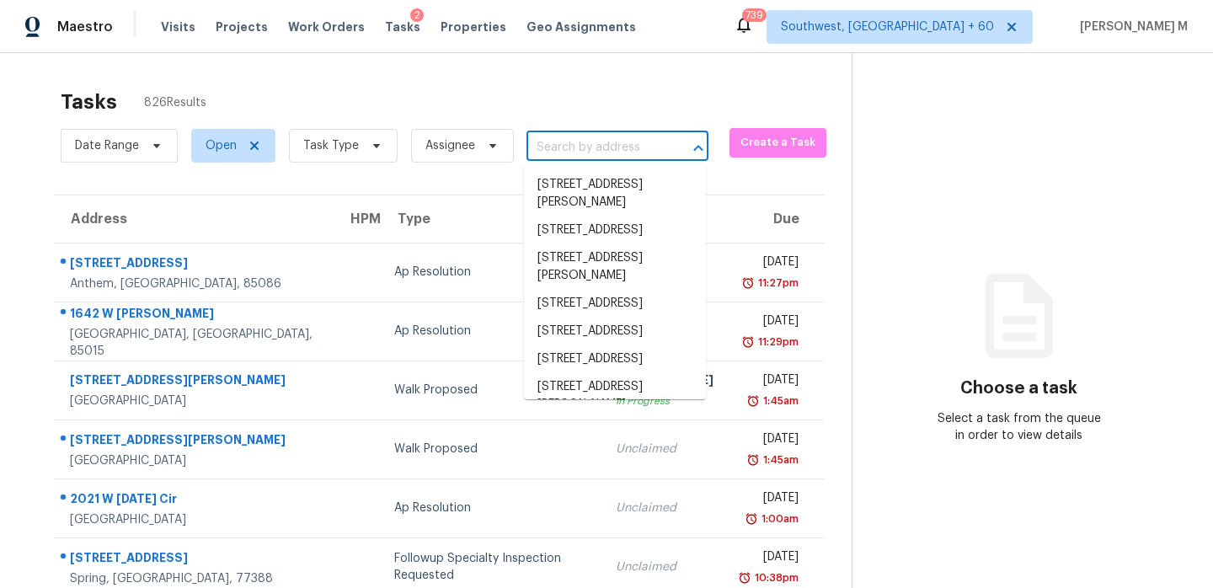
click at [586, 135] on input "text" at bounding box center [594, 148] width 135 height 26
paste input "[STREET_ADDRESS][PERSON_NAME]"
type input "[STREET_ADDRESS][PERSON_NAME]"
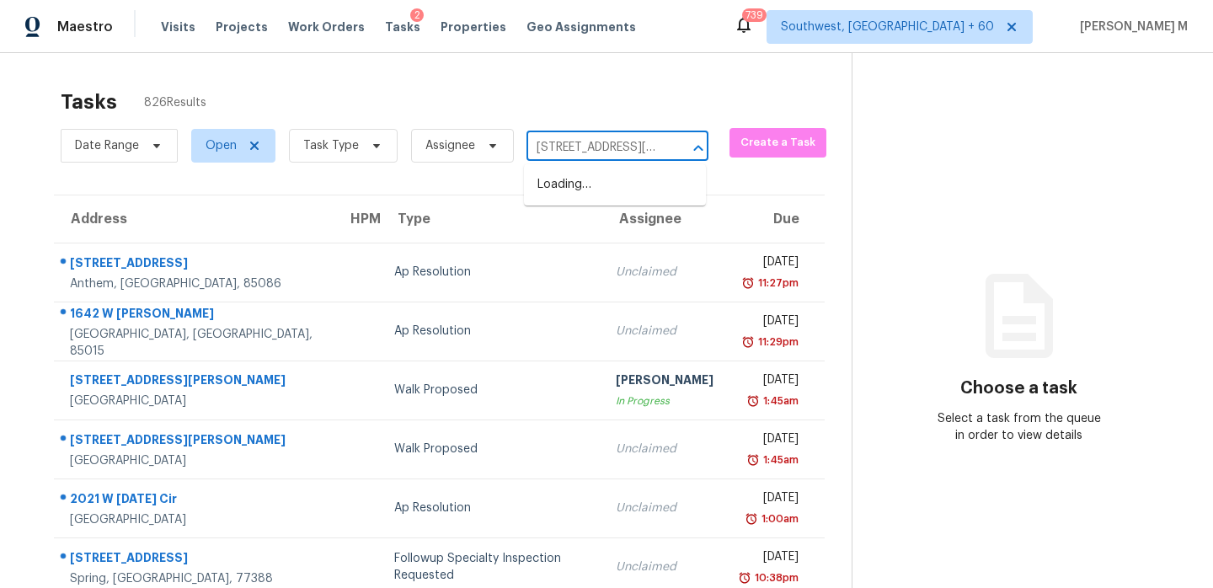
scroll to position [0, 40]
click at [591, 182] on li "[STREET_ADDRESS][PERSON_NAME]" at bounding box center [615, 193] width 182 height 45
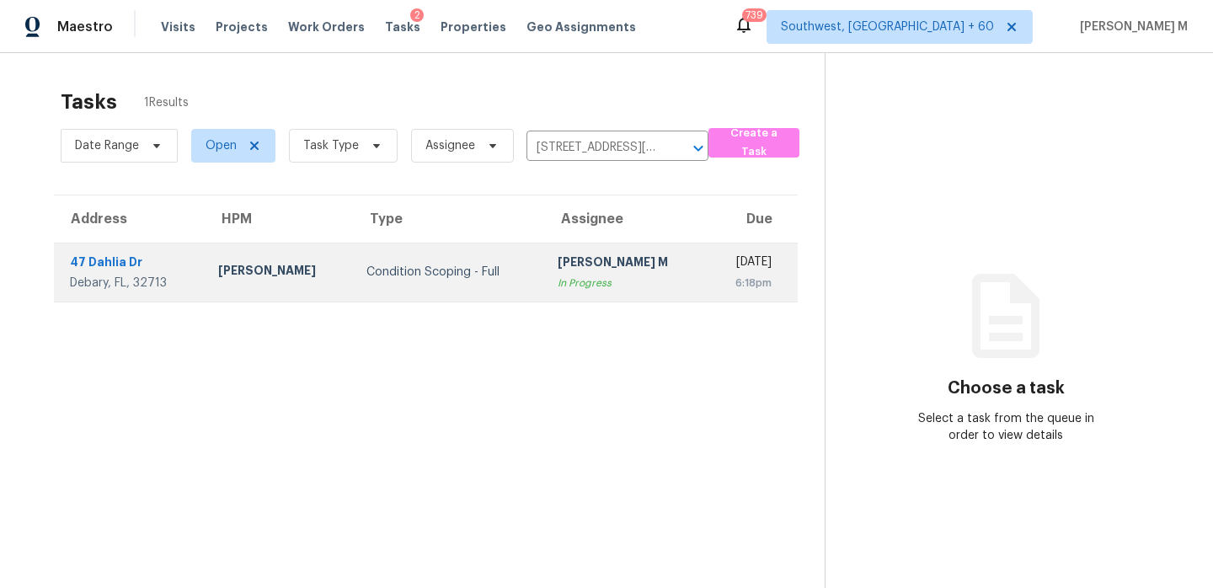
click at [590, 265] on div "[PERSON_NAME] M" at bounding box center [626, 264] width 136 height 21
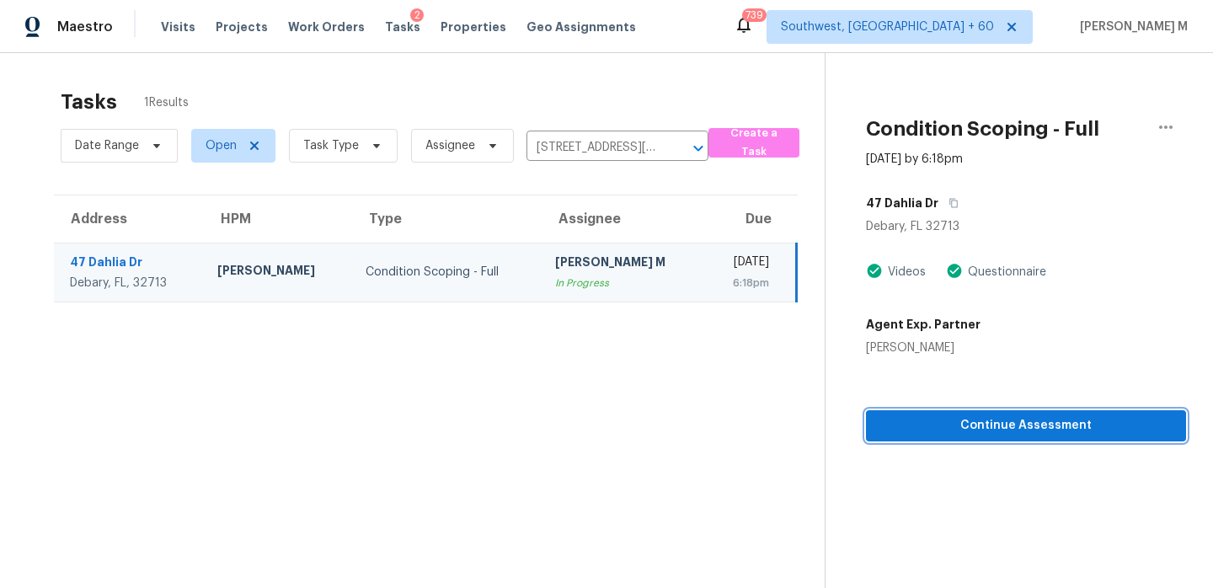
click at [1024, 436] on span "Continue Assessment" at bounding box center [1026, 425] width 293 height 21
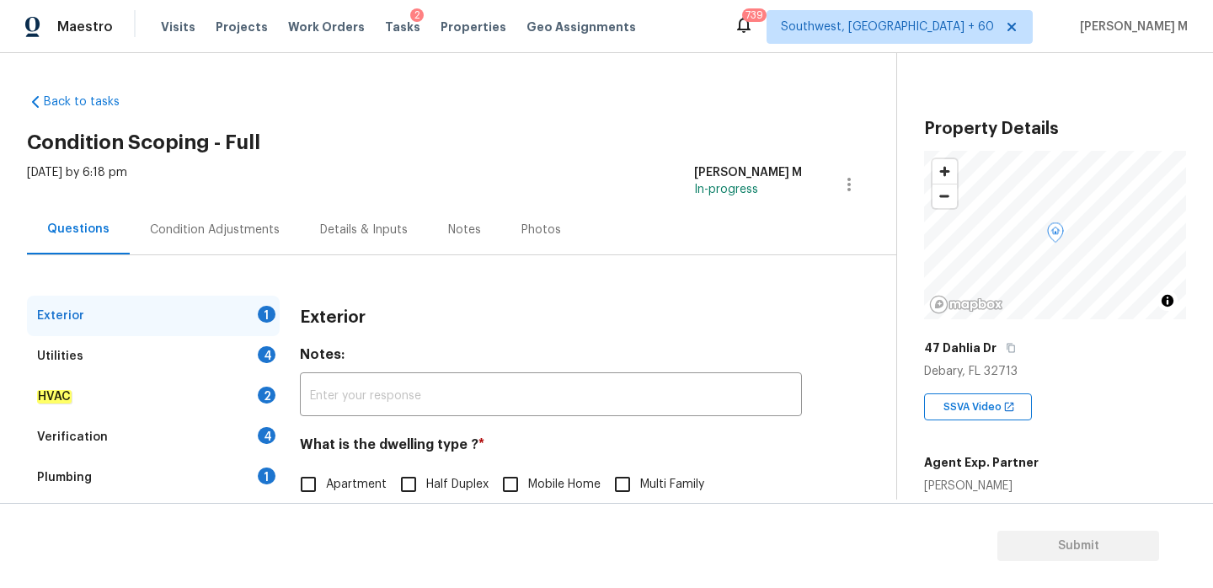
scroll to position [223, 0]
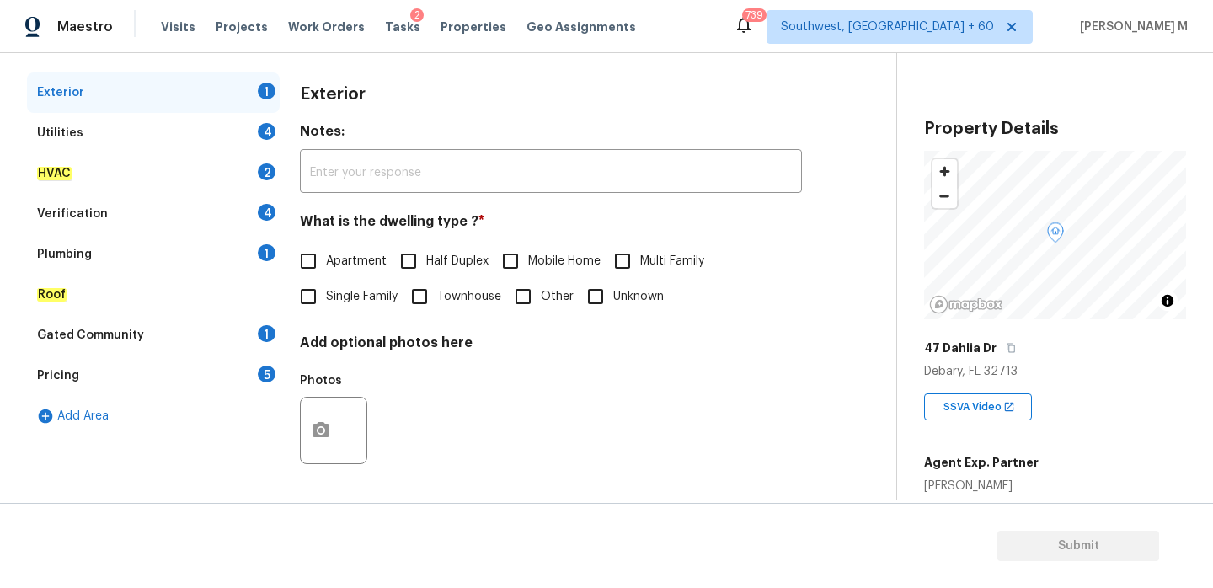
click at [305, 291] on input "Single Family" at bounding box center [308, 296] width 35 height 35
checkbox input "true"
click at [322, 430] on circle "button" at bounding box center [320, 430] width 5 height 5
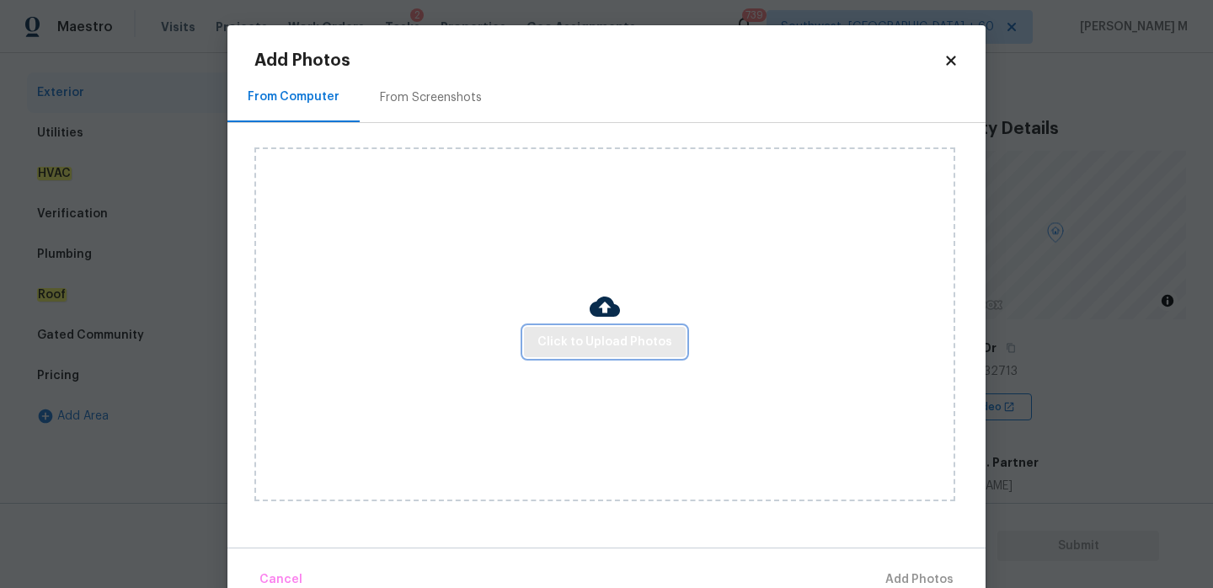
click at [582, 351] on span "Click to Upload Photos" at bounding box center [604, 342] width 135 height 21
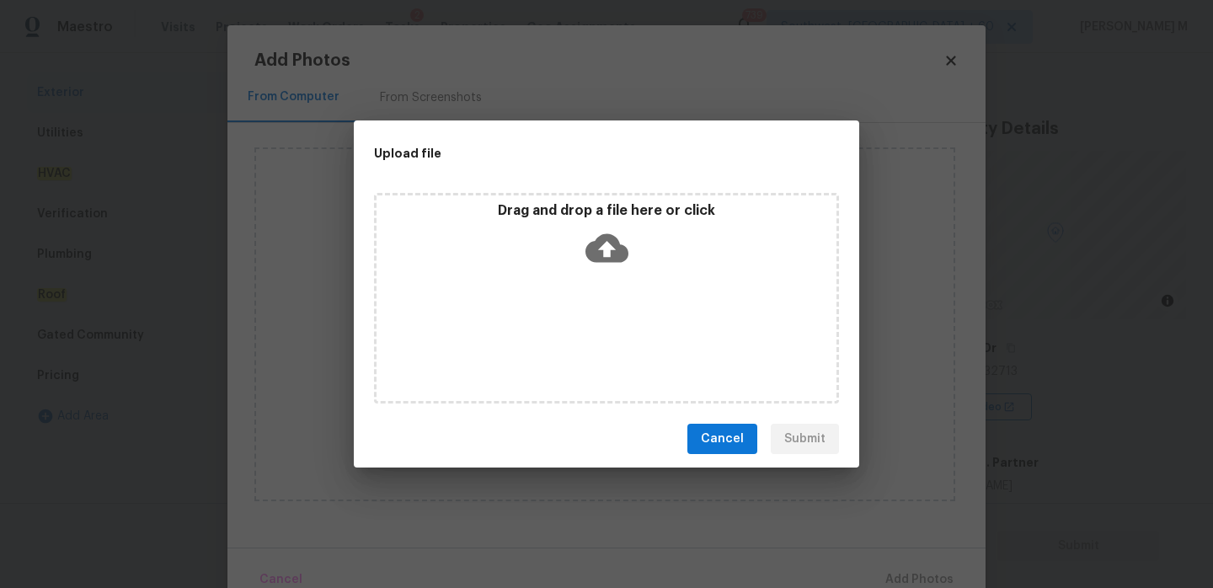
click at [611, 263] on icon at bounding box center [607, 248] width 43 height 43
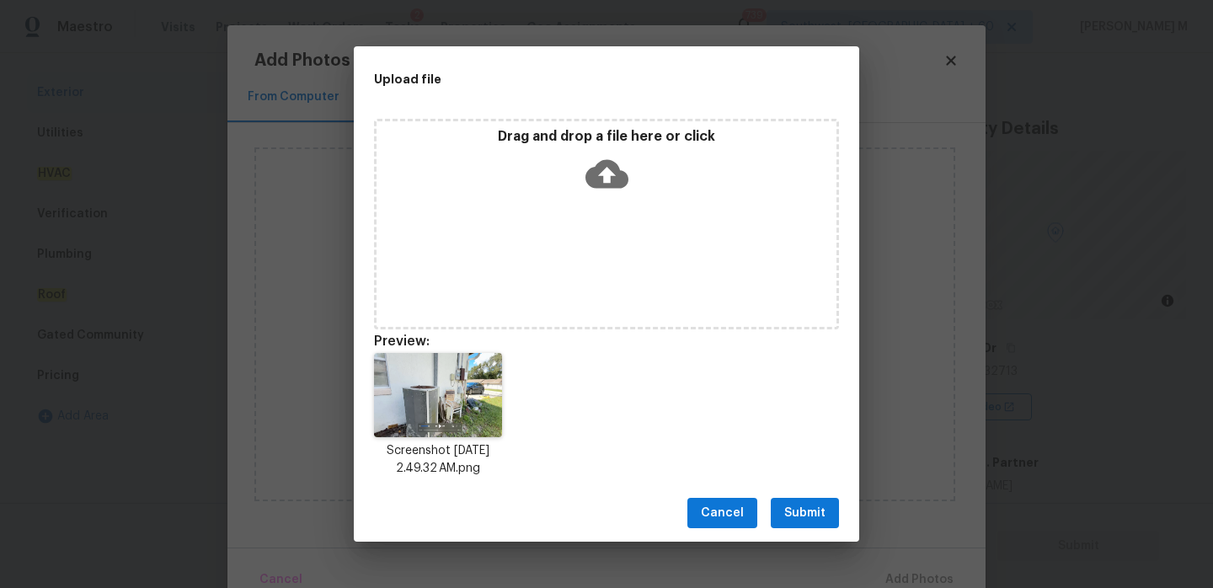
click at [794, 506] on span "Submit" at bounding box center [804, 513] width 41 height 21
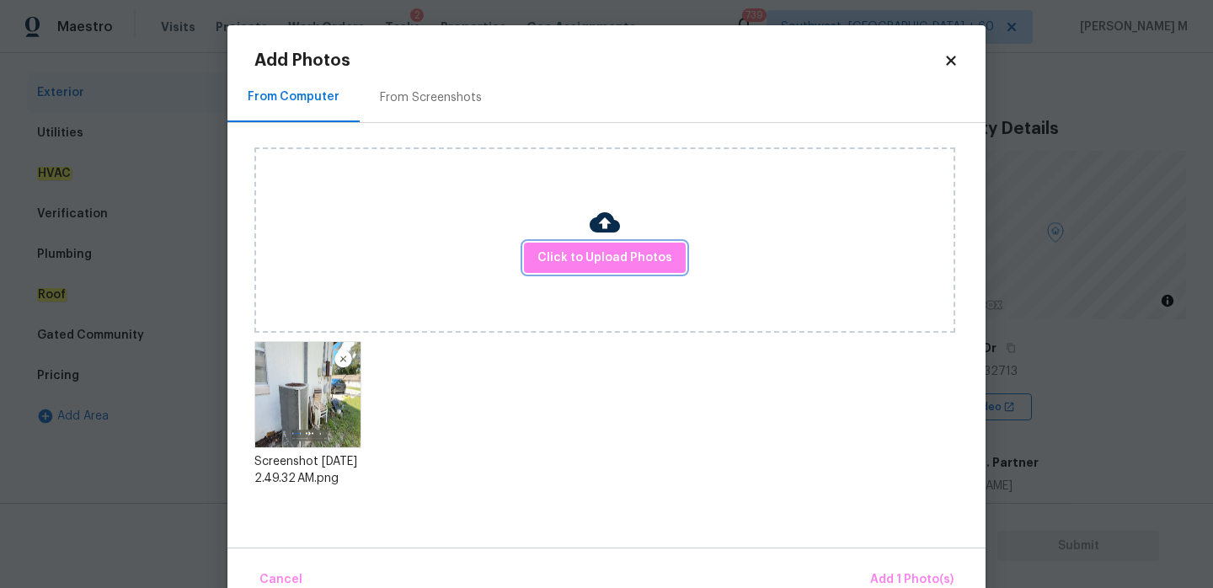
scroll to position [35, 0]
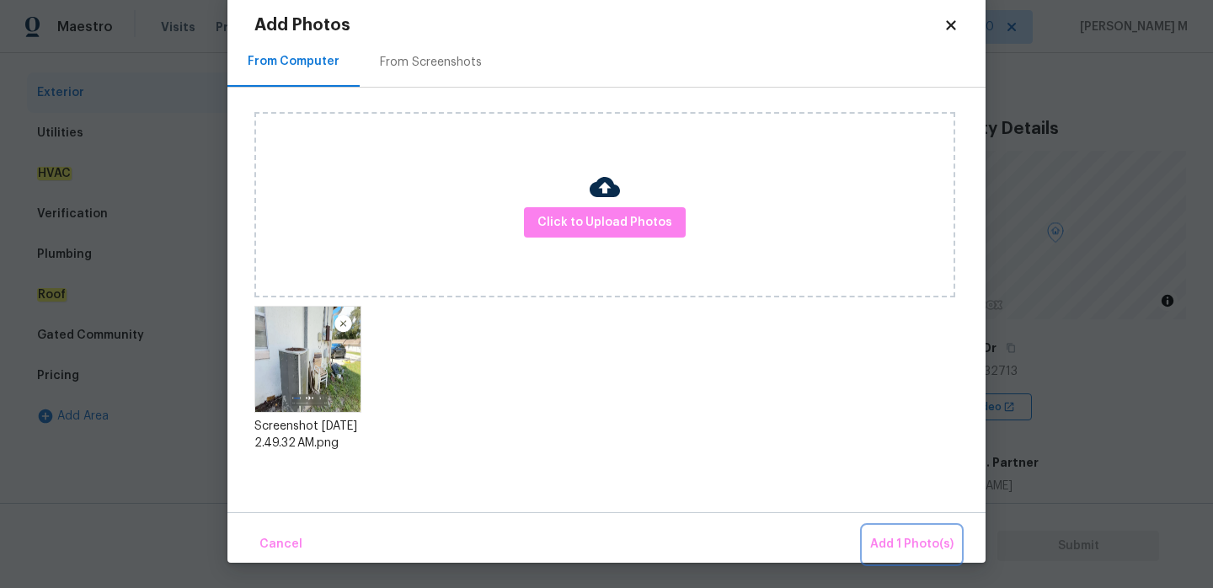
click at [884, 532] on button "Add 1 Photo(s)" at bounding box center [912, 545] width 97 height 36
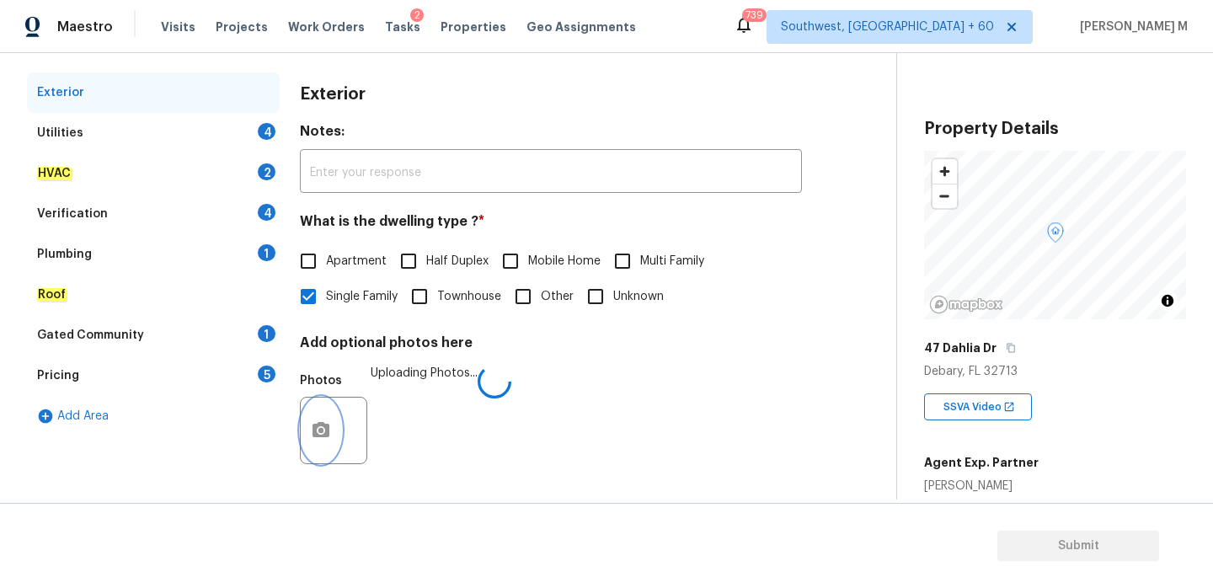
scroll to position [0, 0]
click at [179, 128] on div "Utilities 4" at bounding box center [153, 133] width 253 height 40
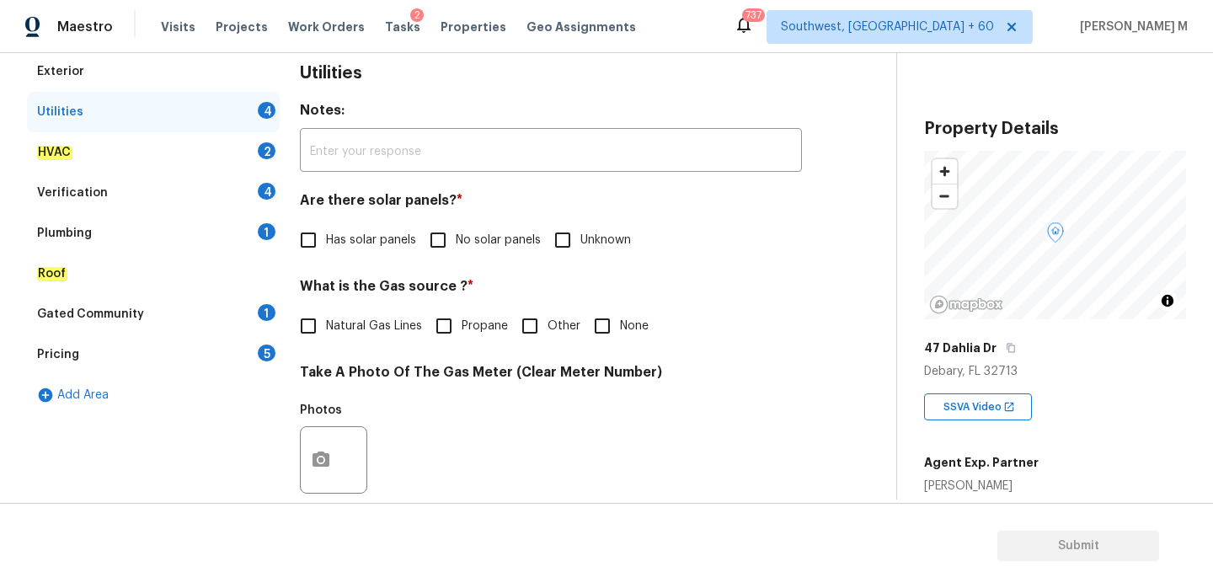
scroll to position [289, 0]
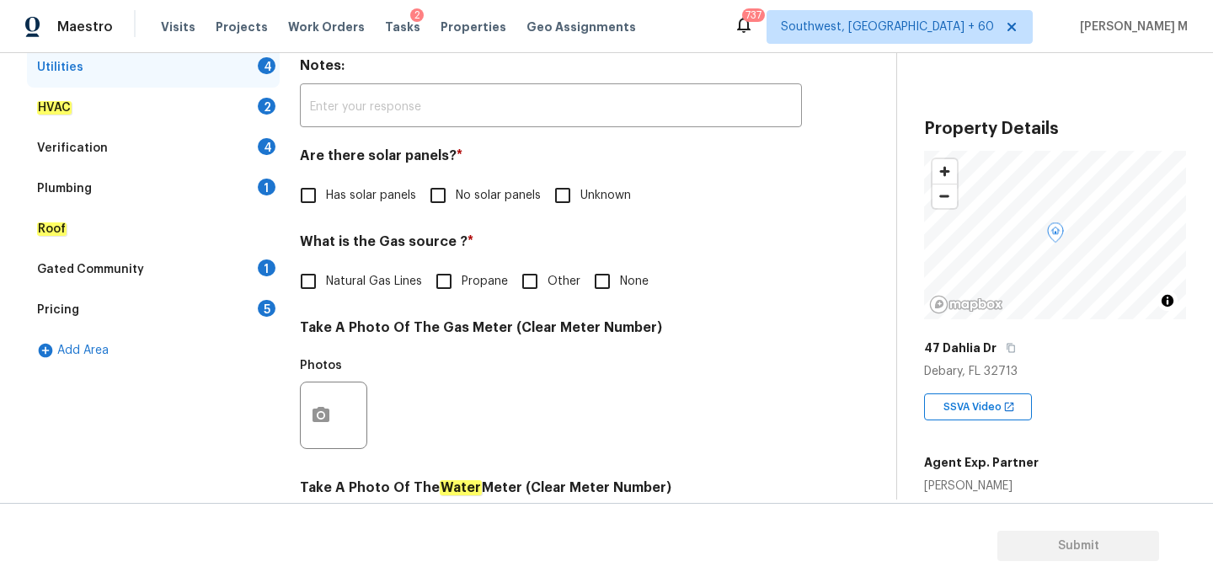
click at [435, 191] on input "No solar panels" at bounding box center [437, 195] width 35 height 35
checkbox input "true"
click at [595, 281] on input "None" at bounding box center [602, 281] width 35 height 35
checkbox input "true"
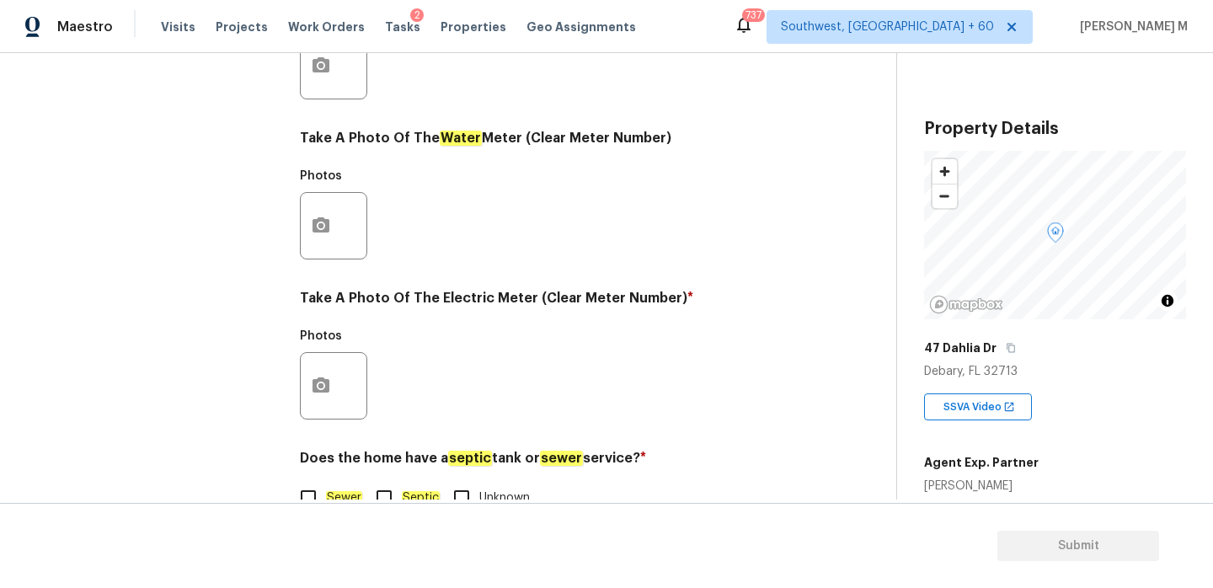
scroll to position [680, 0]
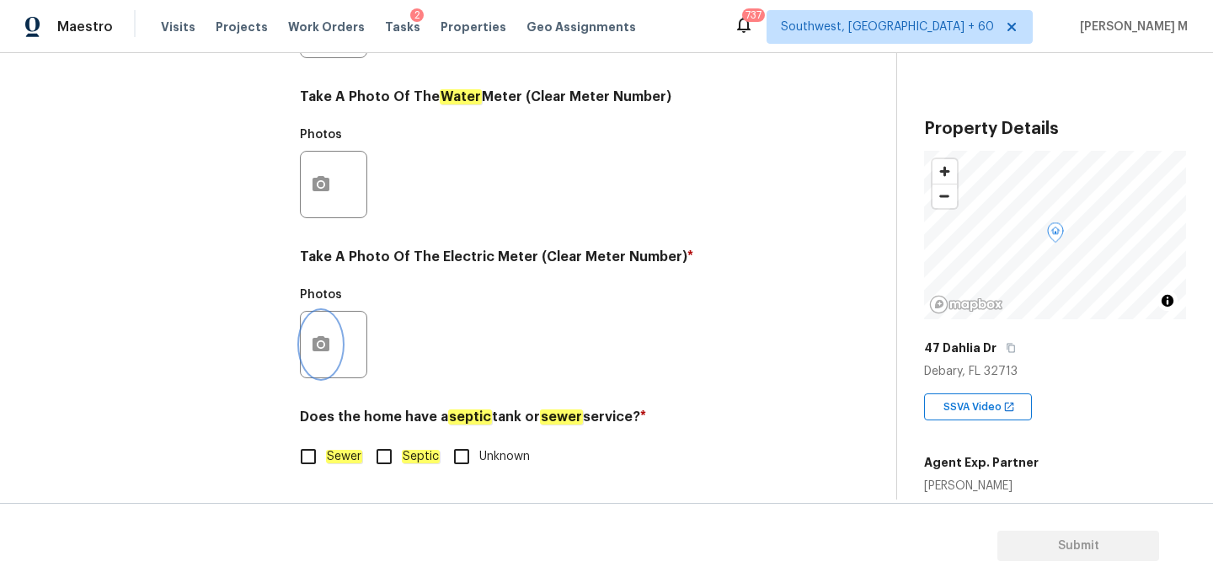
click at [327, 341] on icon "button" at bounding box center [321, 343] width 17 height 15
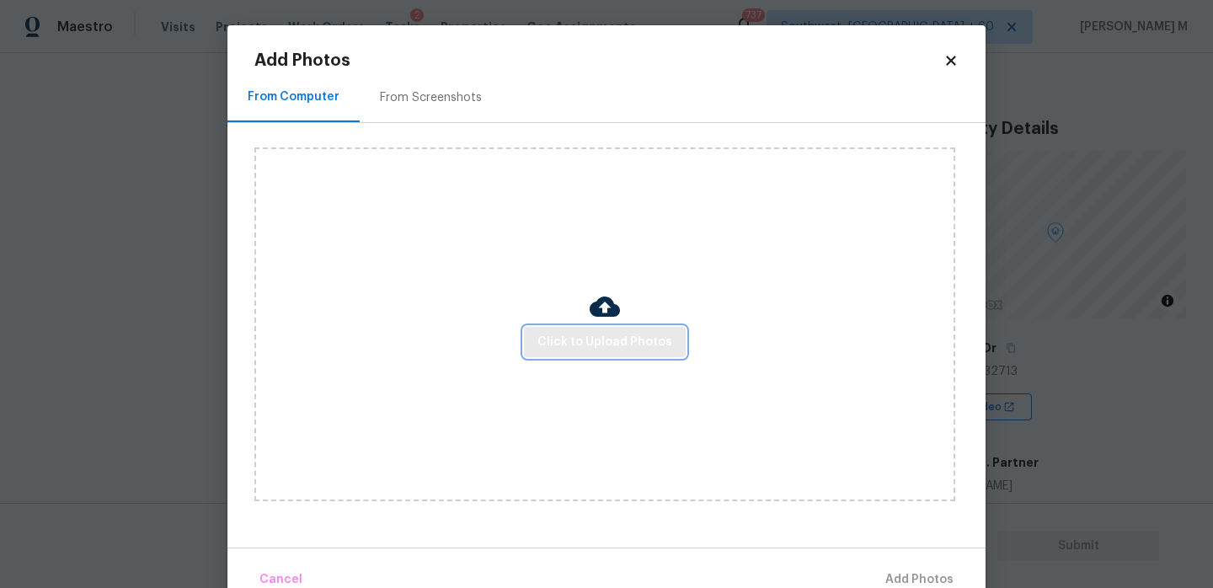
click at [543, 343] on span "Click to Upload Photos" at bounding box center [604, 342] width 135 height 21
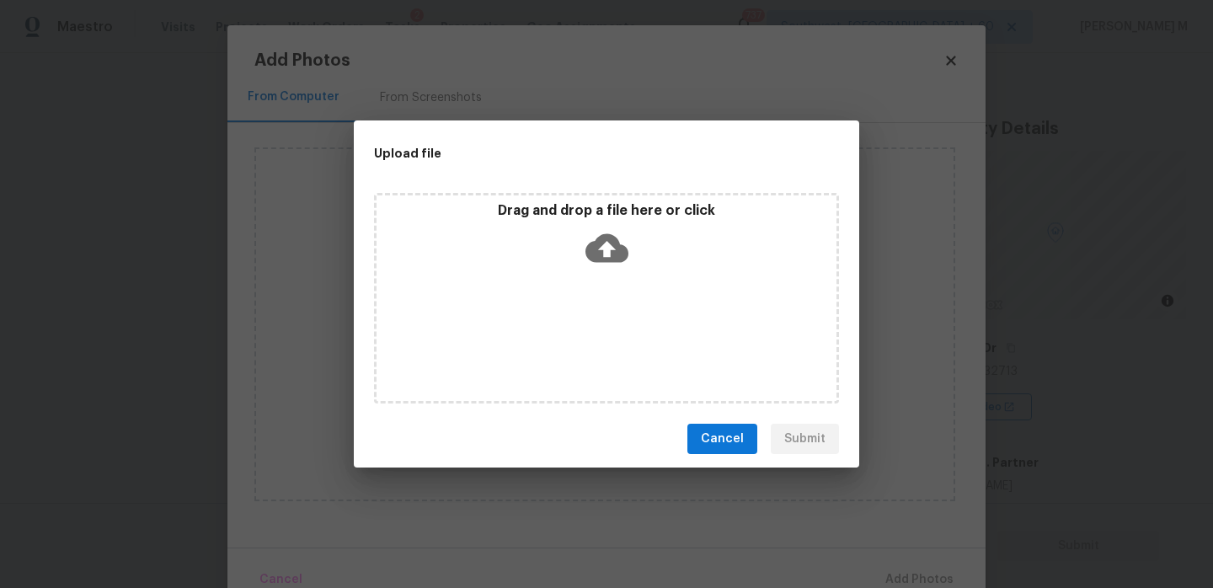
click at [613, 239] on icon at bounding box center [607, 248] width 43 height 29
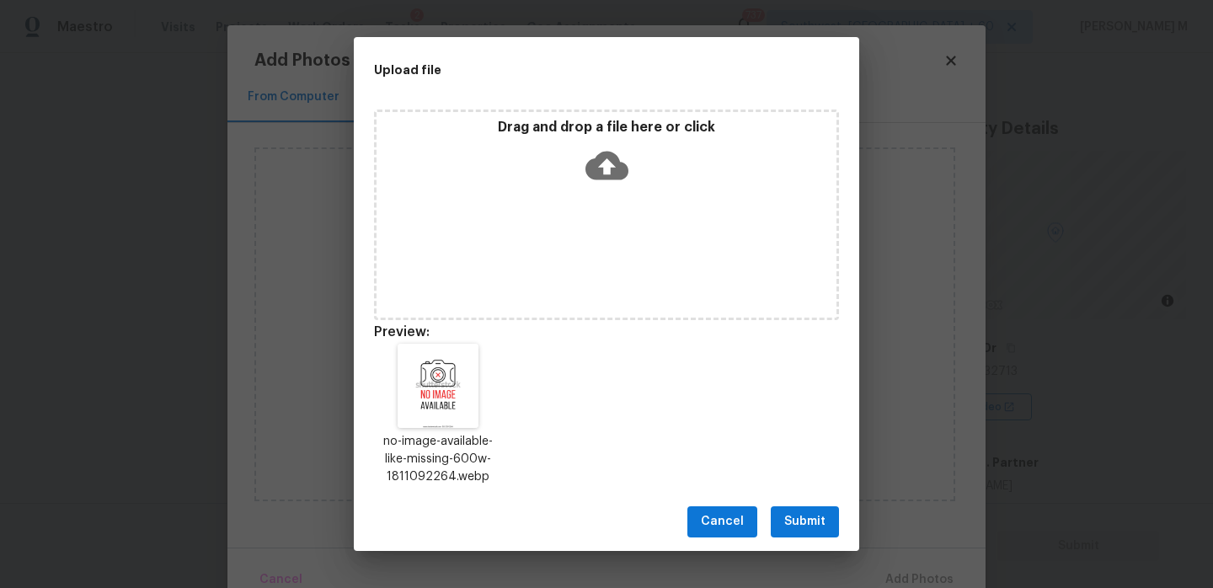
click at [808, 511] on span "Submit" at bounding box center [804, 521] width 41 height 21
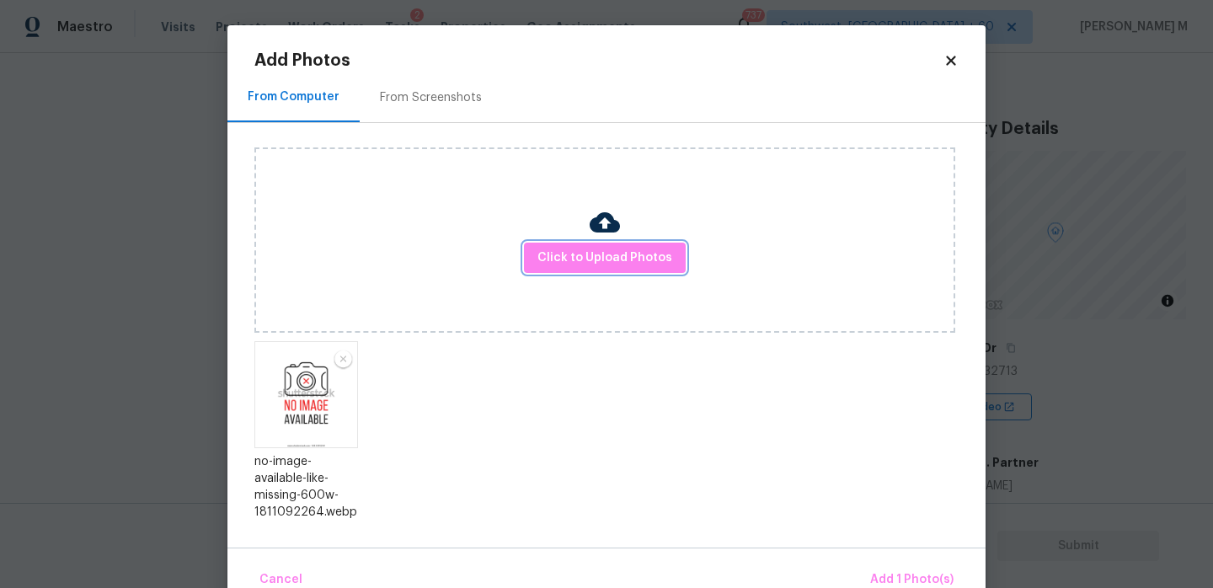
scroll to position [35, 0]
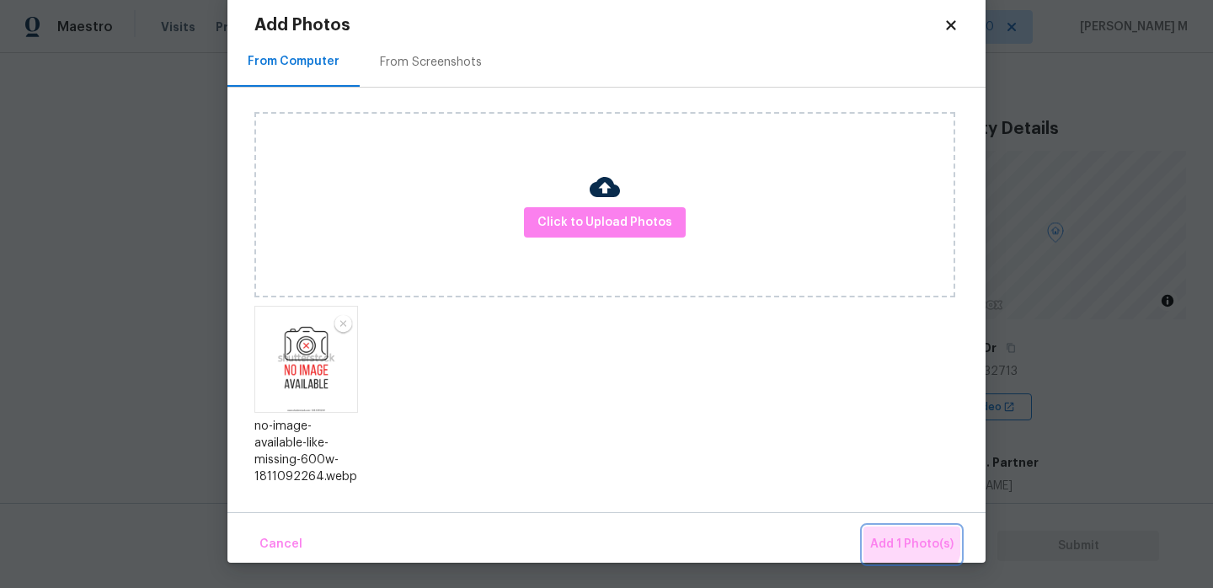
click at [911, 542] on span "Add 1 Photo(s)" at bounding box center [911, 544] width 83 height 21
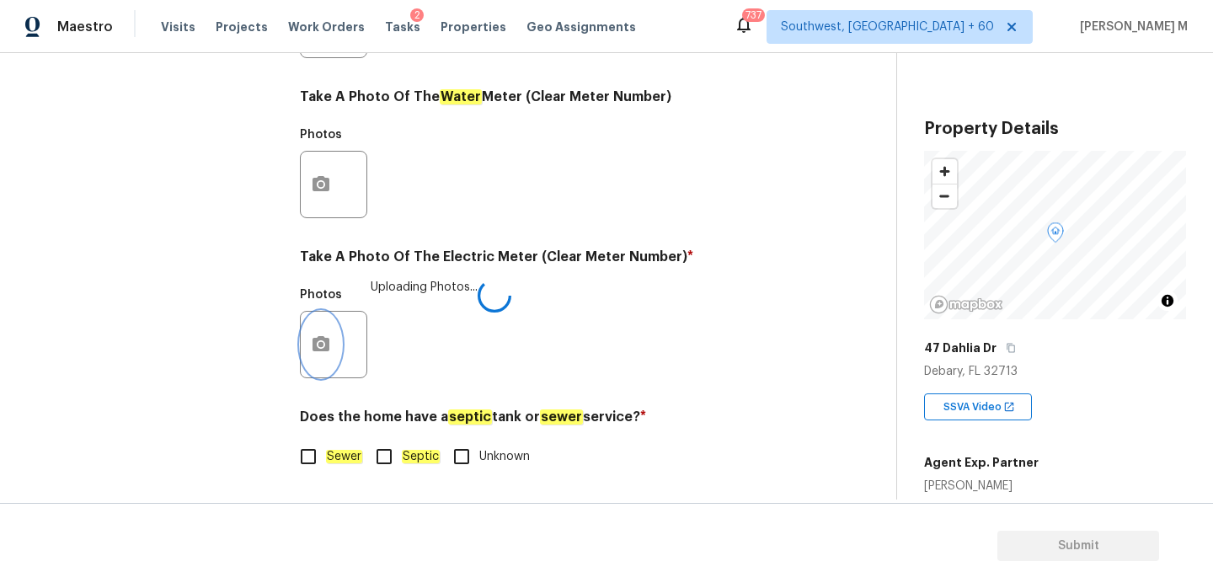
scroll to position [0, 0]
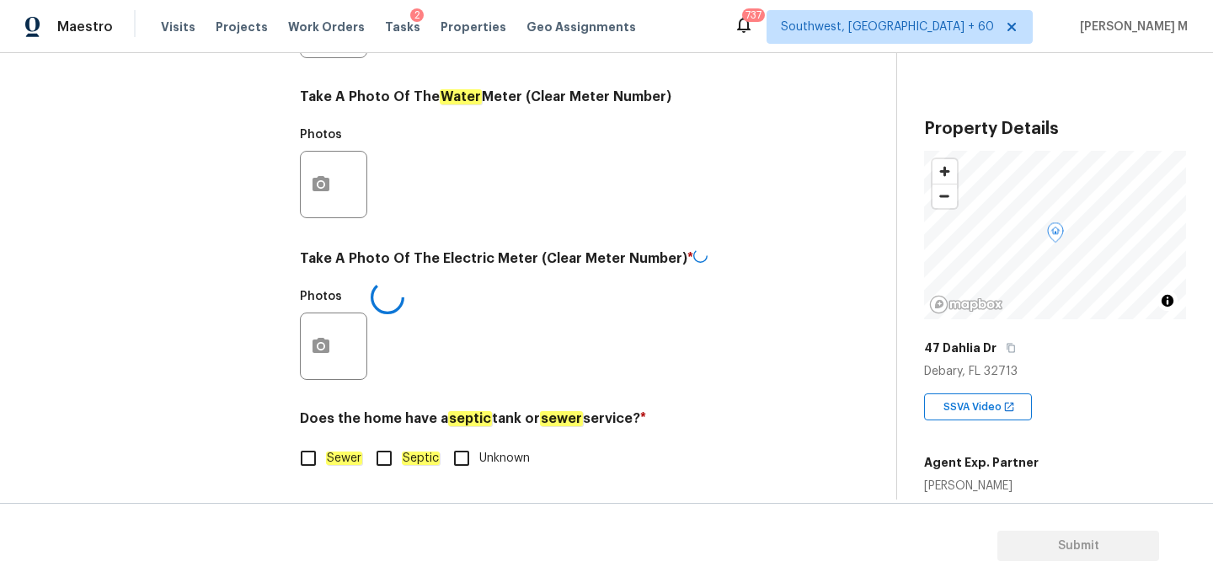
click at [393, 457] on input "Septic" at bounding box center [383, 458] width 35 height 35
checkbox input "true"
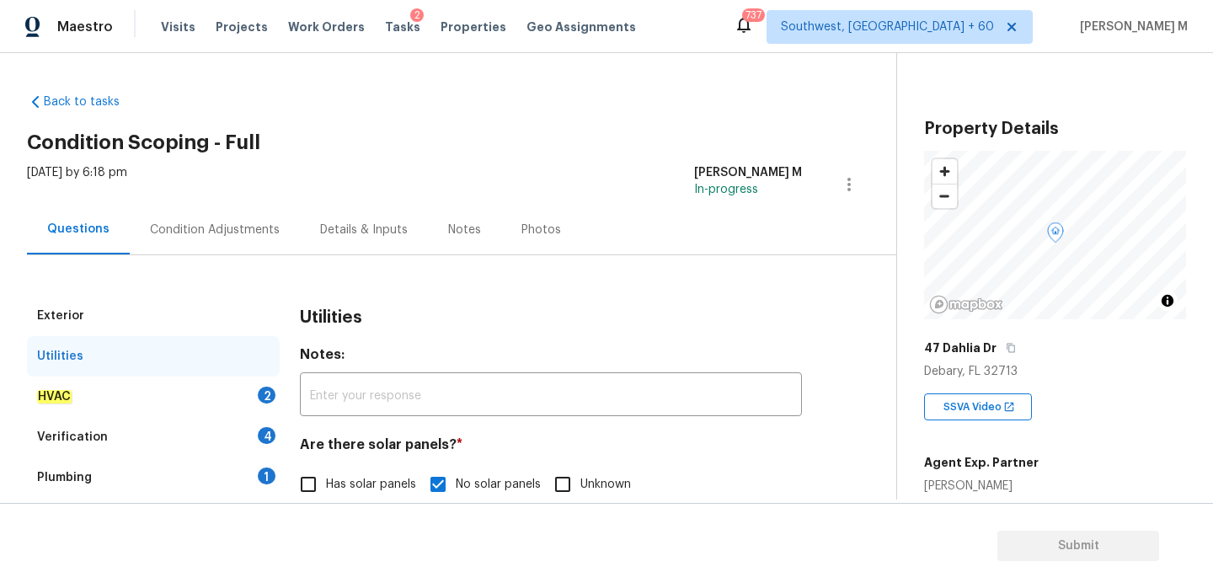
click at [187, 392] on div "HVAC 2" at bounding box center [153, 397] width 253 height 40
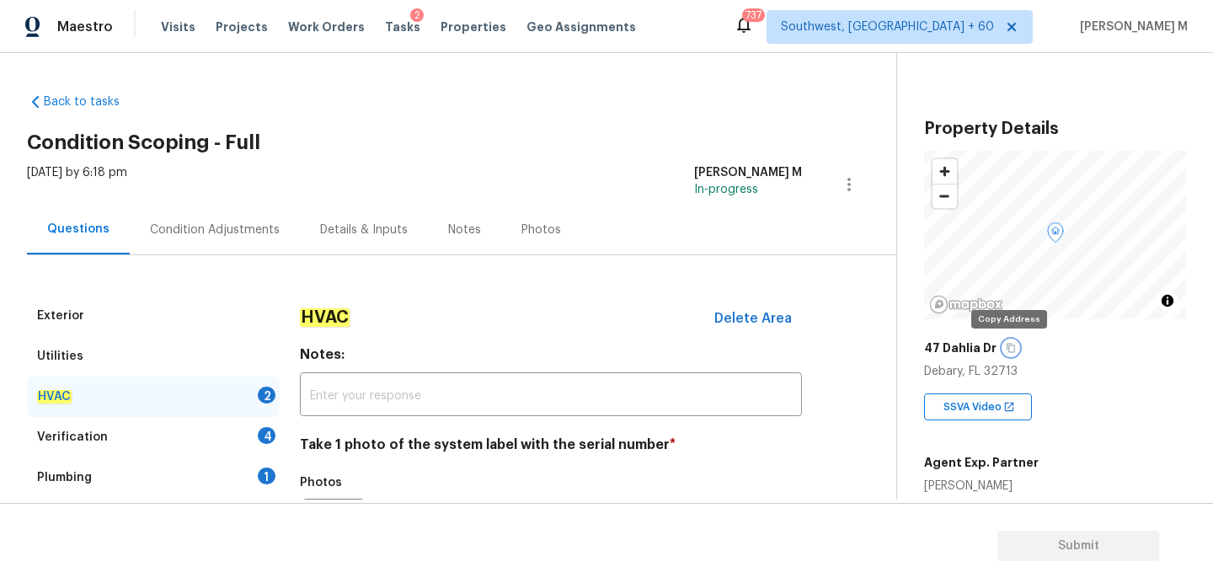
click at [1009, 349] on icon "button" at bounding box center [1011, 348] width 10 height 10
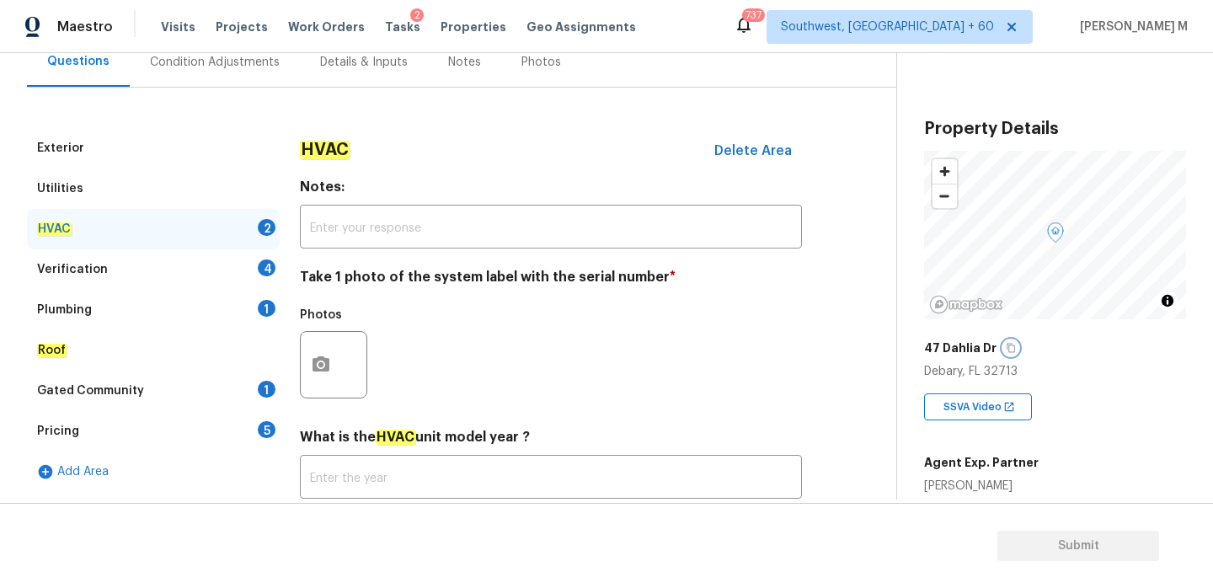
scroll to position [279, 0]
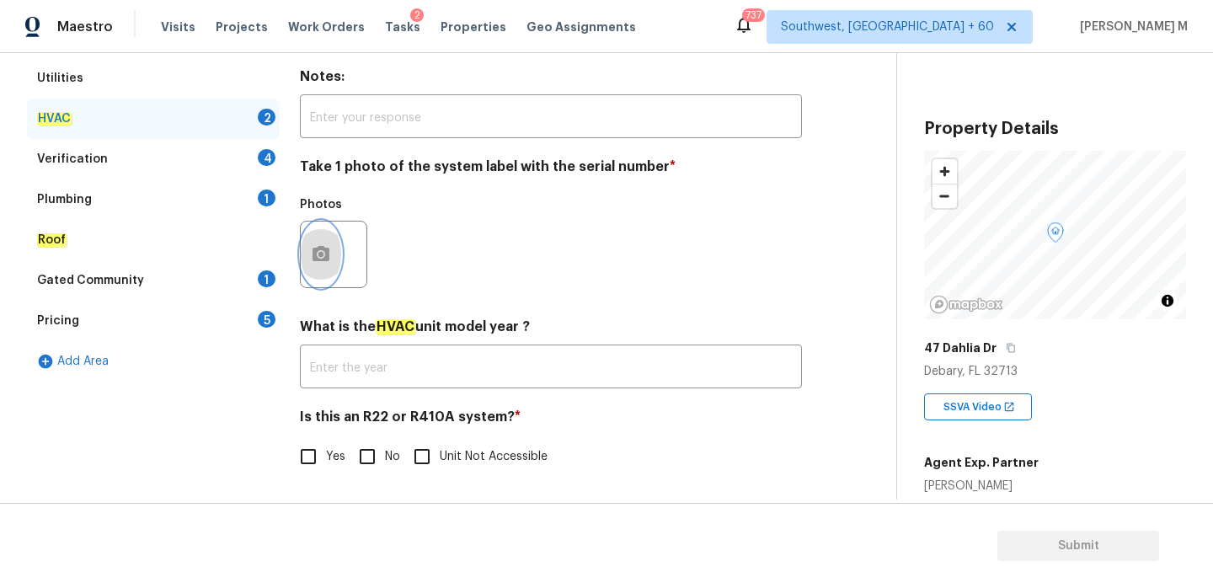
click at [325, 259] on icon "button" at bounding box center [321, 253] width 17 height 15
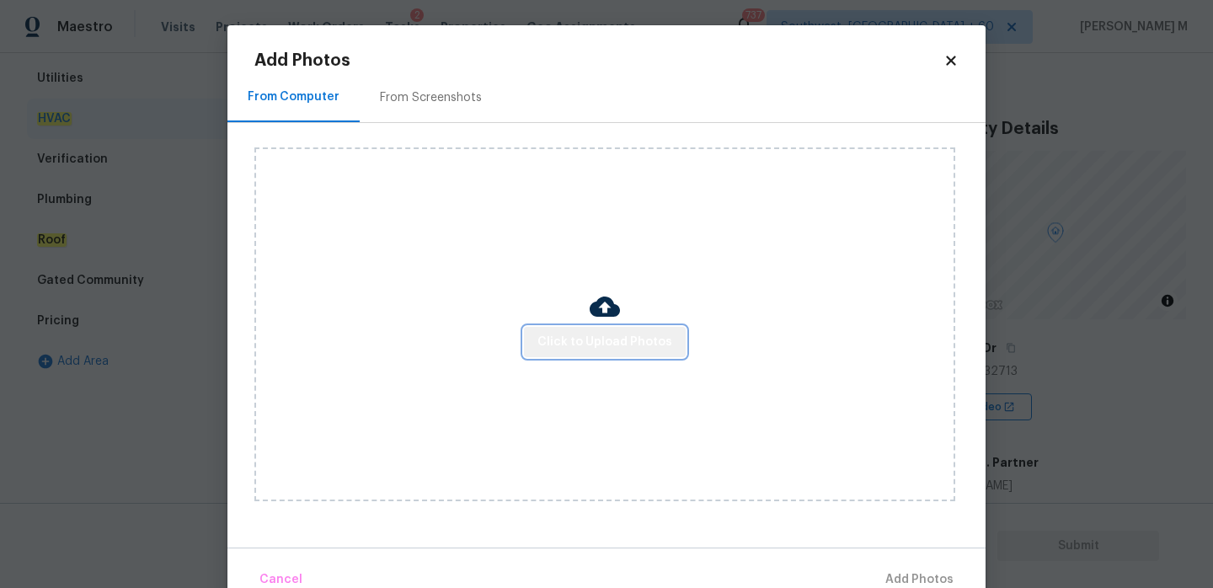
click at [632, 328] on button "Click to Upload Photos" at bounding box center [605, 342] width 162 height 31
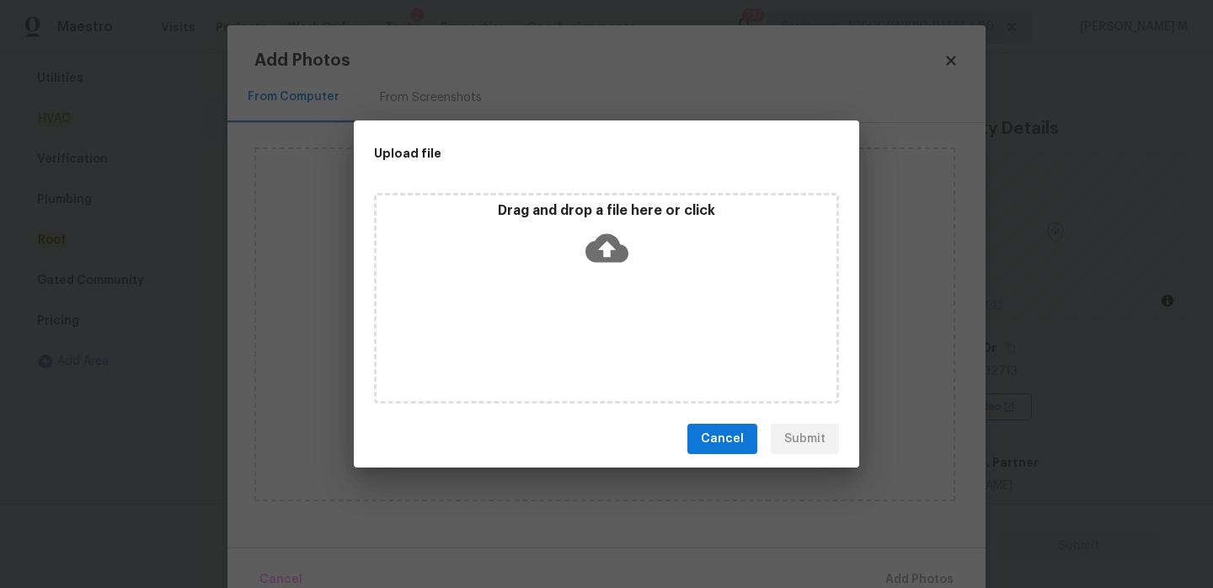
click at [594, 238] on icon at bounding box center [607, 248] width 43 height 43
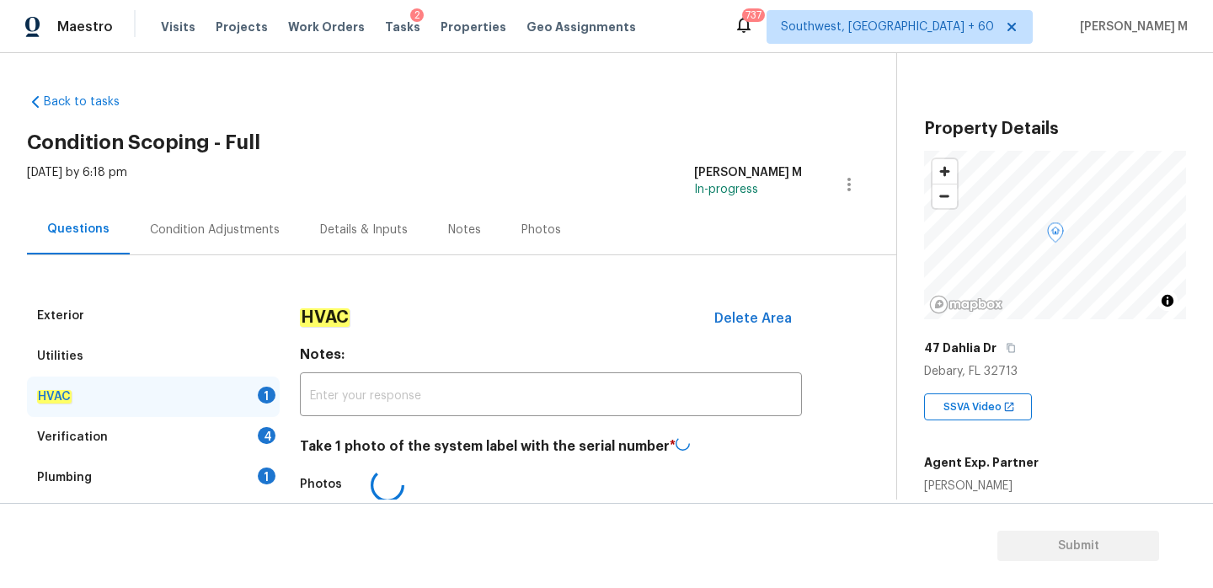
scroll to position [257, 0]
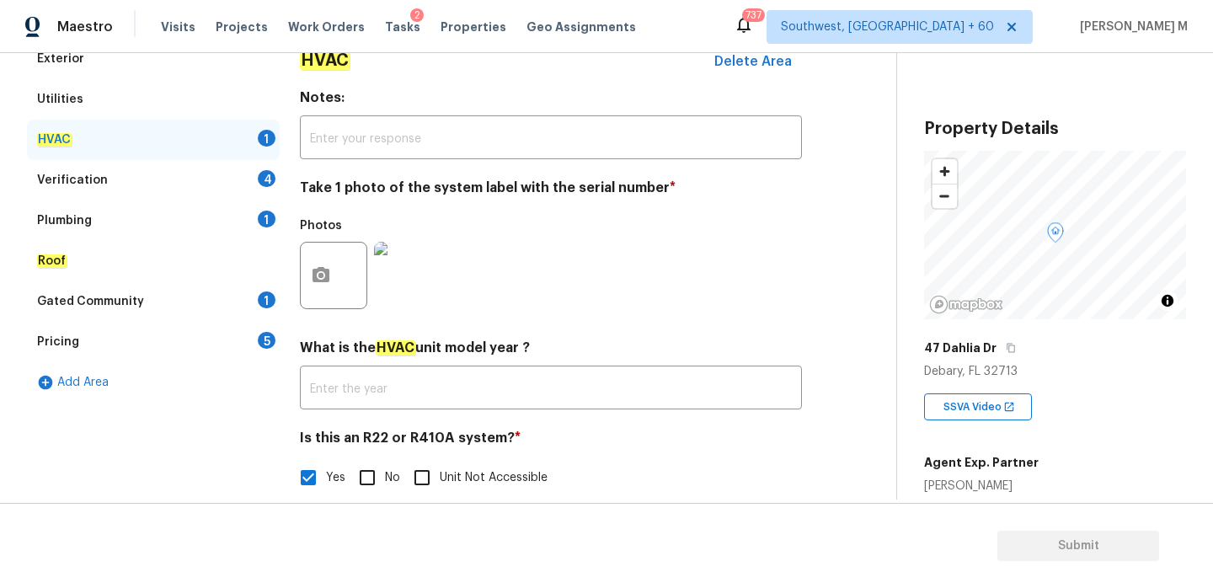
click at [205, 182] on div "Verification 4" at bounding box center [153, 180] width 253 height 40
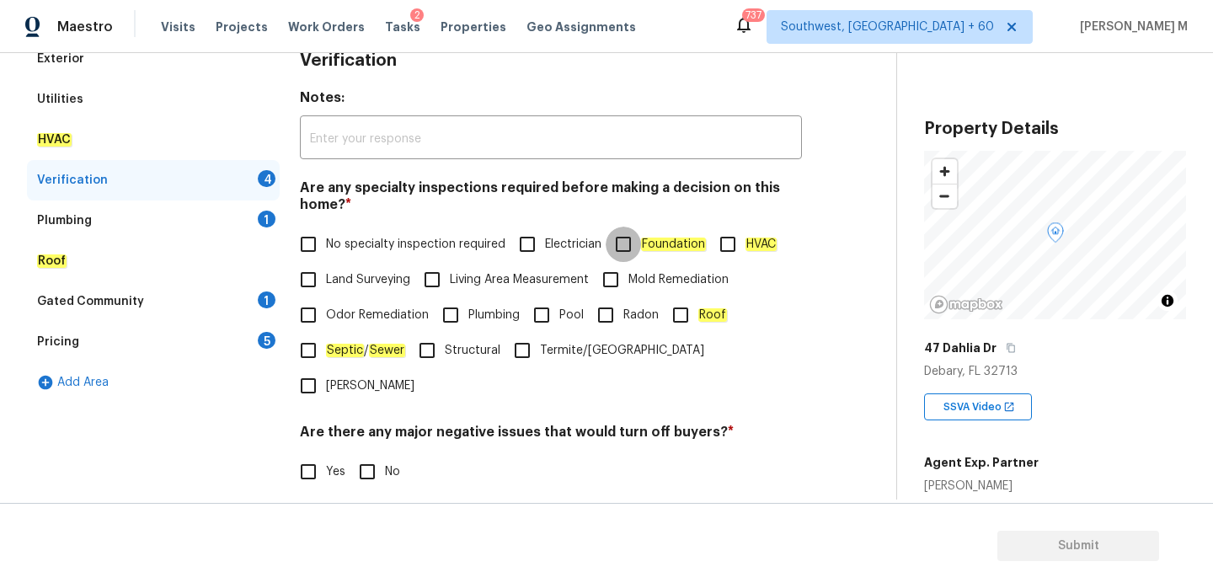
click at [635, 241] on input "Foundation" at bounding box center [623, 244] width 35 height 35
checkbox input "true"
click at [735, 243] on input "HVAC" at bounding box center [727, 244] width 35 height 35
checkbox input "true"
click at [622, 274] on input "Mold Remediation" at bounding box center [610, 279] width 35 height 35
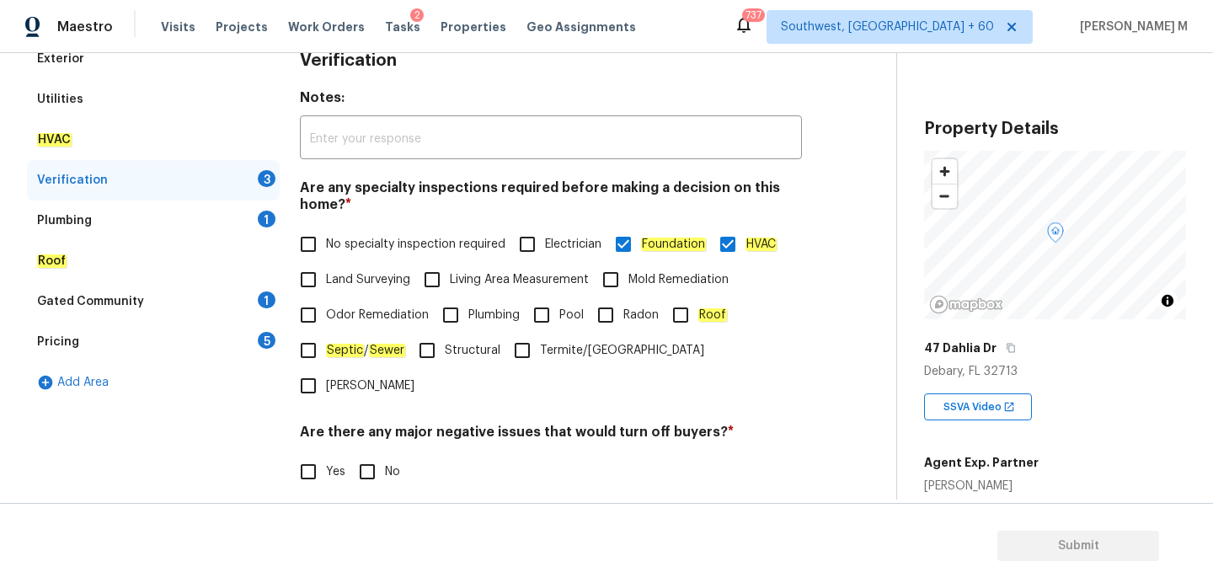
checkbox input "true"
click at [703, 316] on em "Roof" at bounding box center [712, 314] width 29 height 13
click at [698, 316] on input "Roof" at bounding box center [680, 314] width 35 height 35
checkbox input "true"
click at [341, 349] on em "Septic" at bounding box center [345, 350] width 38 height 13
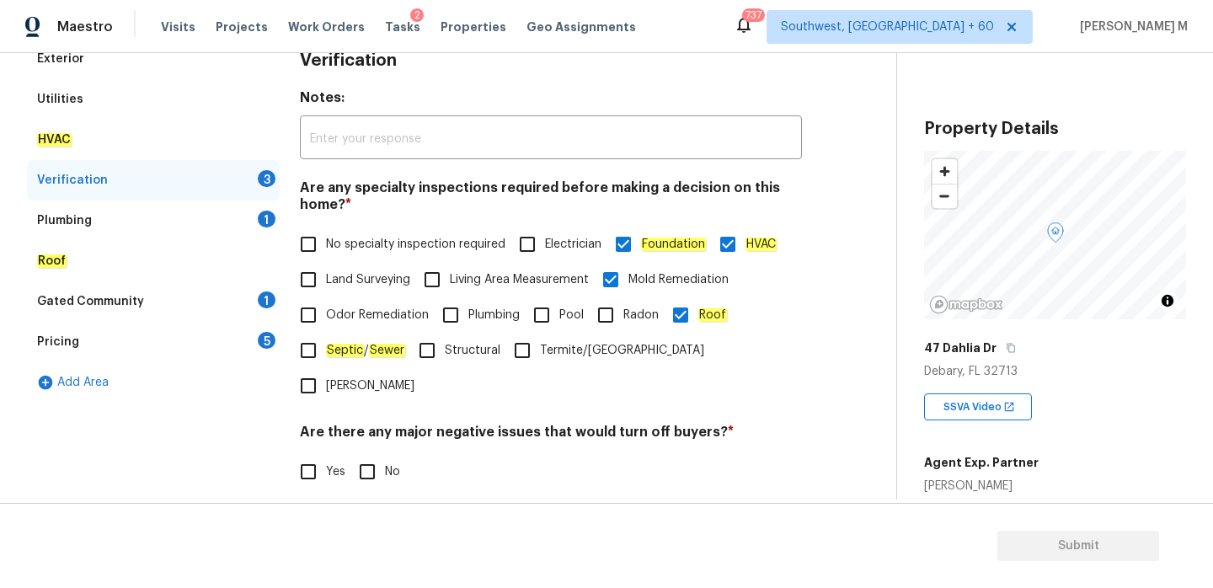
click at [326, 349] on input "Septic / Sewer" at bounding box center [308, 350] width 35 height 35
checkbox input "true"
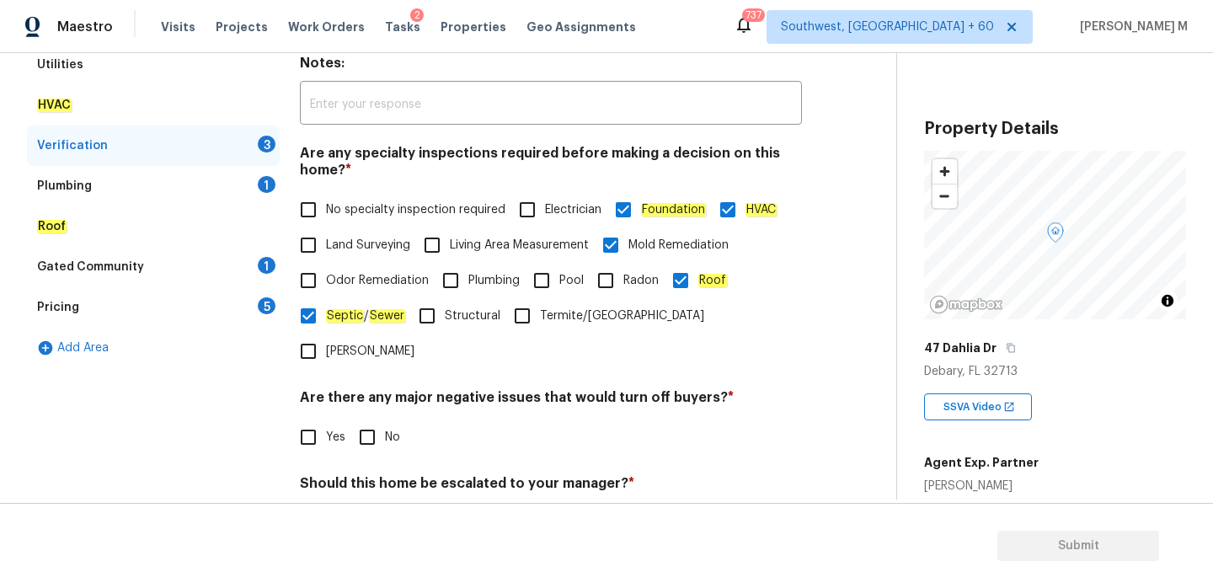
click at [377, 420] on input "No" at bounding box center [367, 437] width 35 height 35
checkbox input "true"
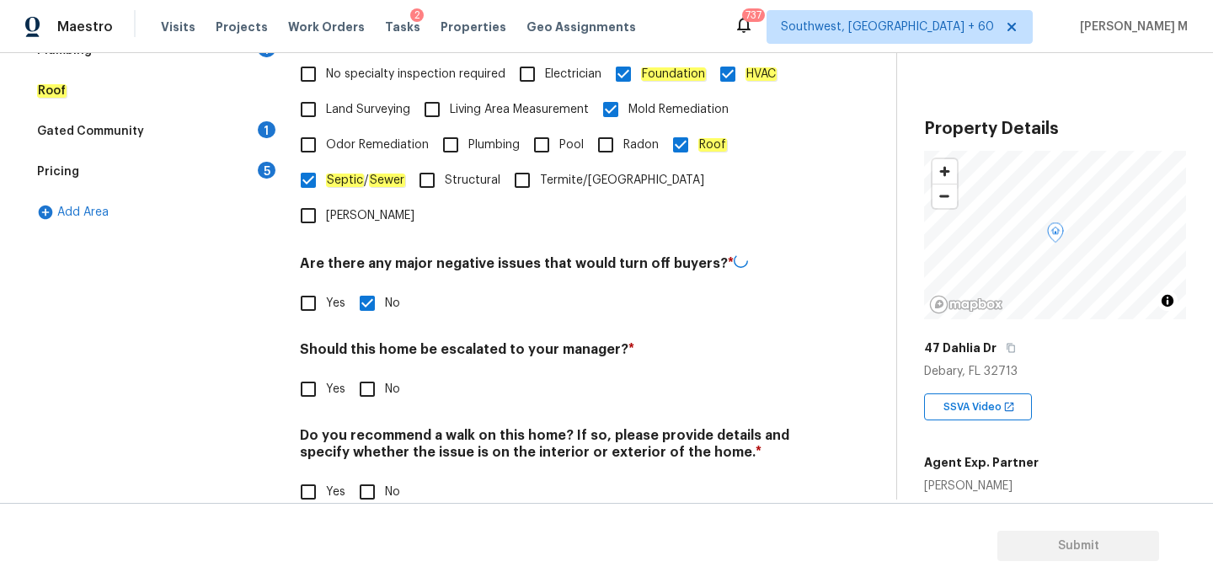
scroll to position [425, 0]
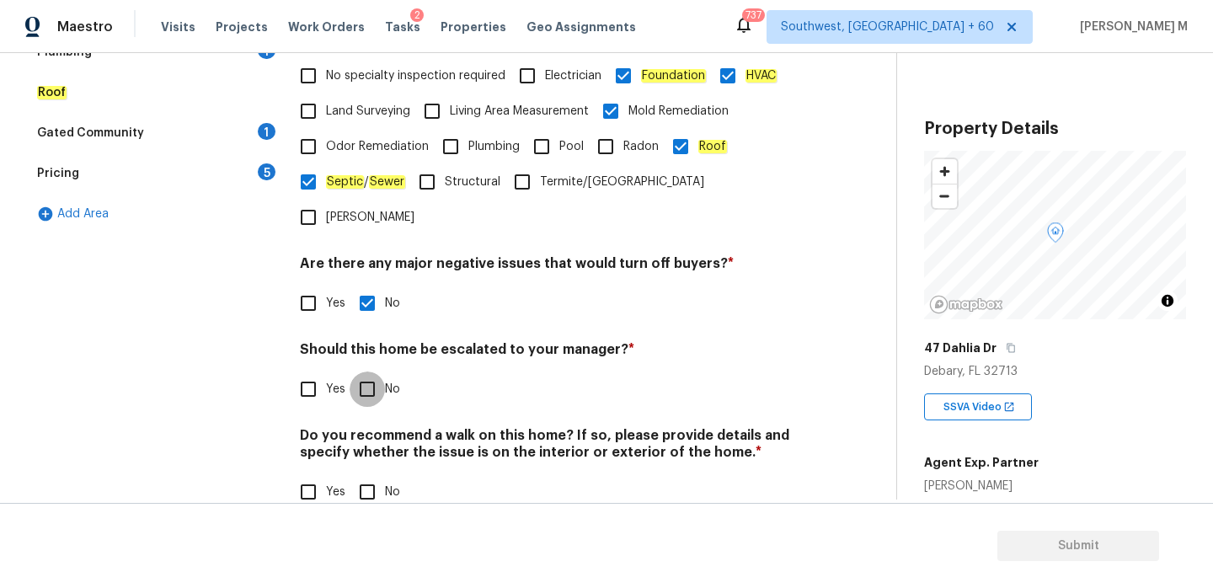
click at [366, 372] on input "No" at bounding box center [367, 389] width 35 height 35
checkbox input "true"
click at [309, 372] on input "Yes" at bounding box center [308, 389] width 35 height 35
checkbox input "true"
checkbox input "false"
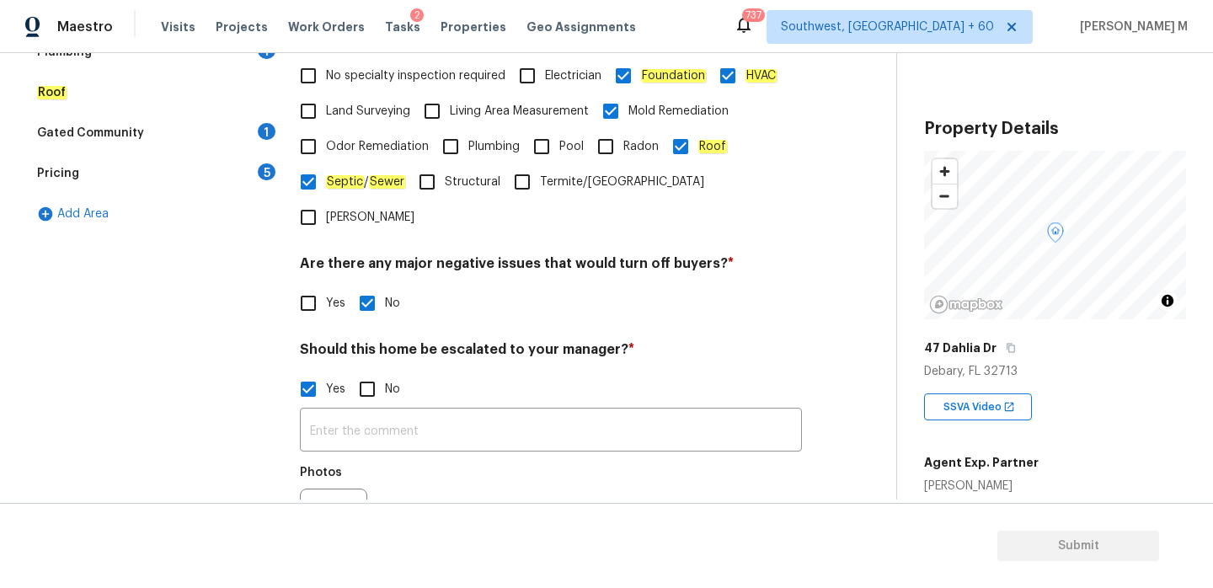
scroll to position [458, 0]
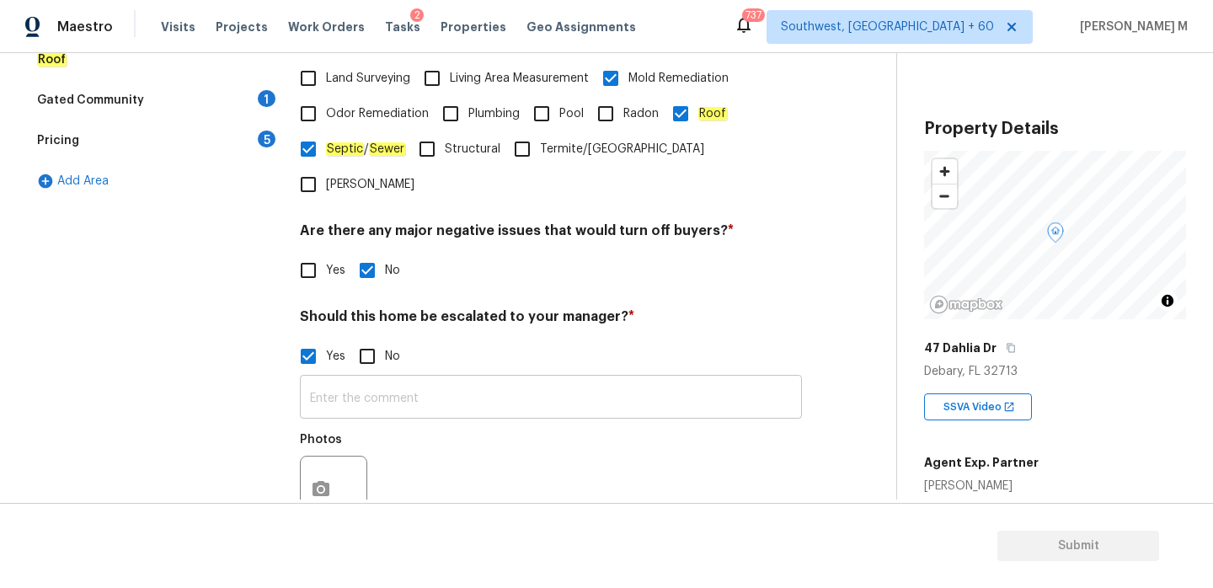
click at [408, 379] on input "text" at bounding box center [551, 399] width 502 height 40
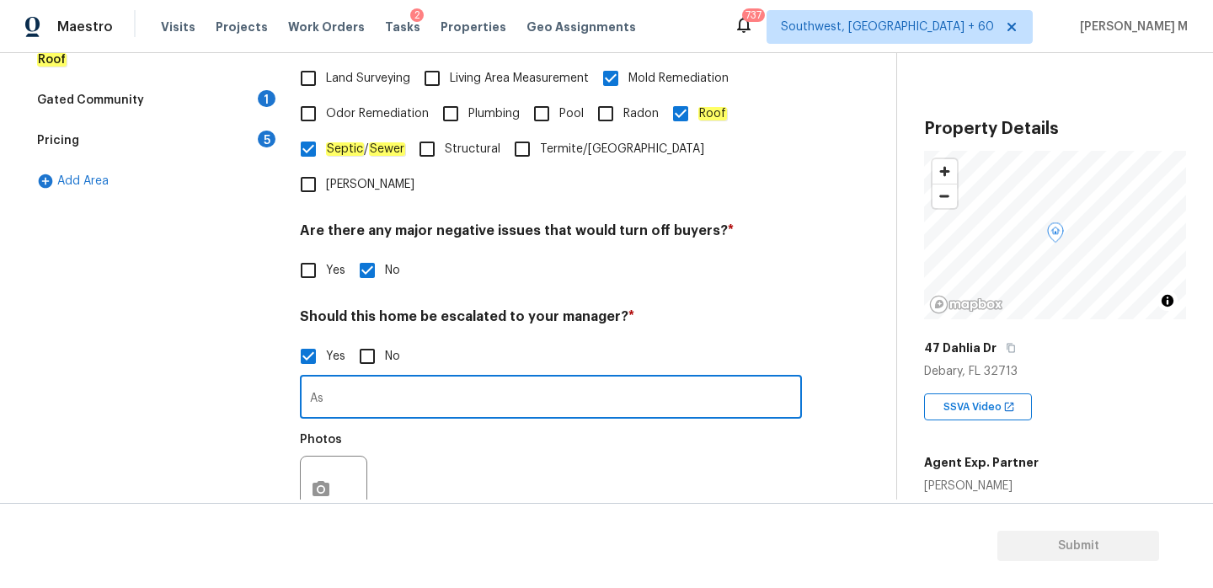
type input "A"
type input "H"
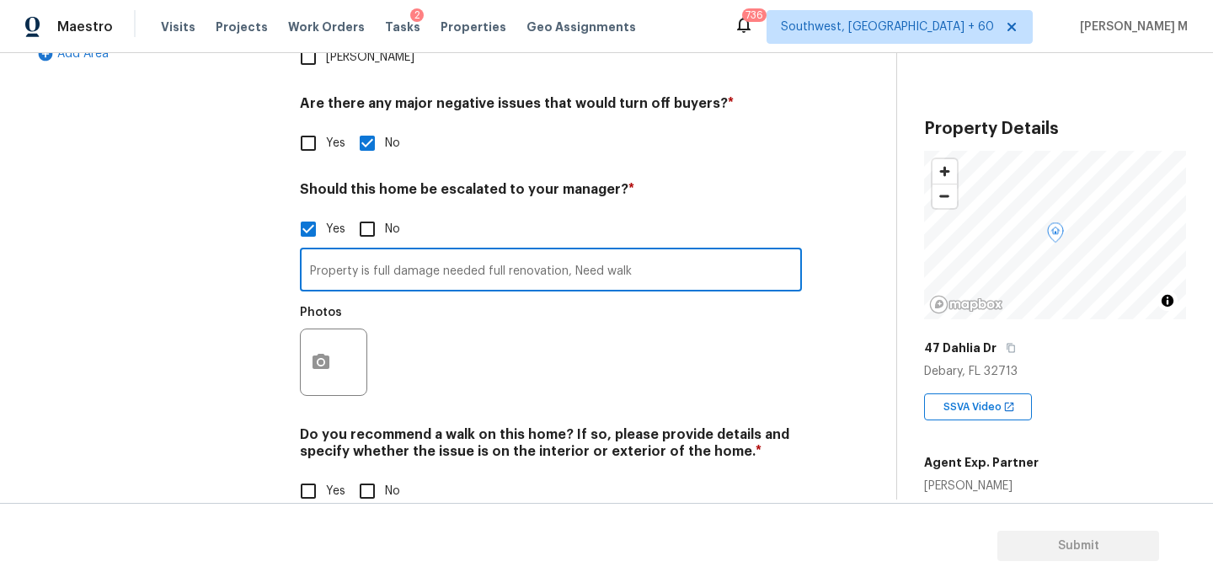
type input "Property is full damage needed full renovation, Need walk"
click at [302, 473] on input "Yes" at bounding box center [308, 490] width 35 height 35
checkbox input "true"
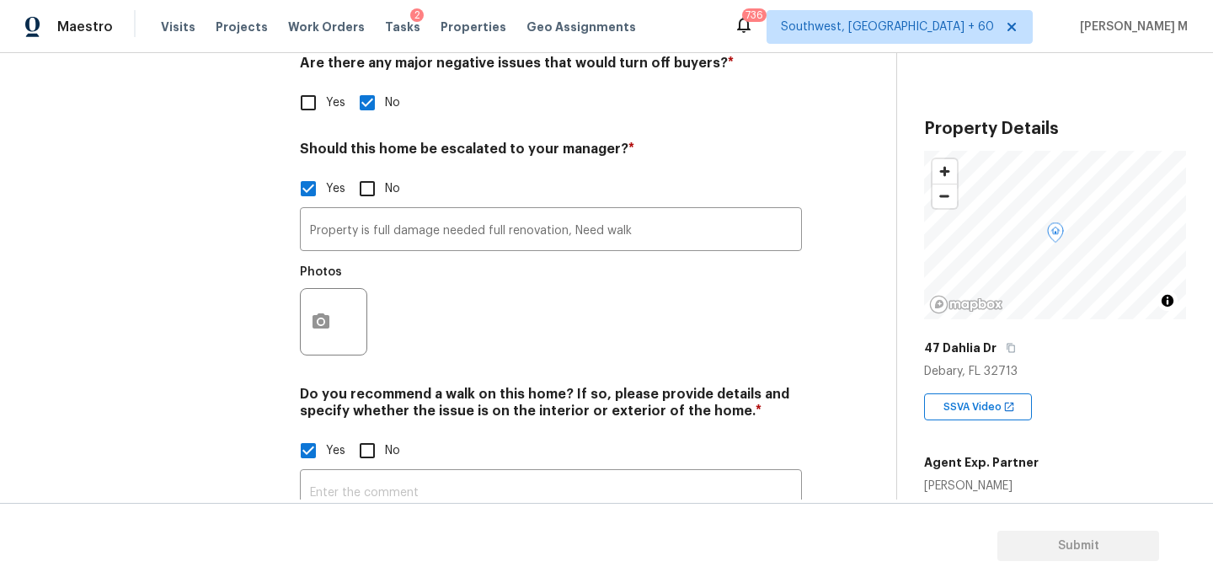
scroll to position [621, 0]
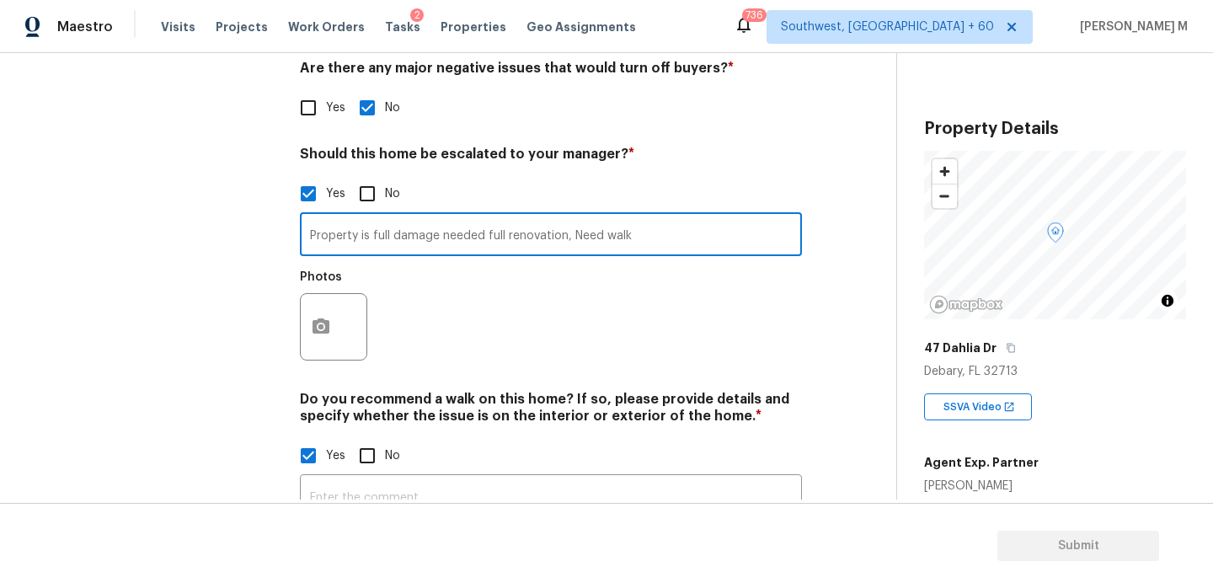
click at [616, 217] on input "Property is full damage needed full renovation, Need walk" at bounding box center [551, 237] width 502 height 40
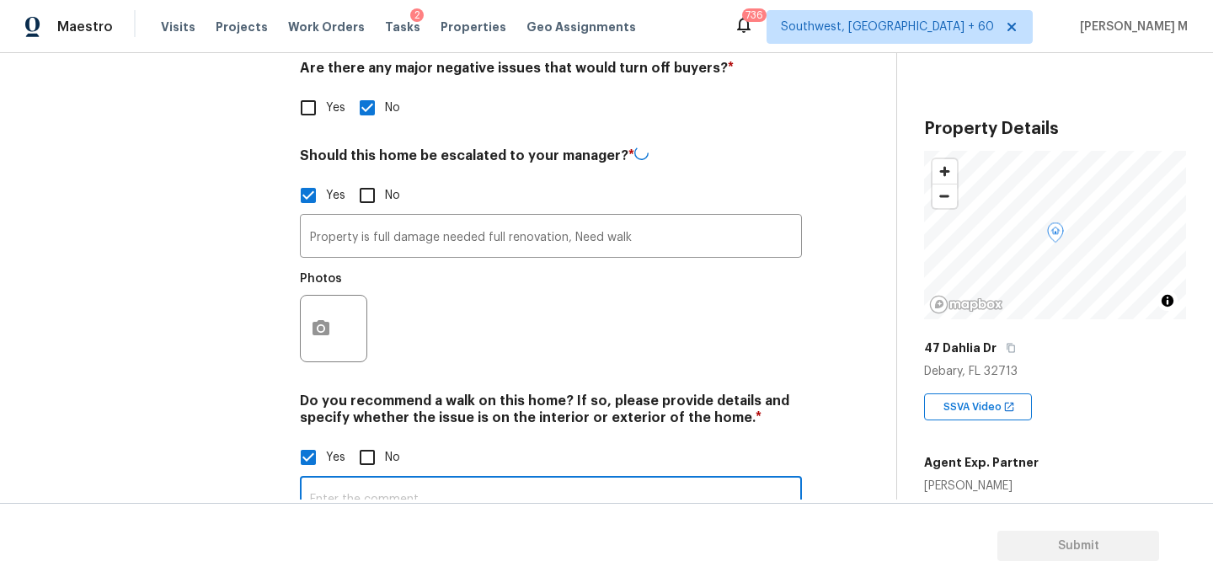
click at [467, 480] on input "text" at bounding box center [551, 500] width 502 height 40
paste input "Property is full damage needed full renovation, Need walk"
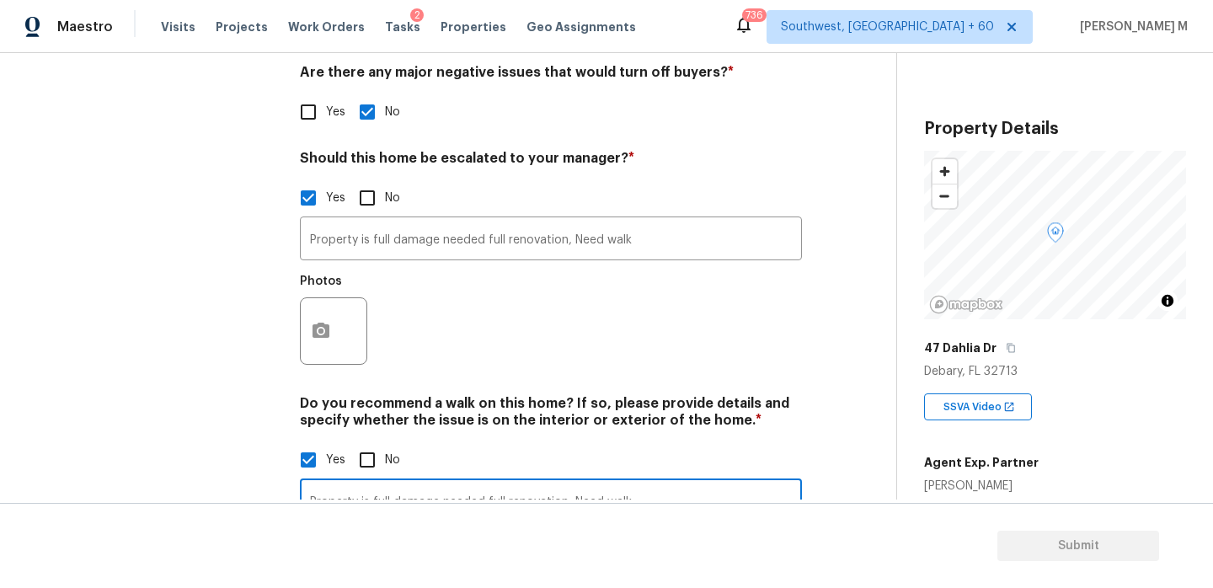
scroll to position [612, 0]
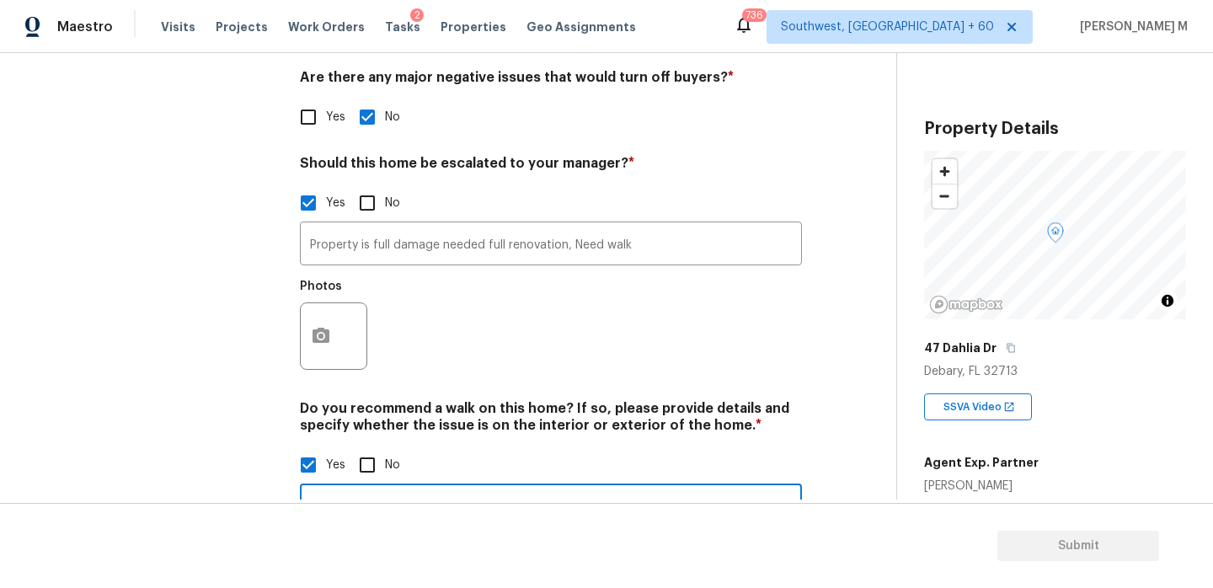
type input "Property is full damage needed full renovation, Need walk"
click at [323, 334] on circle "button" at bounding box center [320, 336] width 5 height 5
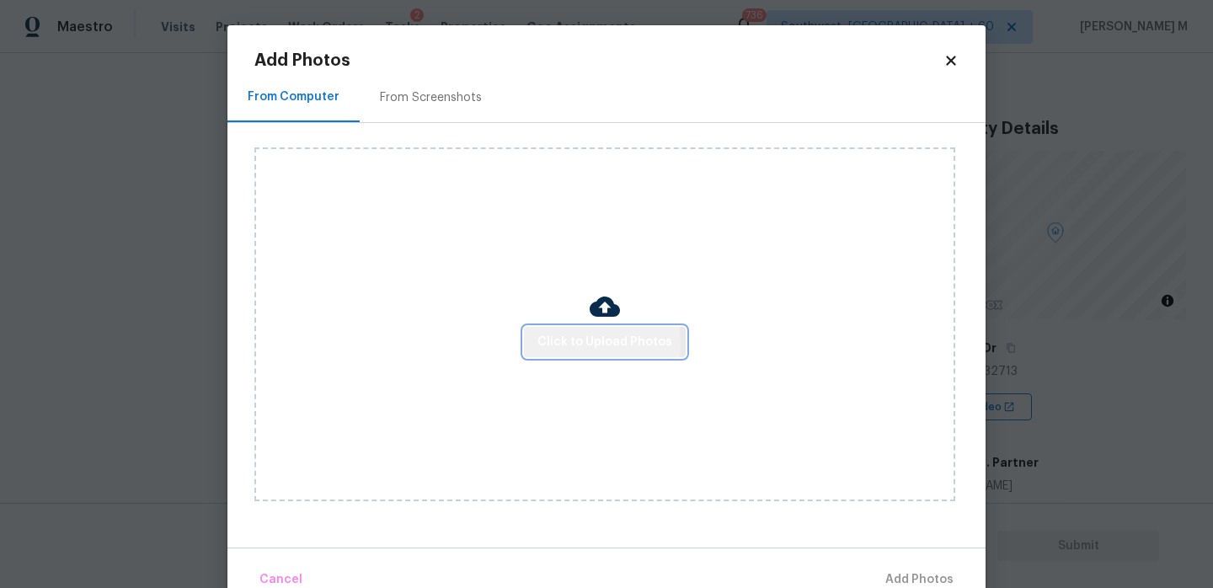
click at [575, 342] on span "Click to Upload Photos" at bounding box center [604, 342] width 135 height 21
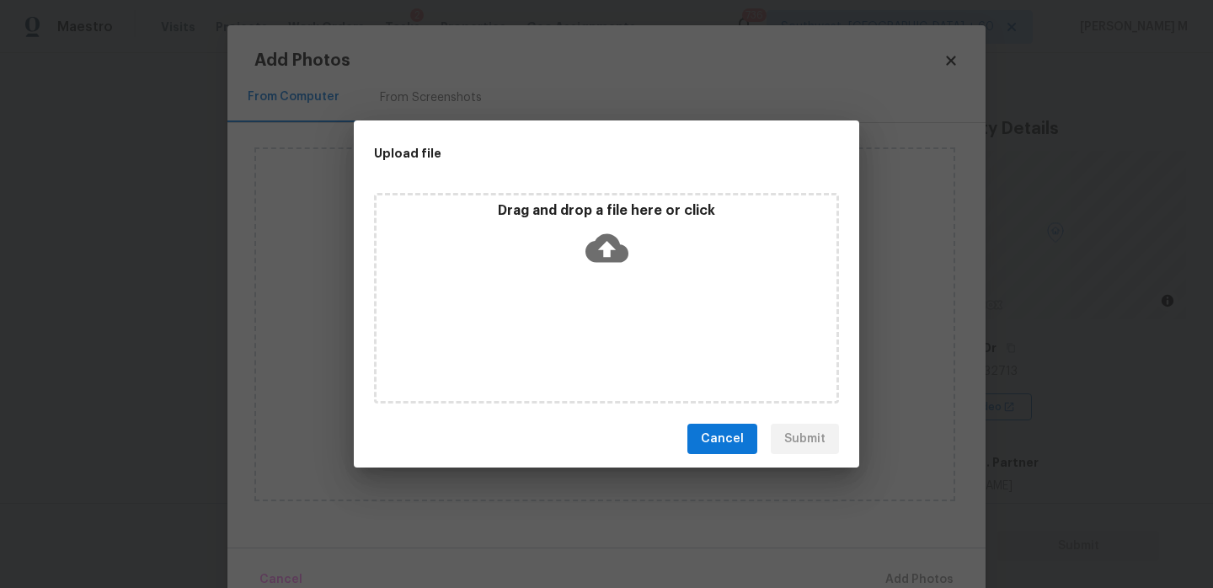
click at [605, 248] on icon at bounding box center [607, 248] width 43 height 43
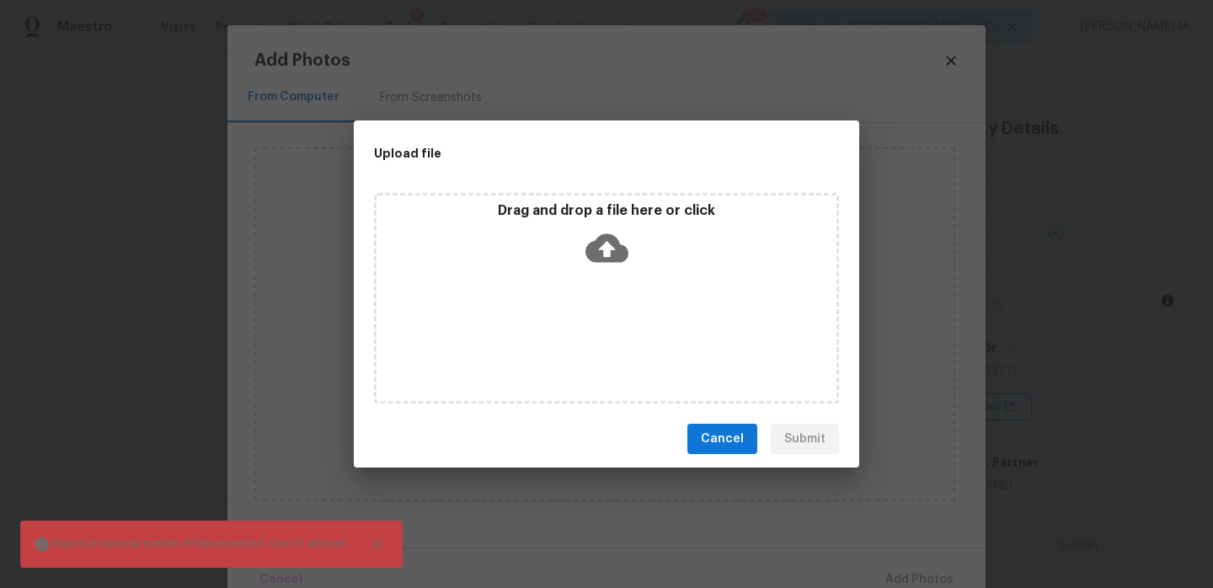
click at [617, 265] on icon at bounding box center [607, 248] width 43 height 43
